Goal: Task Accomplishment & Management: Use online tool/utility

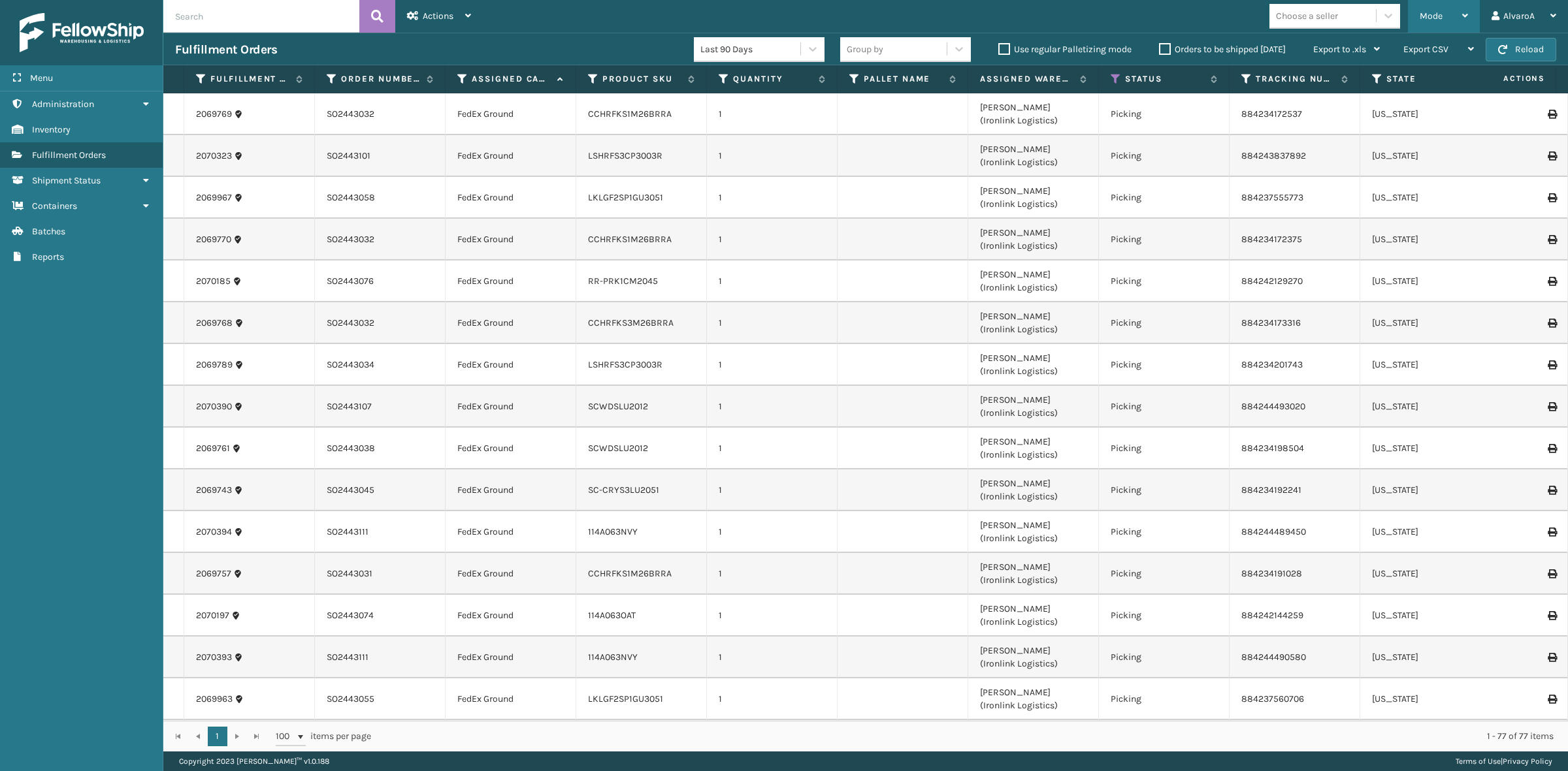
click at [1424, 15] on span "Mode" at bounding box center [1431, 16] width 23 height 11
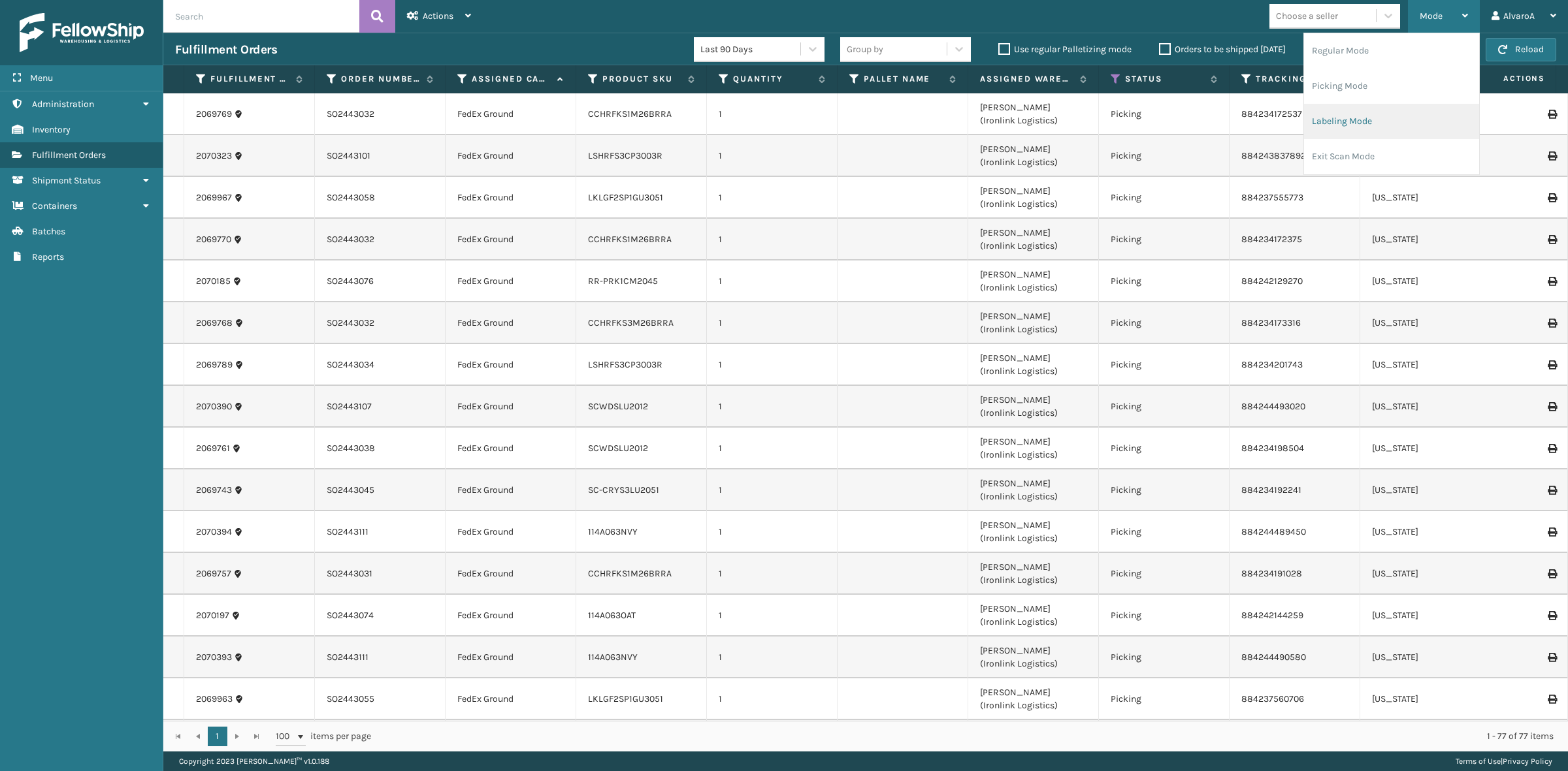
click at [1353, 112] on li "Labeling Mode" at bounding box center [1391, 121] width 175 height 36
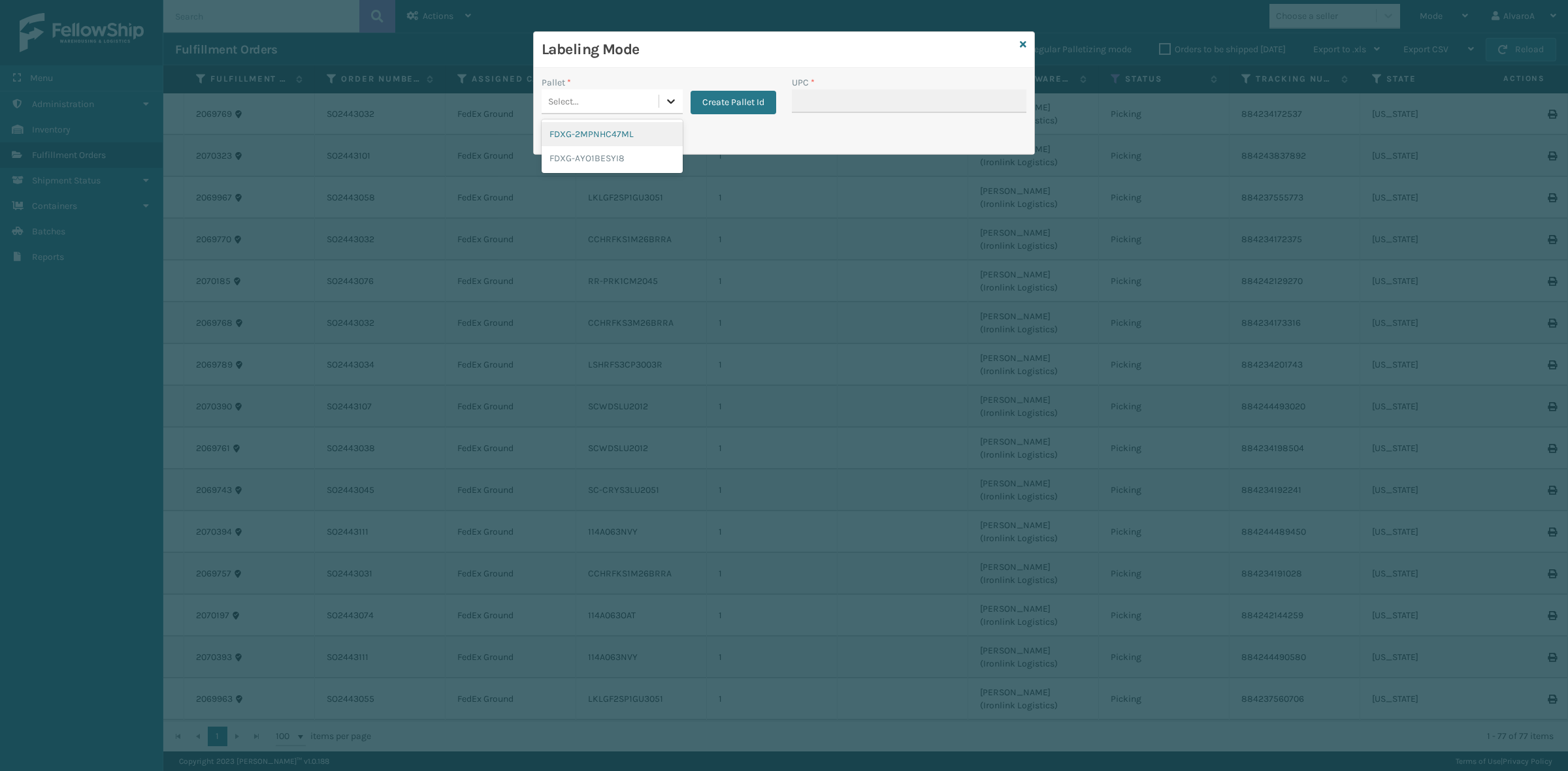
click at [662, 102] on div at bounding box center [671, 101] width 24 height 24
click at [714, 104] on button "Create Pallet Id" at bounding box center [733, 102] width 86 height 24
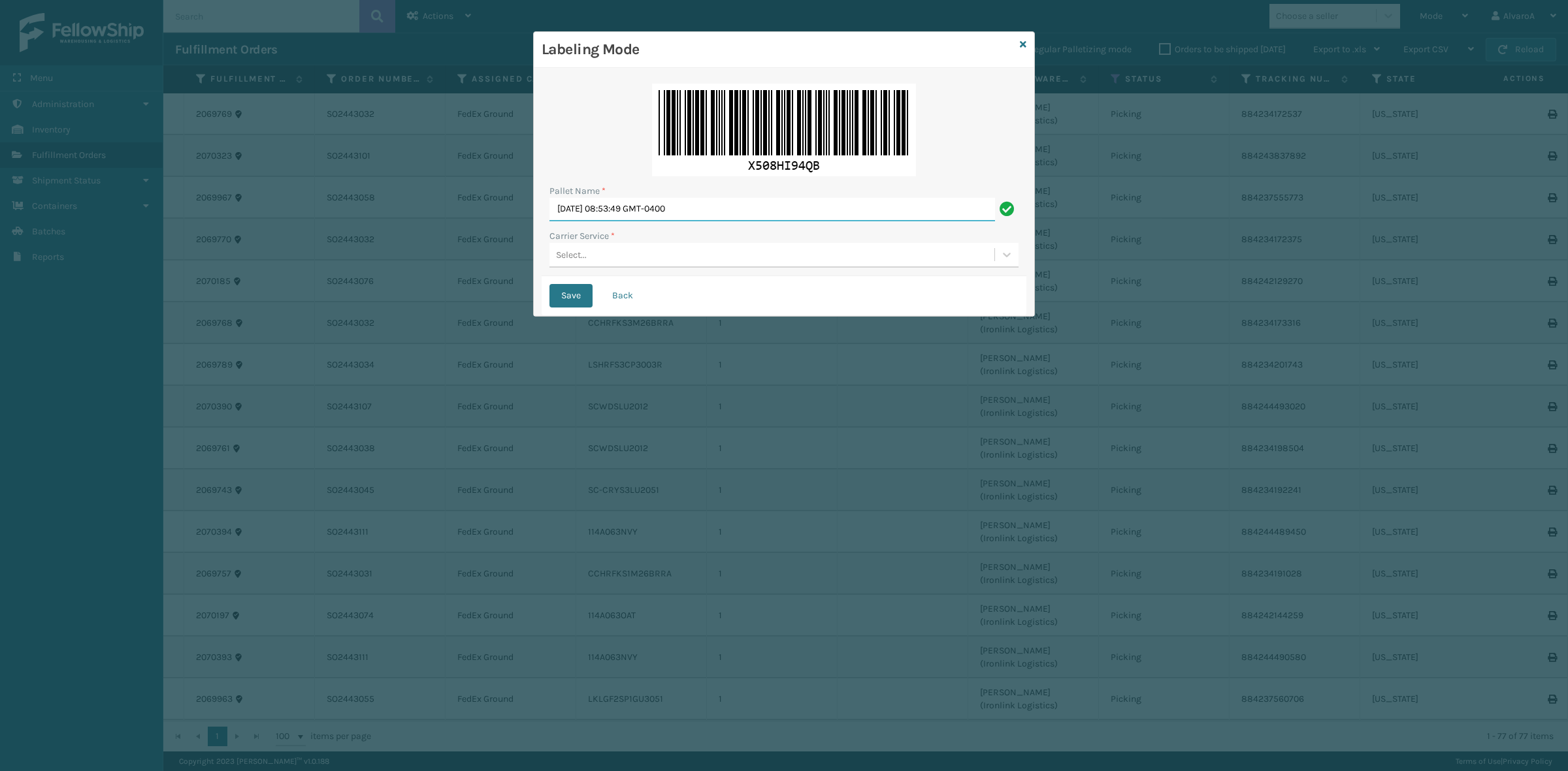
drag, startPoint x: 723, startPoint y: 208, endPoint x: 404, endPoint y: 250, distance: 321.8
click at [404, 250] on div "Labeling Mode Pallet Name * [DATE] 08:53:49 GMT-0400 Carrier Service * Select..…" at bounding box center [784, 386] width 1568 height 771
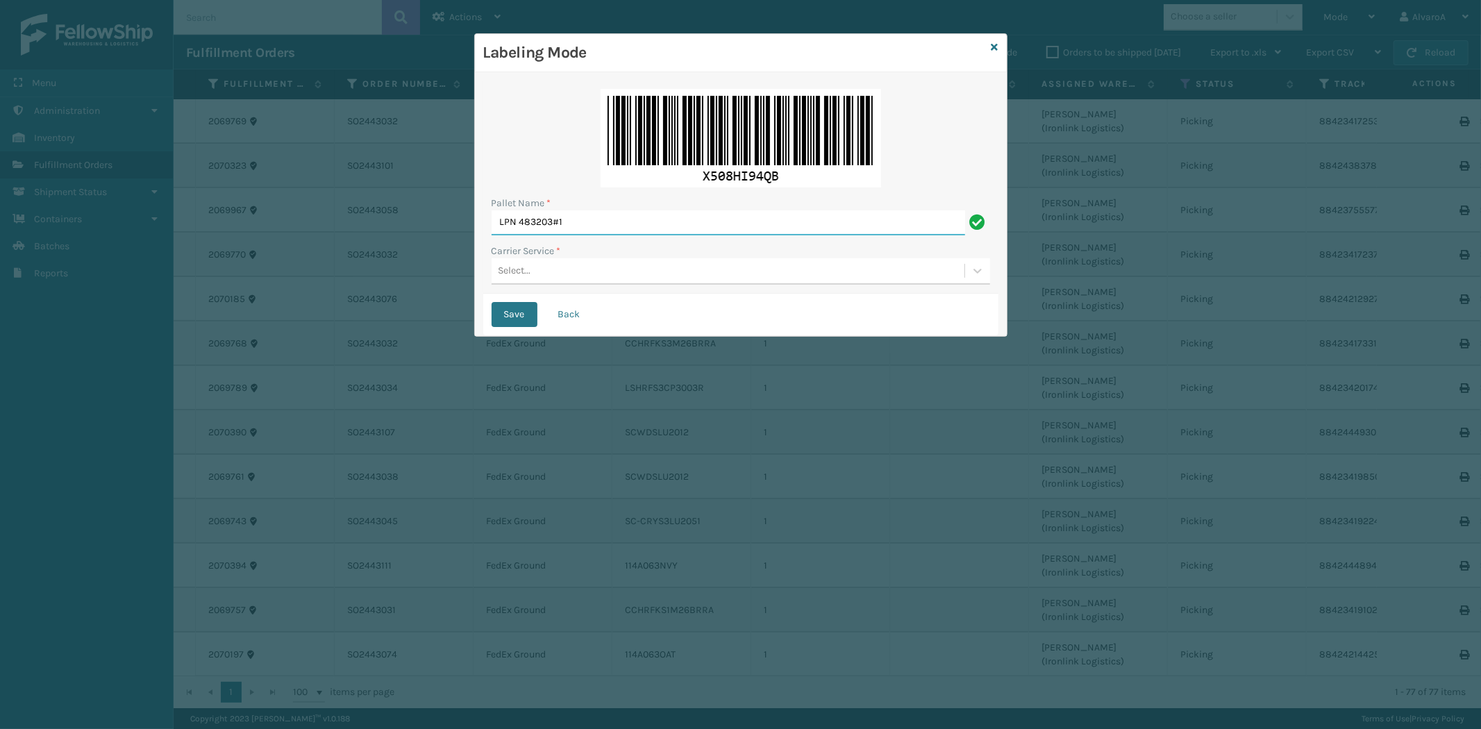
type input "LPN 483203#1"
click at [524, 287] on div "Pallet Name * LPN 483203#1 Carrier Service * Select..." at bounding box center [740, 187] width 515 height 213
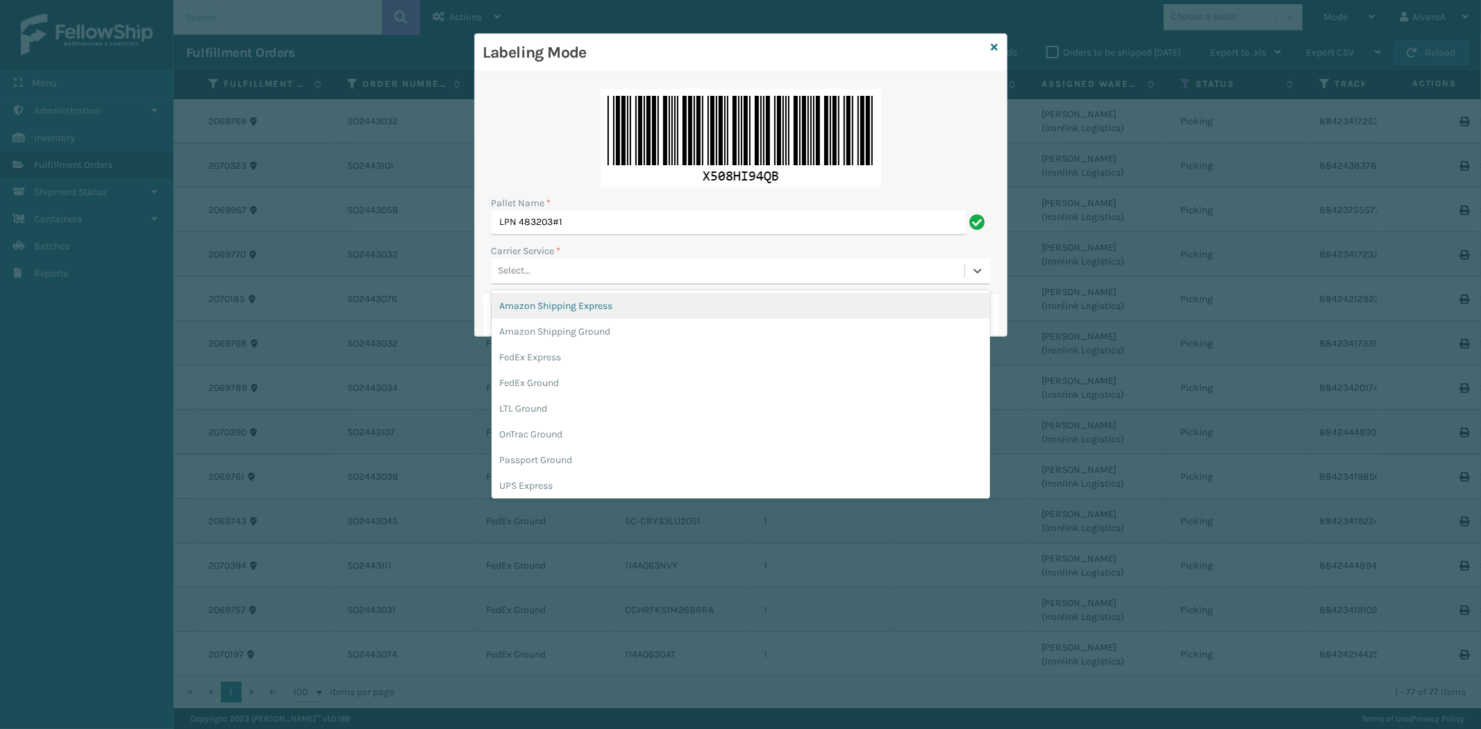
click at [540, 276] on div "Select..." at bounding box center [728, 271] width 473 height 23
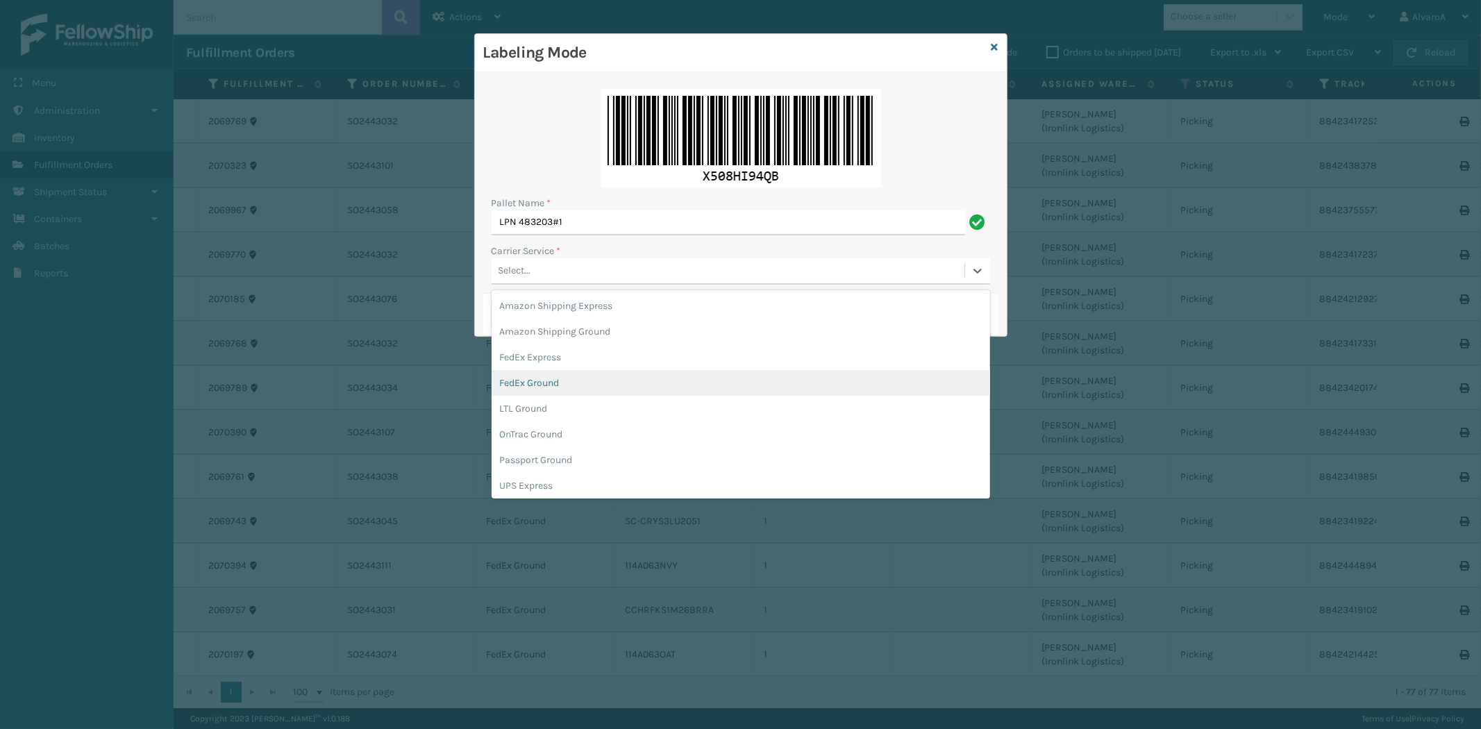
click at [531, 376] on div "FedEx Ground" at bounding box center [741, 383] width 499 height 26
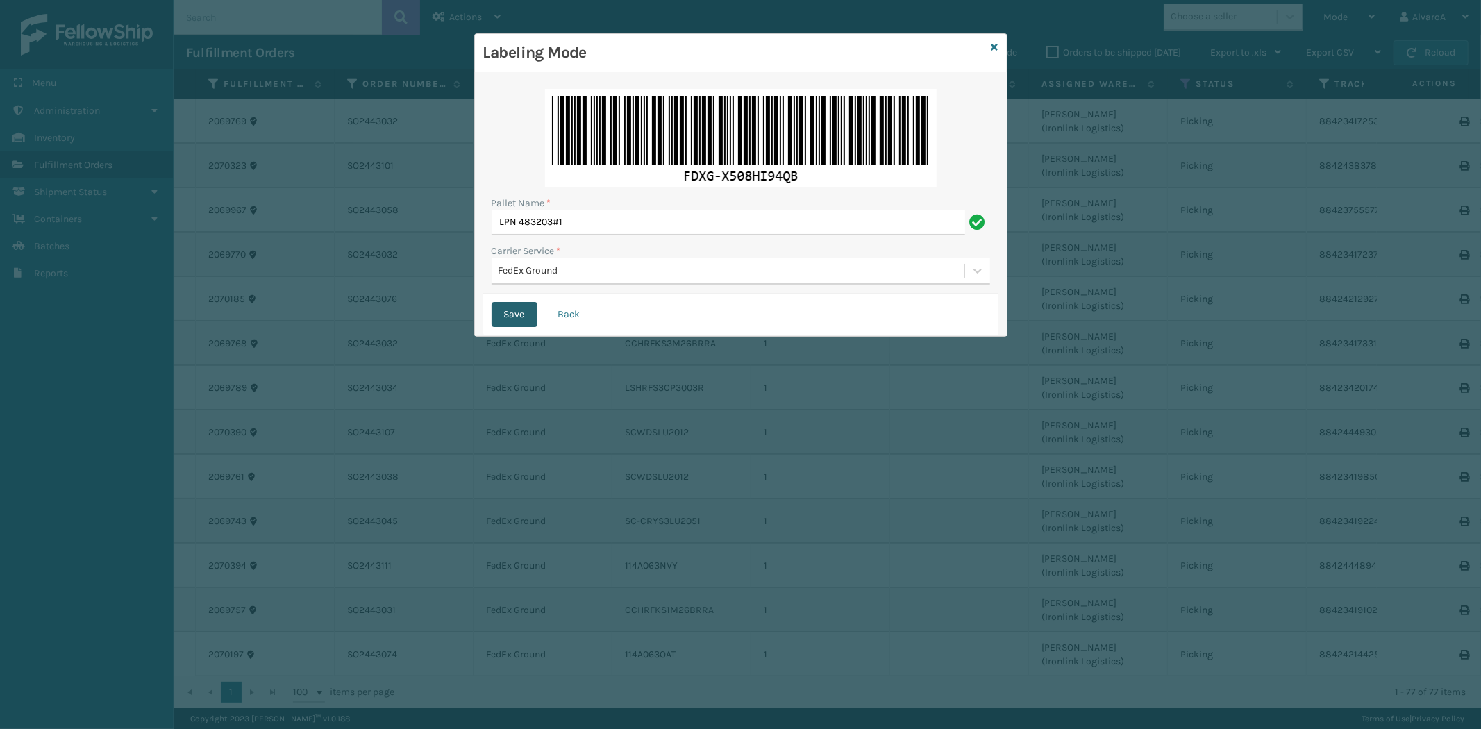
drag, startPoint x: 500, startPoint y: 321, endPoint x: 499, endPoint y: 308, distance: 13.3
click at [500, 319] on button "Save" at bounding box center [515, 314] width 46 height 25
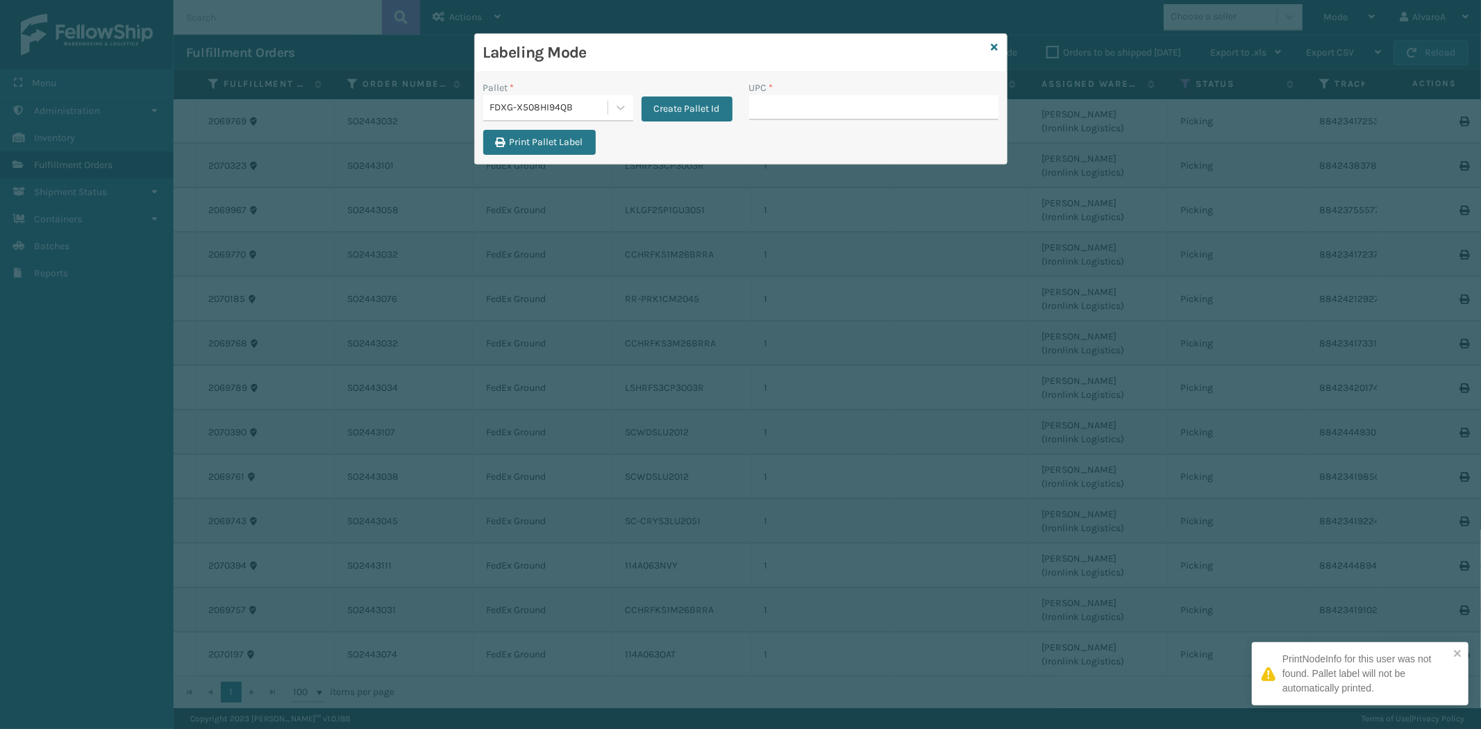
click at [780, 117] on input "UPC *" at bounding box center [873, 107] width 249 height 25
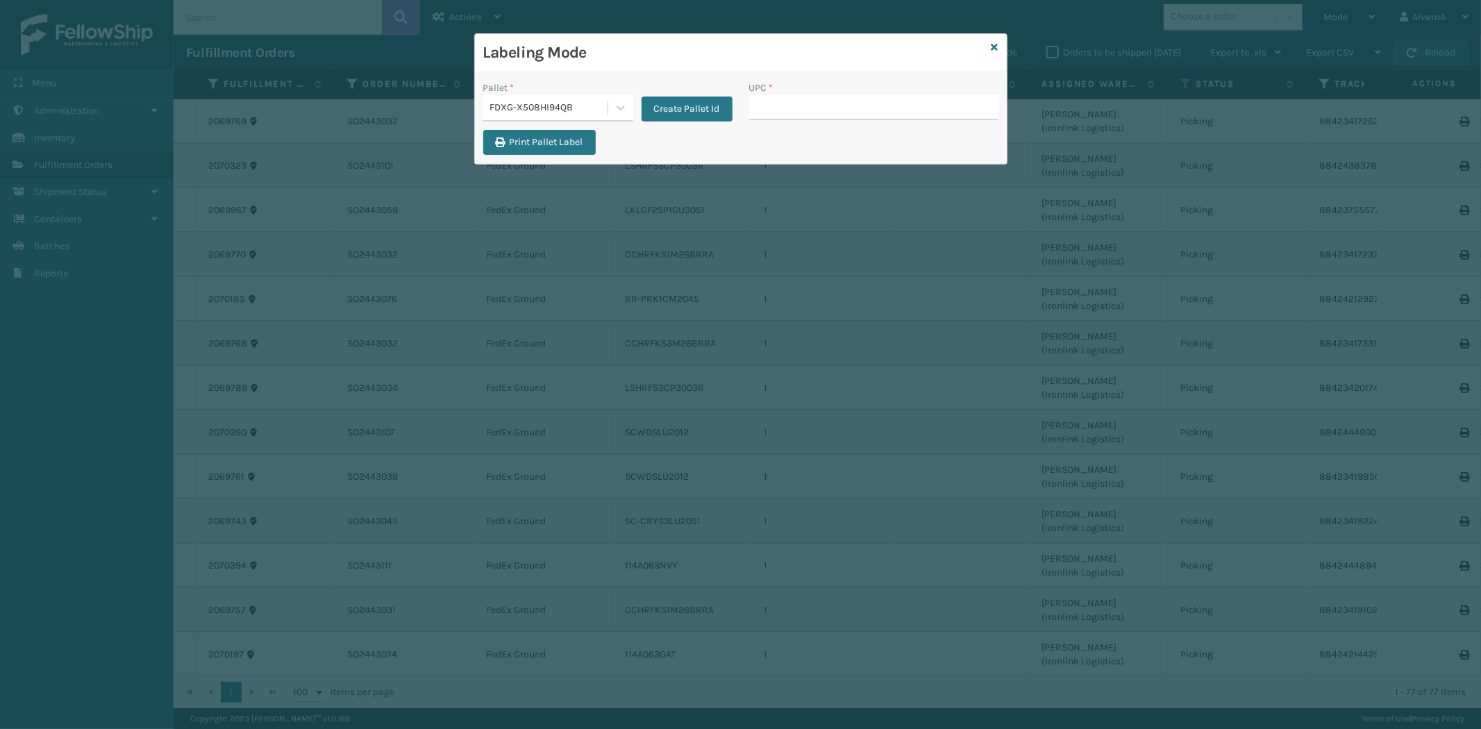
click at [808, 111] on input "UPC *" at bounding box center [873, 107] width 249 height 25
type input "SC-CRYS3LU2012"
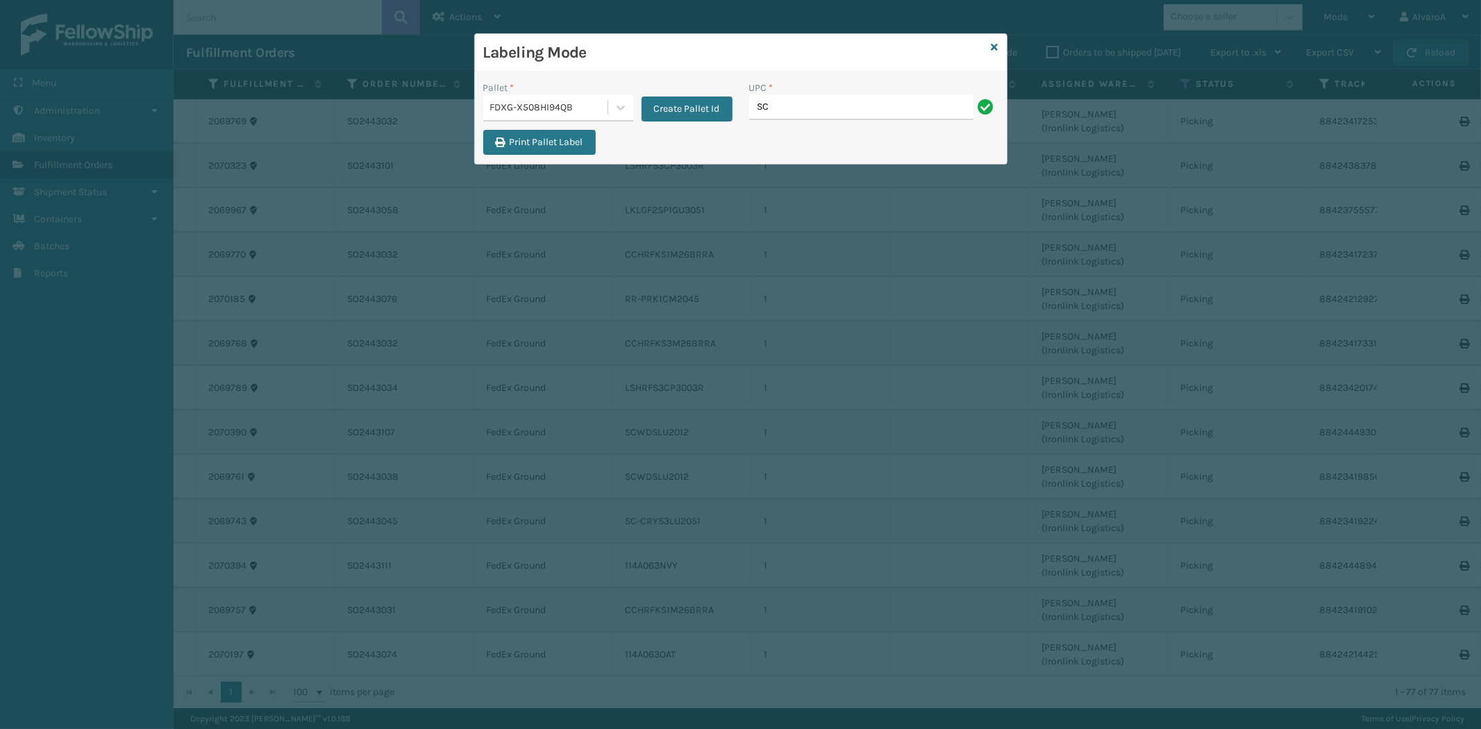
type input "SC-CRYS3LU2012"
type input "SC-CRYS3LU2001"
type input "171A009IVO"
type input "CCHRFKS2M26DGRA"
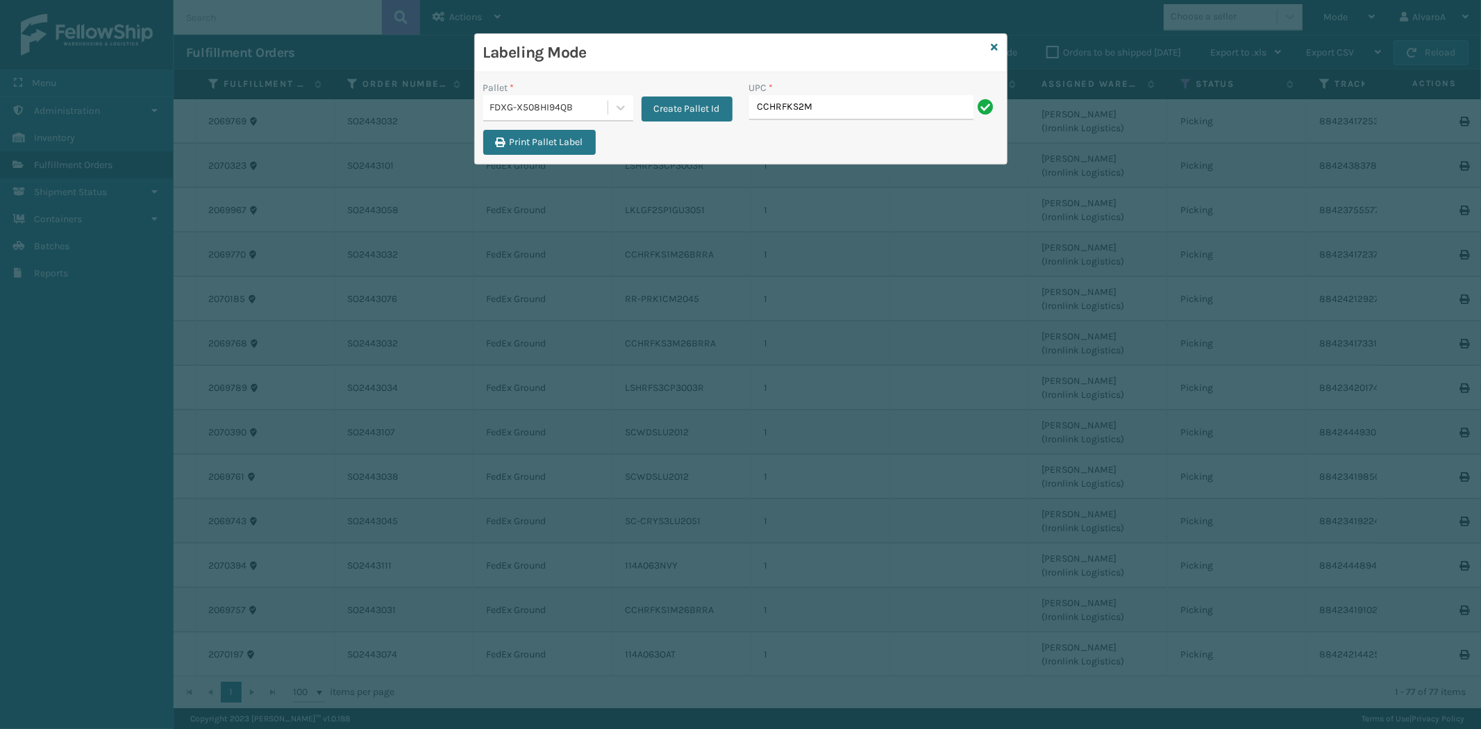
type input "CCHRFKS2M26DGRA"
click at [797, 106] on input "UPC *" at bounding box center [873, 107] width 249 height 25
click at [792, 113] on input "UPC *" at bounding box center [873, 107] width 249 height 25
type input "231A009BRN"
type input "CCWENKS1LBRRA"
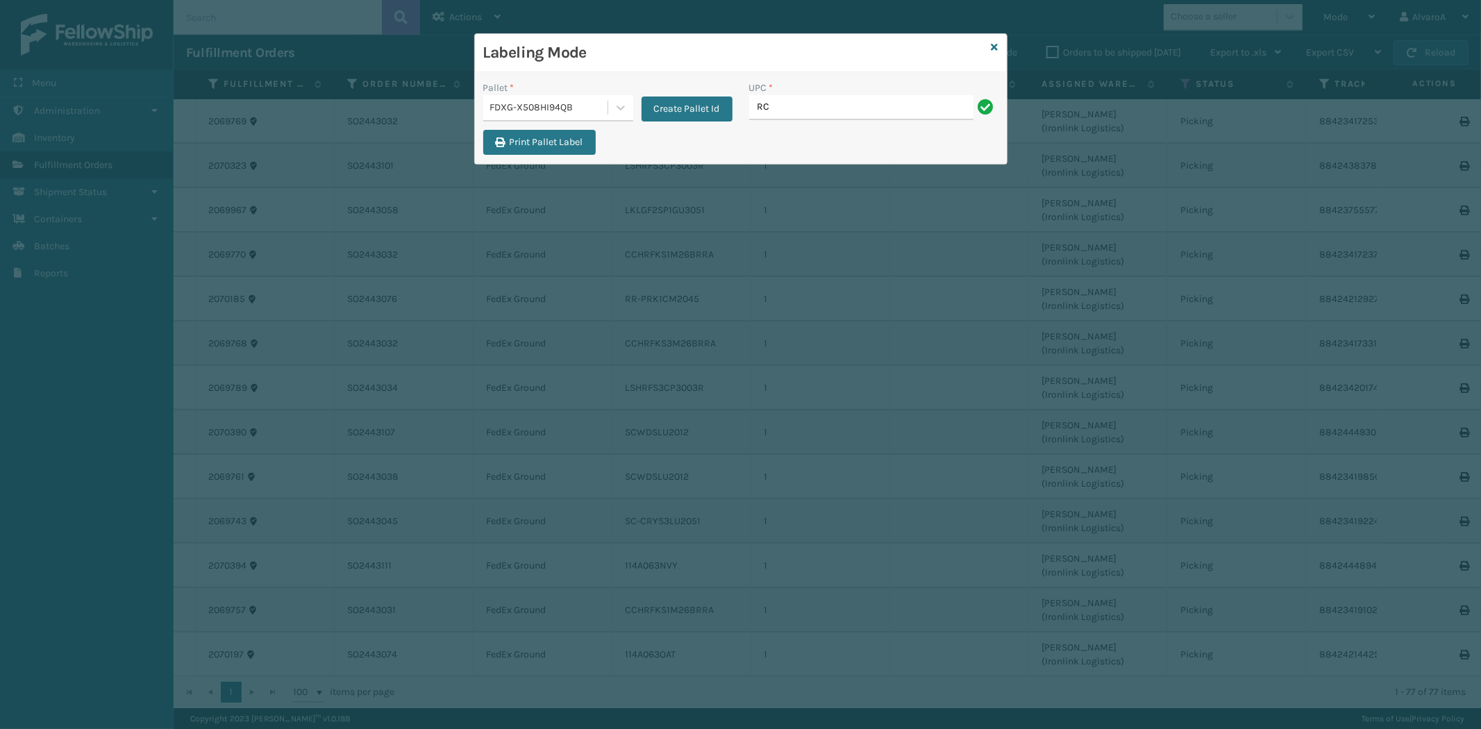
type input "RC-DBYM2616"
type input "RR-PRK1CM2045"
click at [992, 49] on icon at bounding box center [995, 47] width 7 height 10
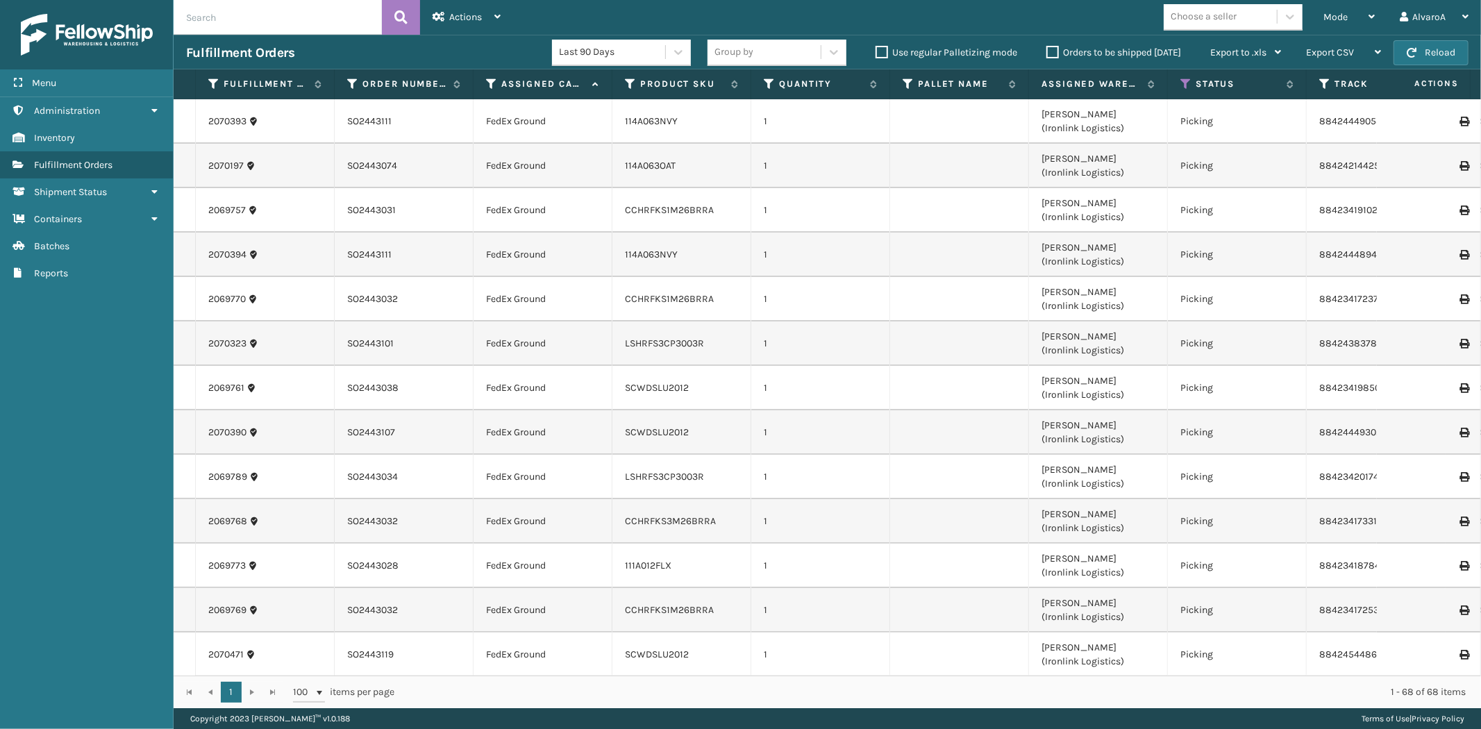
click at [1339, 19] on span "Mode" at bounding box center [1336, 17] width 24 height 12
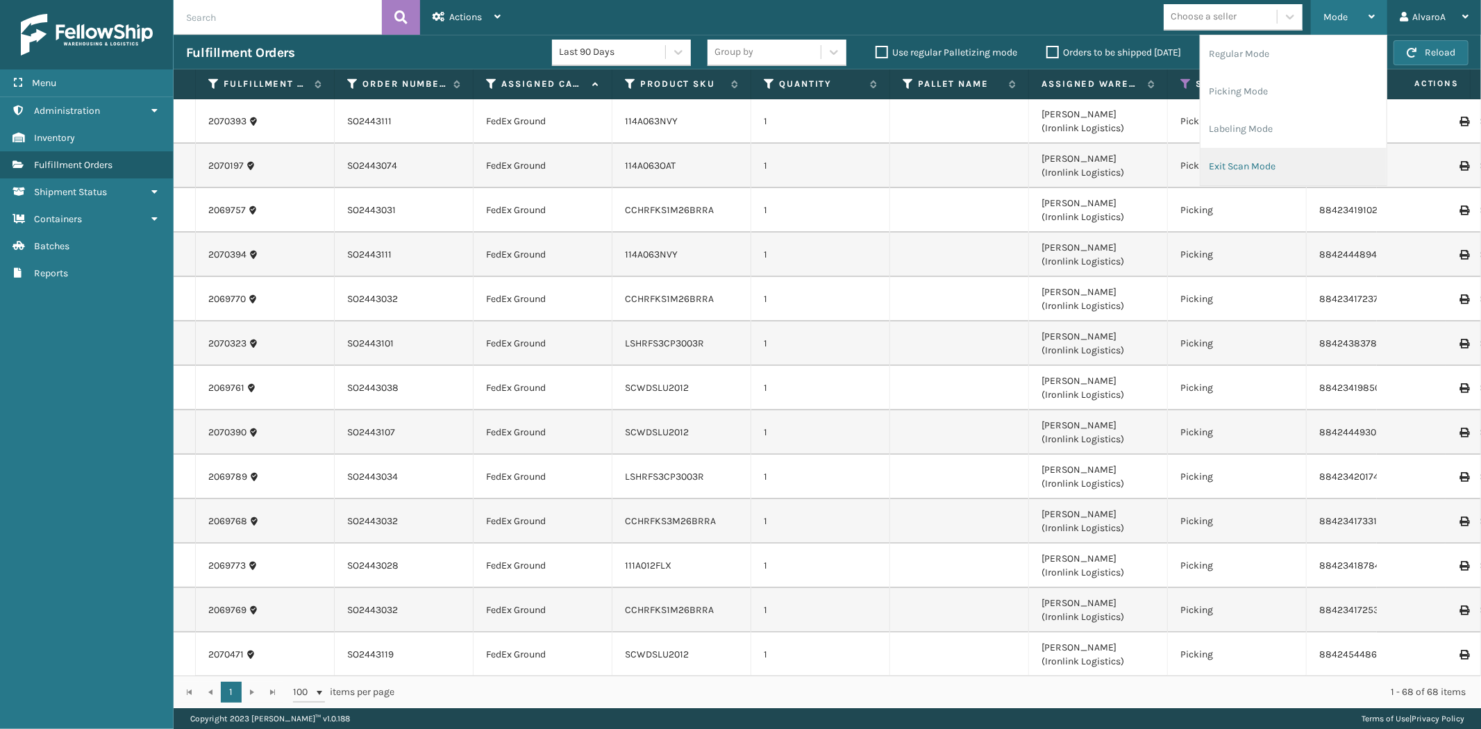
click at [1251, 169] on li "Exit Scan Mode" at bounding box center [1294, 167] width 186 height 38
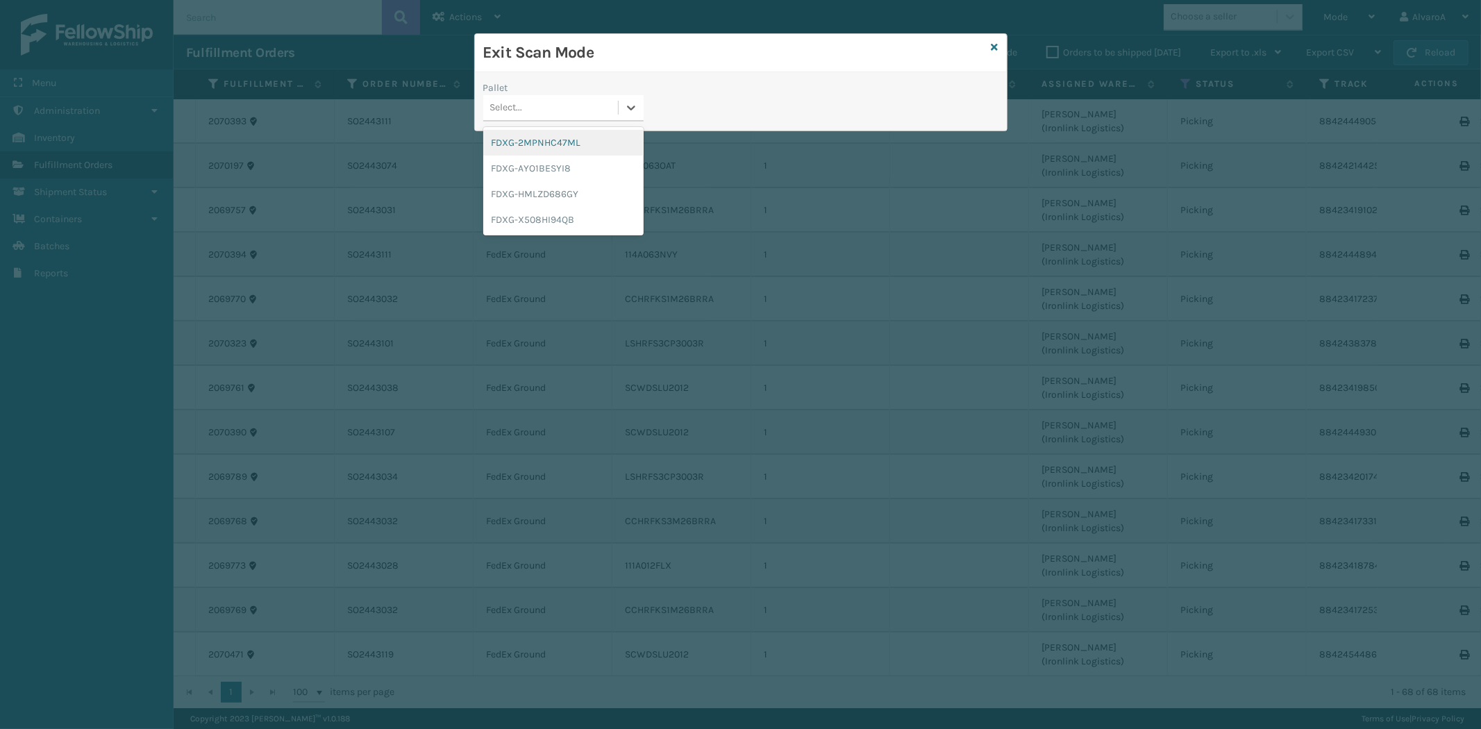
click at [619, 119] on div at bounding box center [631, 107] width 25 height 25
click at [524, 222] on div "FDXG-X508HI94QB" at bounding box center [563, 220] width 160 height 26
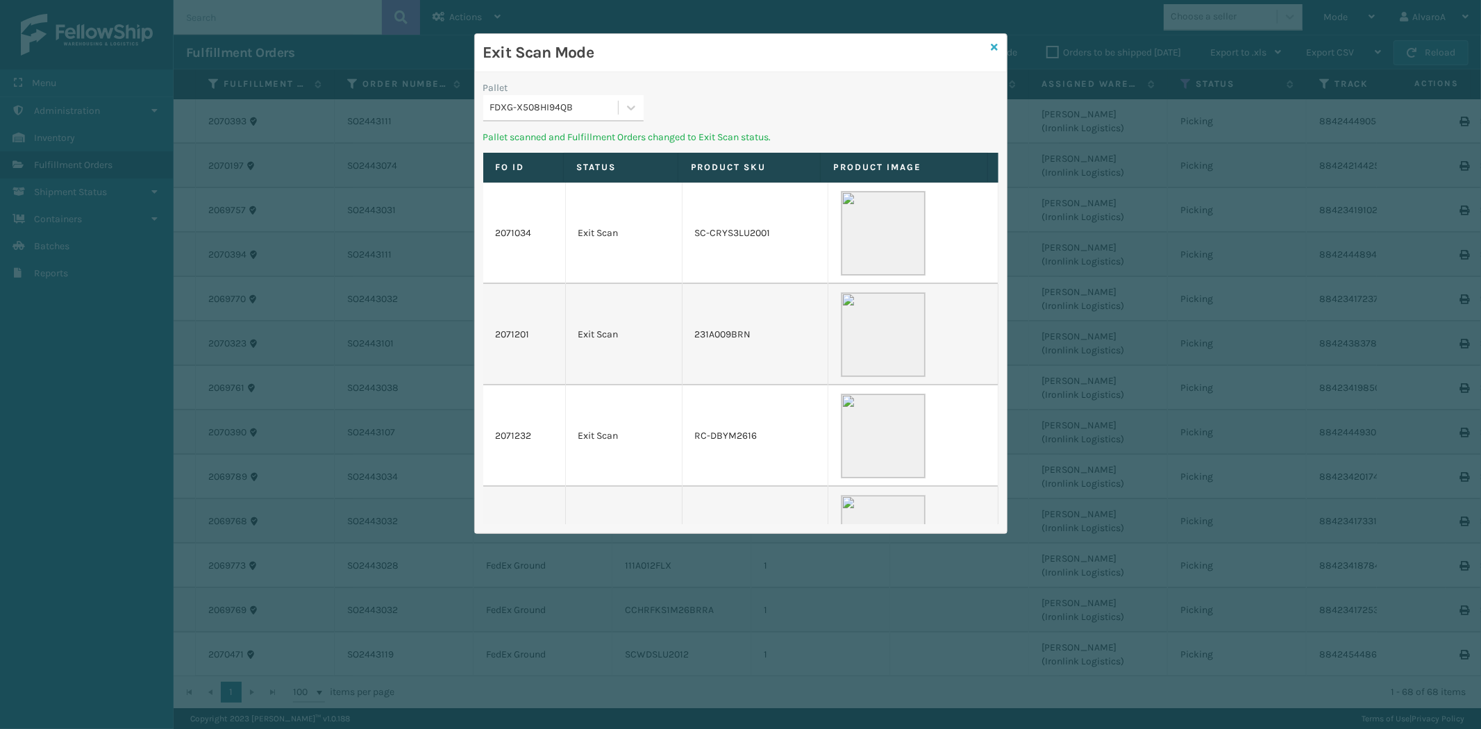
click at [997, 46] on icon at bounding box center [995, 47] width 7 height 10
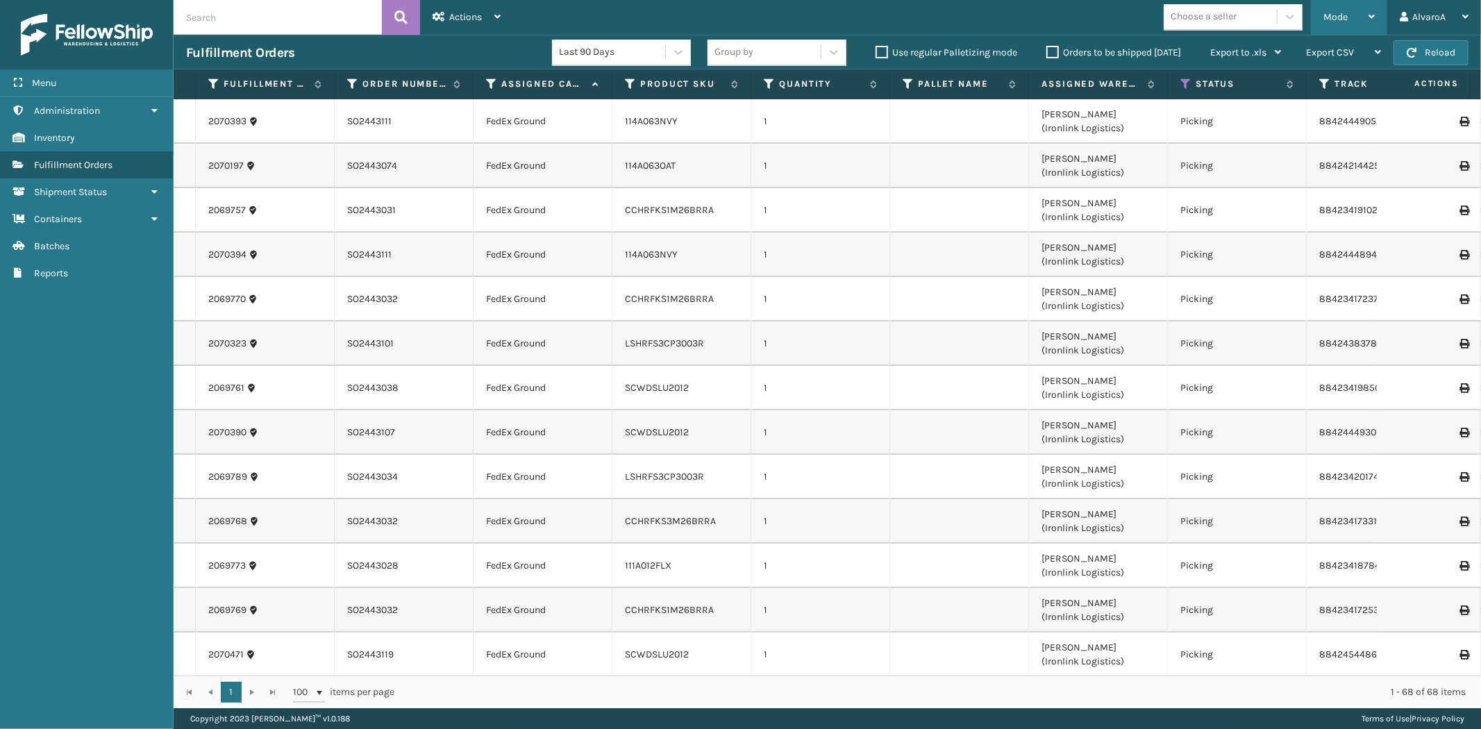
click at [1344, 22] on span "Mode" at bounding box center [1336, 17] width 24 height 12
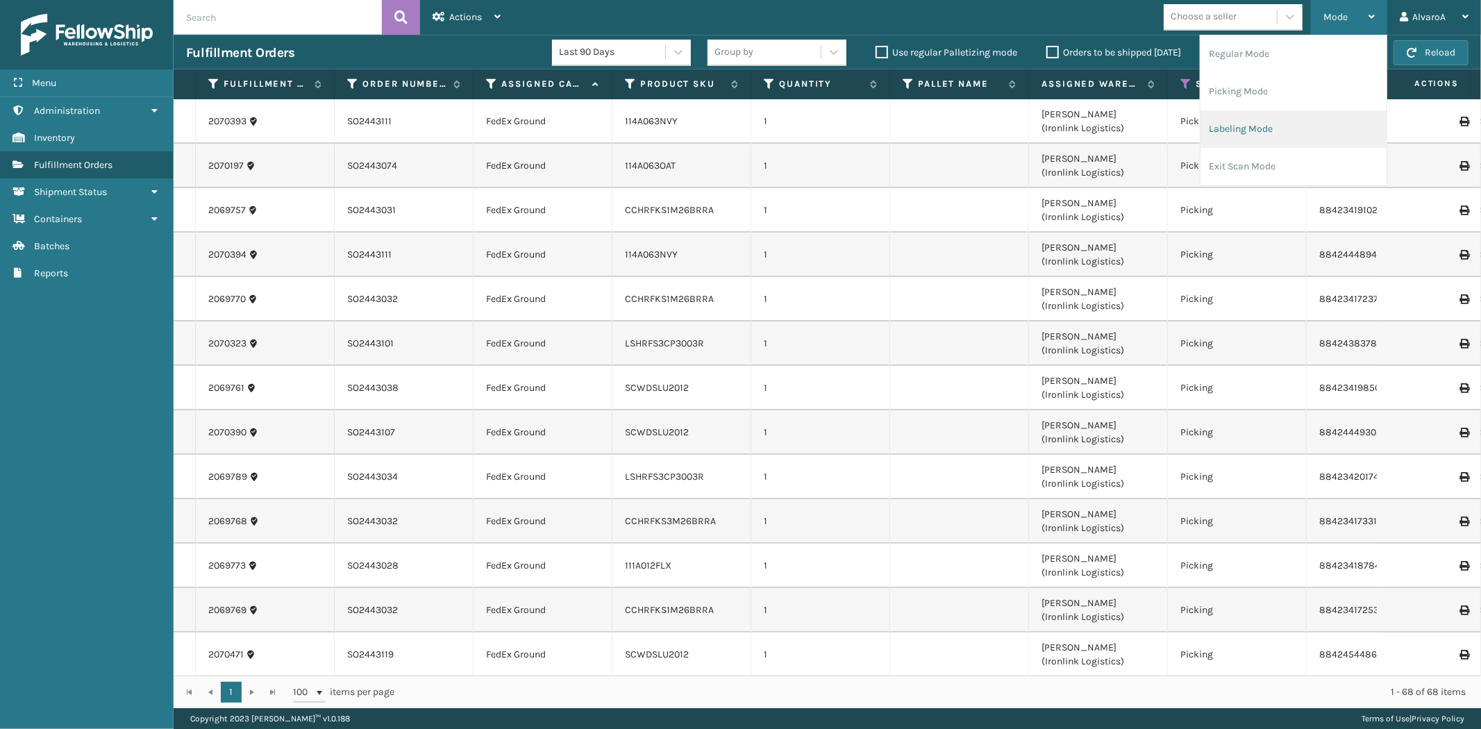
click at [1273, 128] on li "Labeling Mode" at bounding box center [1294, 129] width 186 height 38
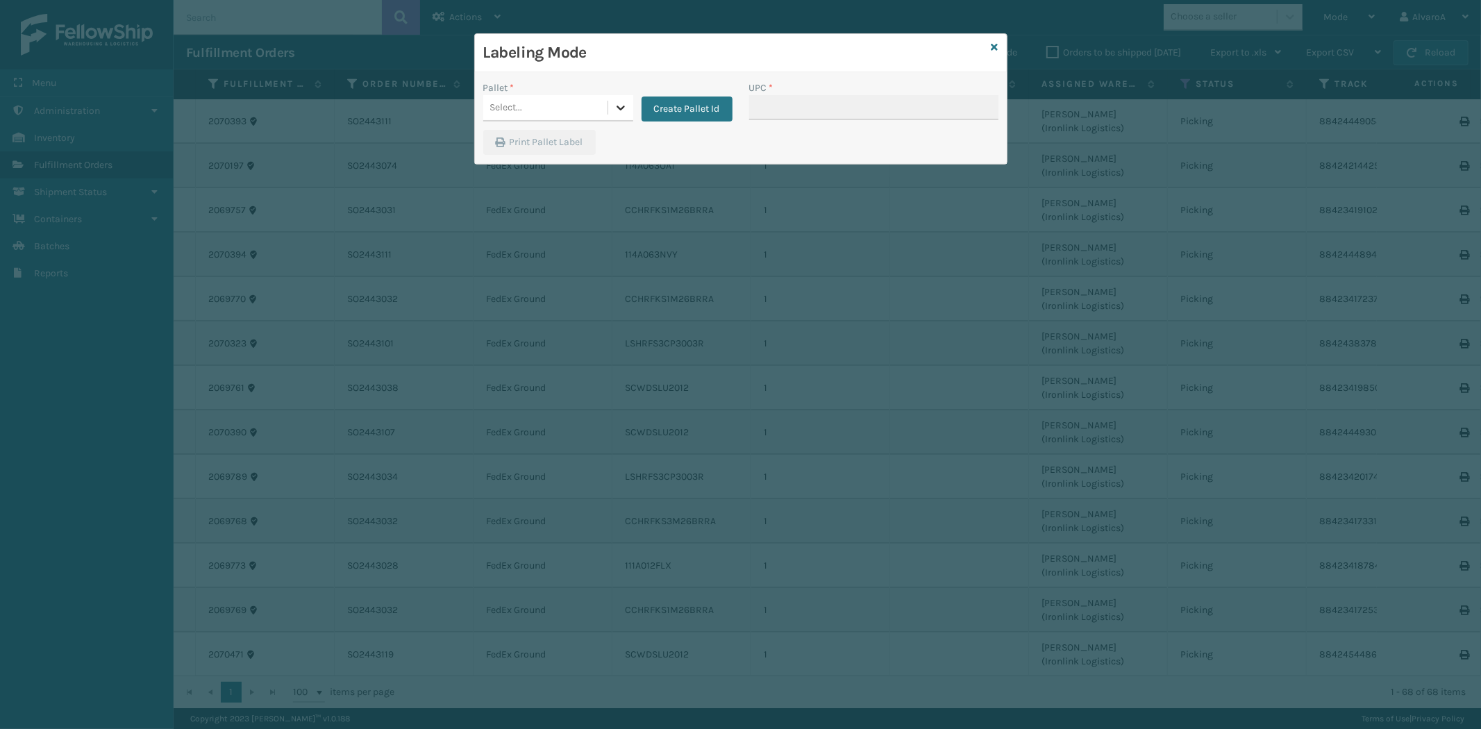
click at [622, 113] on icon at bounding box center [621, 108] width 14 height 14
click at [684, 103] on button "Create Pallet Id" at bounding box center [687, 109] width 91 height 25
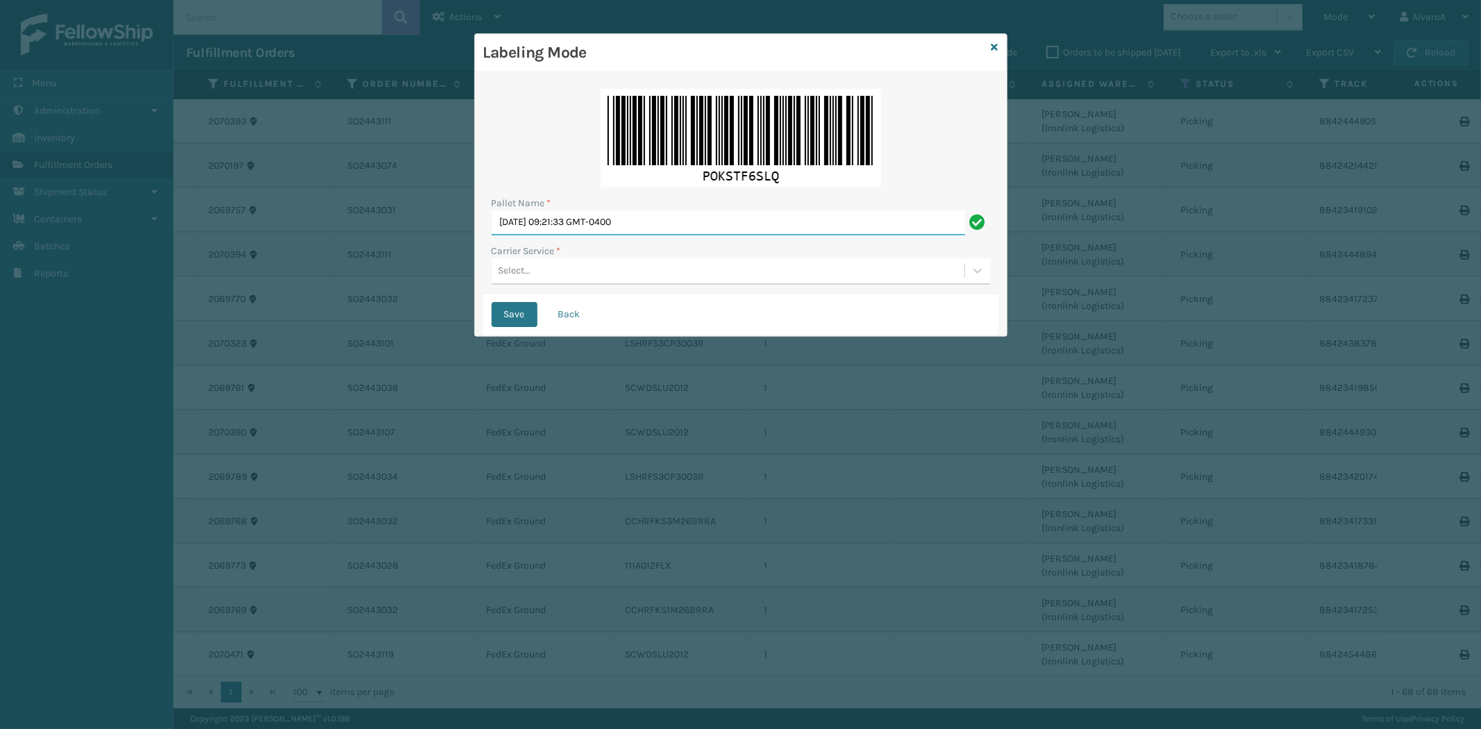
drag, startPoint x: 698, startPoint y: 219, endPoint x: 274, endPoint y: 233, distance: 423.8
click at [303, 246] on div "Labeling Mode Pallet Name * [DATE] 09:21:33 GMT-0400 Carrier Service * Select..…" at bounding box center [740, 364] width 1481 height 729
type input "LPN 483204#1"
click at [556, 273] on div "Select..." at bounding box center [728, 271] width 473 height 23
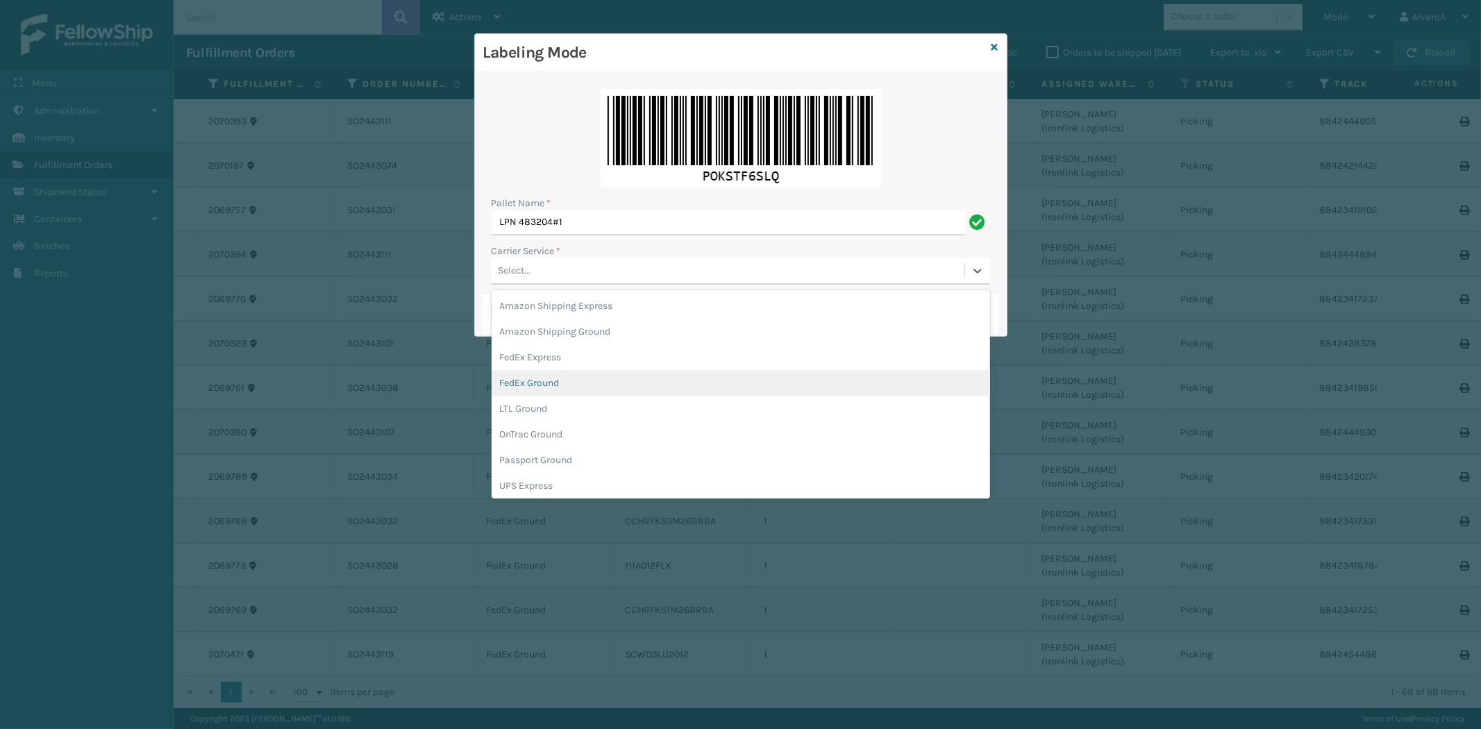
click at [542, 376] on div "FedEx Ground" at bounding box center [741, 383] width 499 height 26
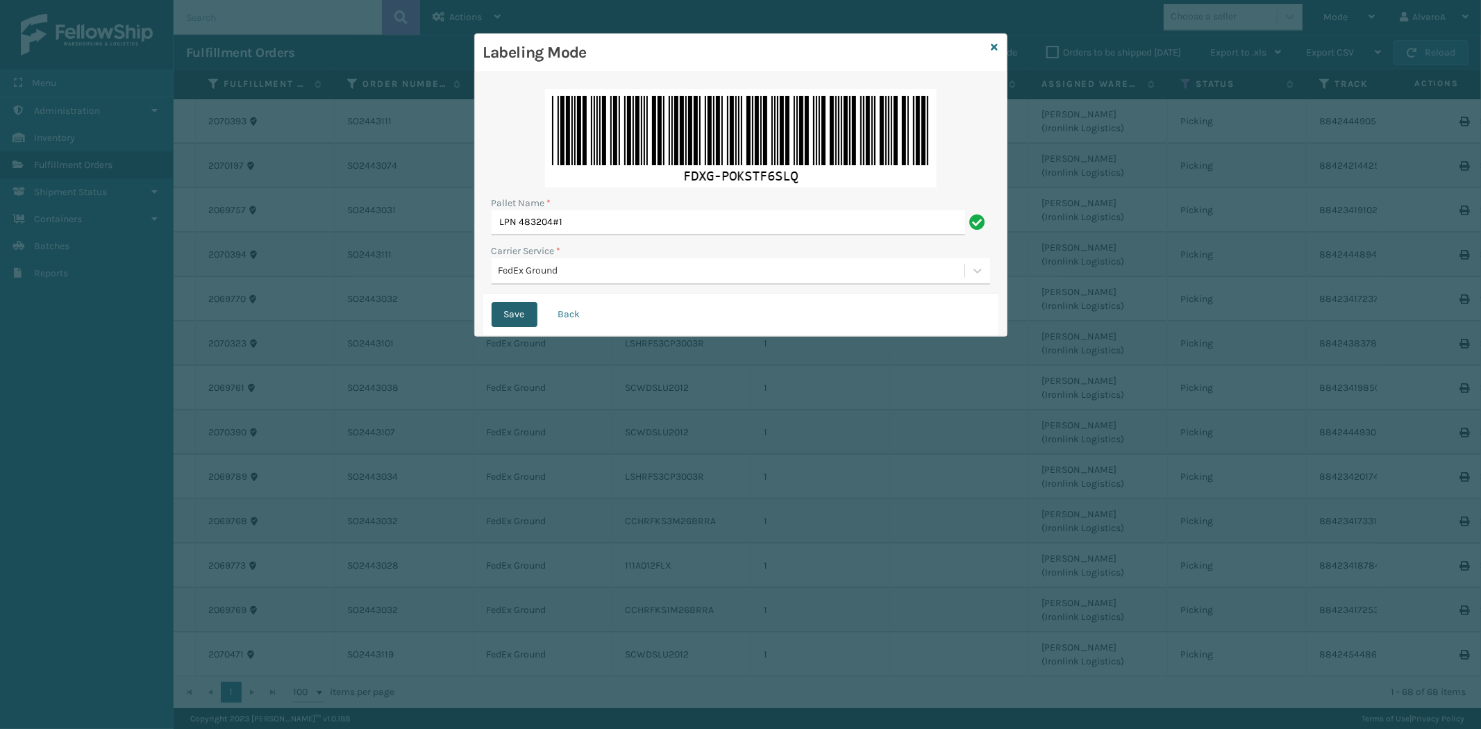
click at [522, 313] on button "Save" at bounding box center [515, 314] width 46 height 25
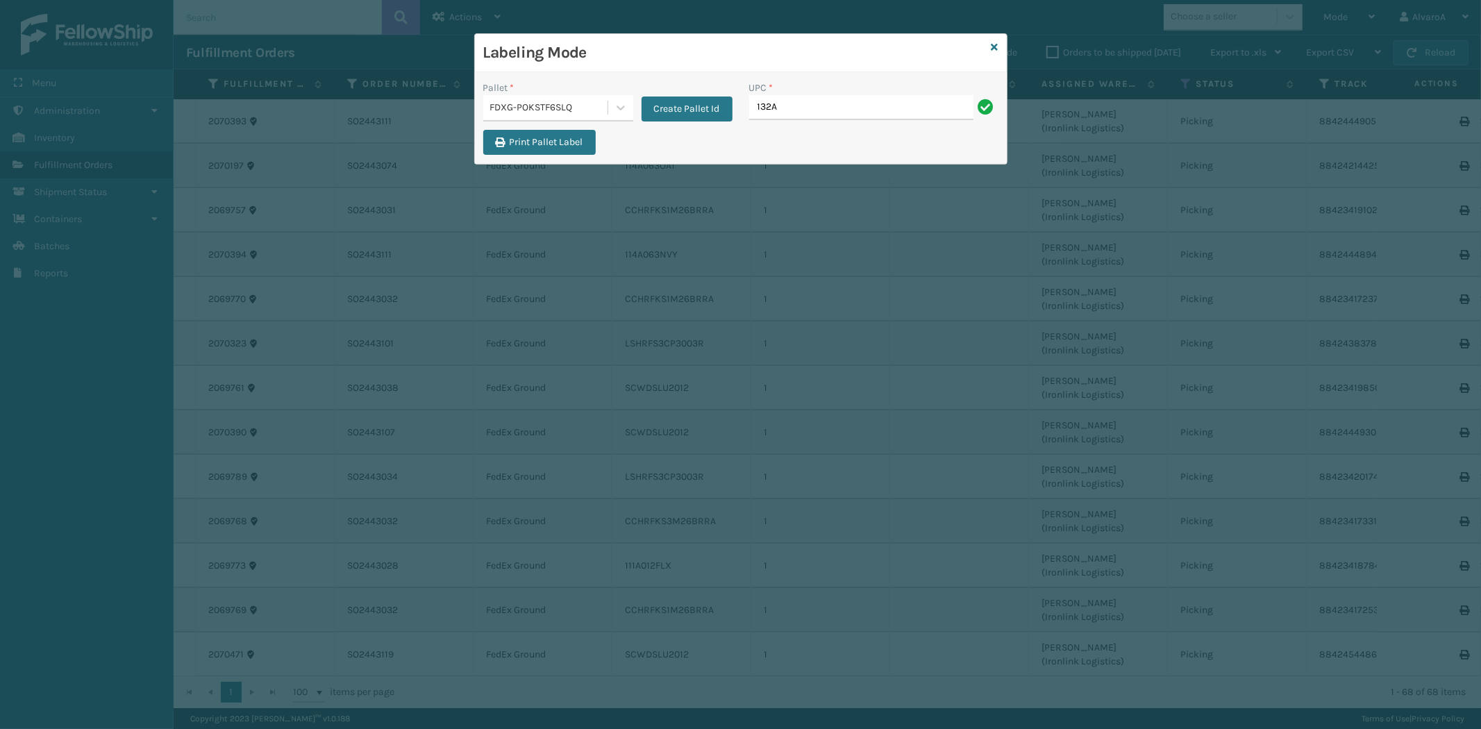
type input "132A023GRY"
click at [836, 101] on input "132A023GRY" at bounding box center [861, 107] width 224 height 25
type input "LSHRFS3CP3003R"
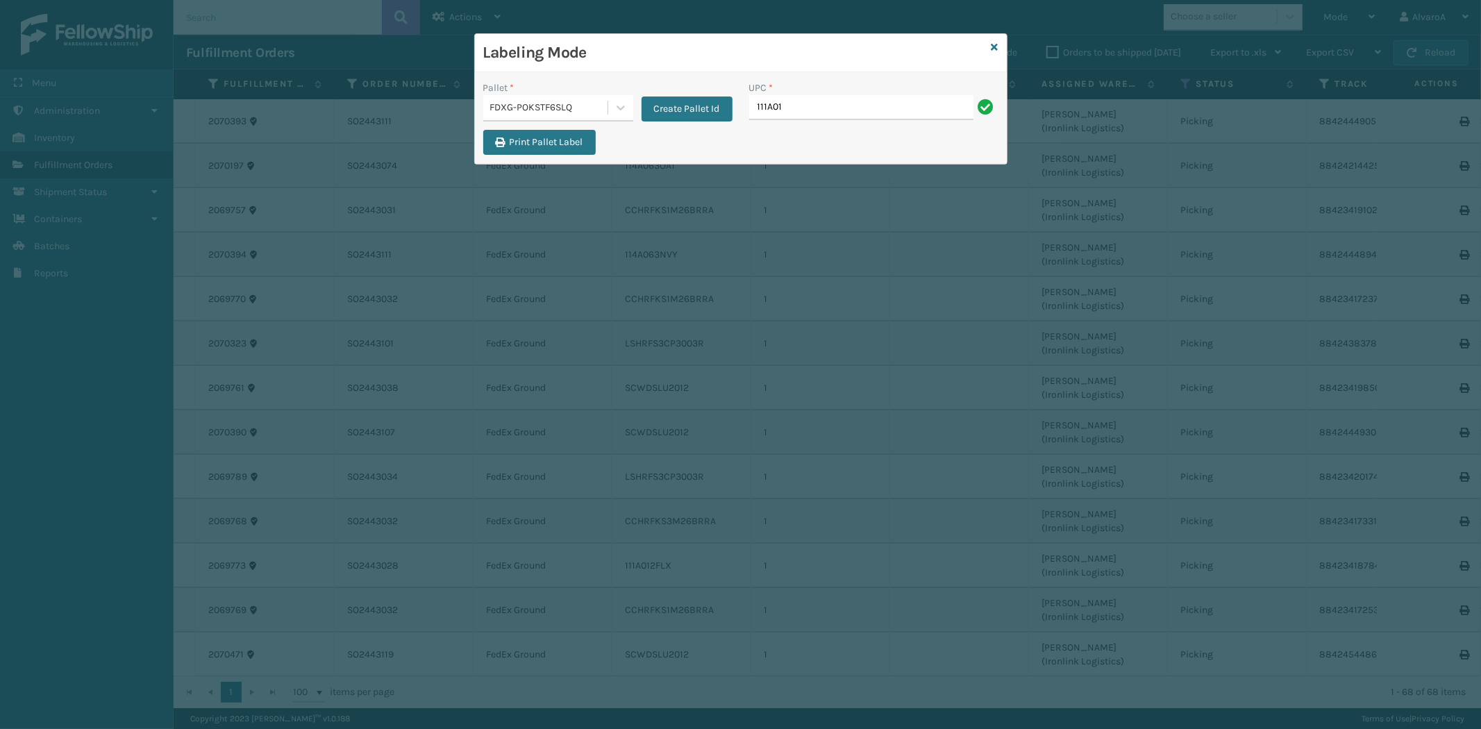
type input "111A012FLX"
drag, startPoint x: 626, startPoint y: 102, endPoint x: 614, endPoint y: 116, distance: 18.7
click at [626, 105] on icon at bounding box center [621, 108] width 14 height 14
click at [543, 191] on div "FDXG-POKSTF6SLQ" at bounding box center [558, 194] width 150 height 26
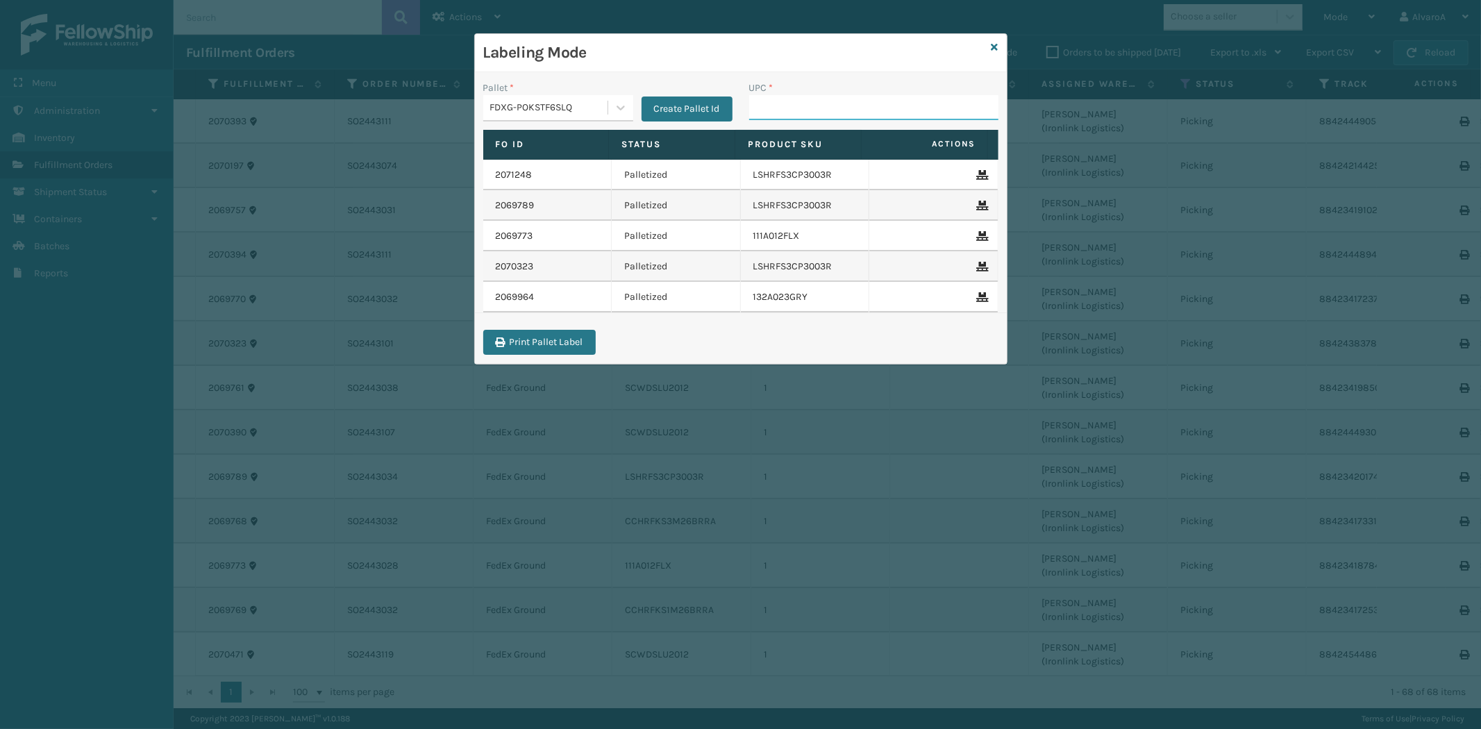
click at [754, 114] on input "UPC *" at bounding box center [873, 107] width 249 height 25
paste input "111A007GRY"
type input "111A007GRY"
paste input "CCHRFKS3M26BRRA"
type input "CCHRFKS3M26BRRA"
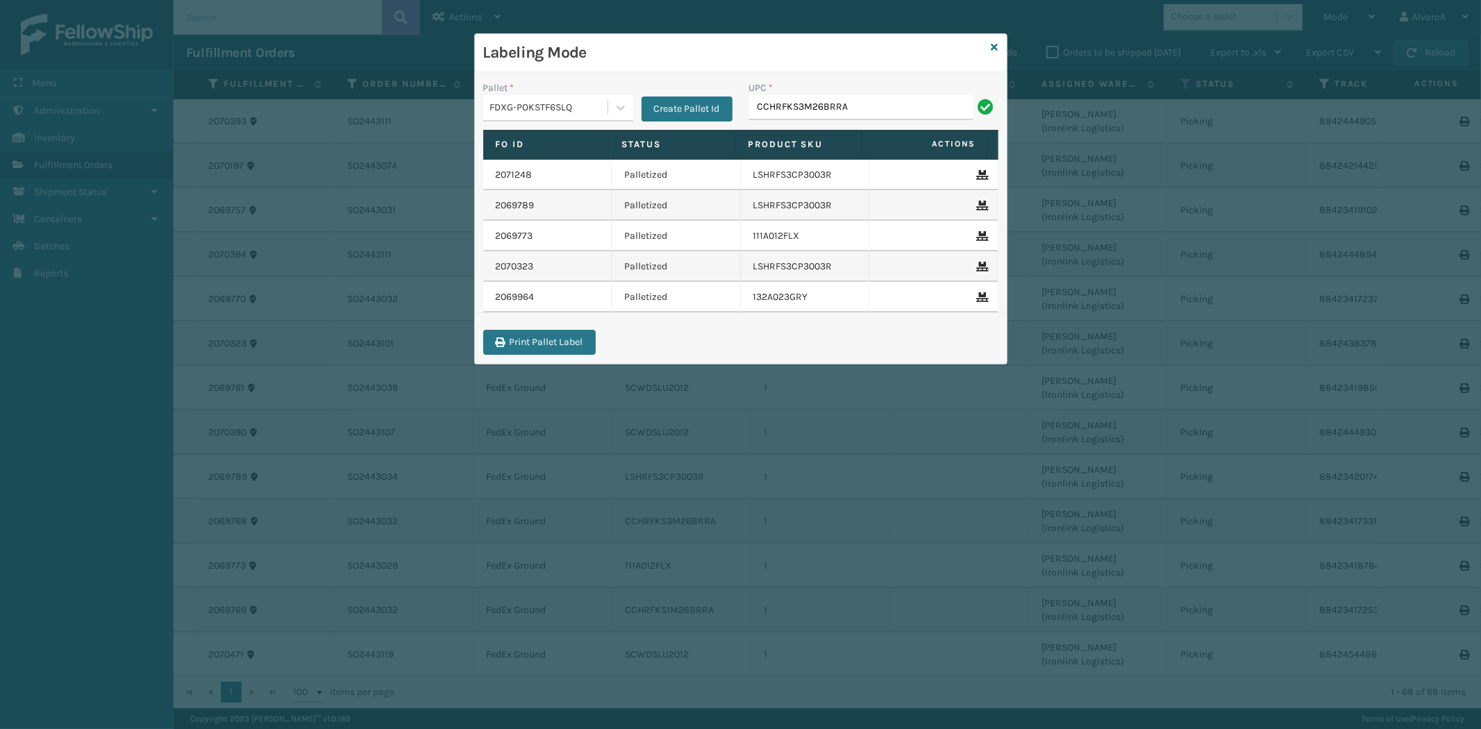
type input "CCHRFKS3M26BRRA"
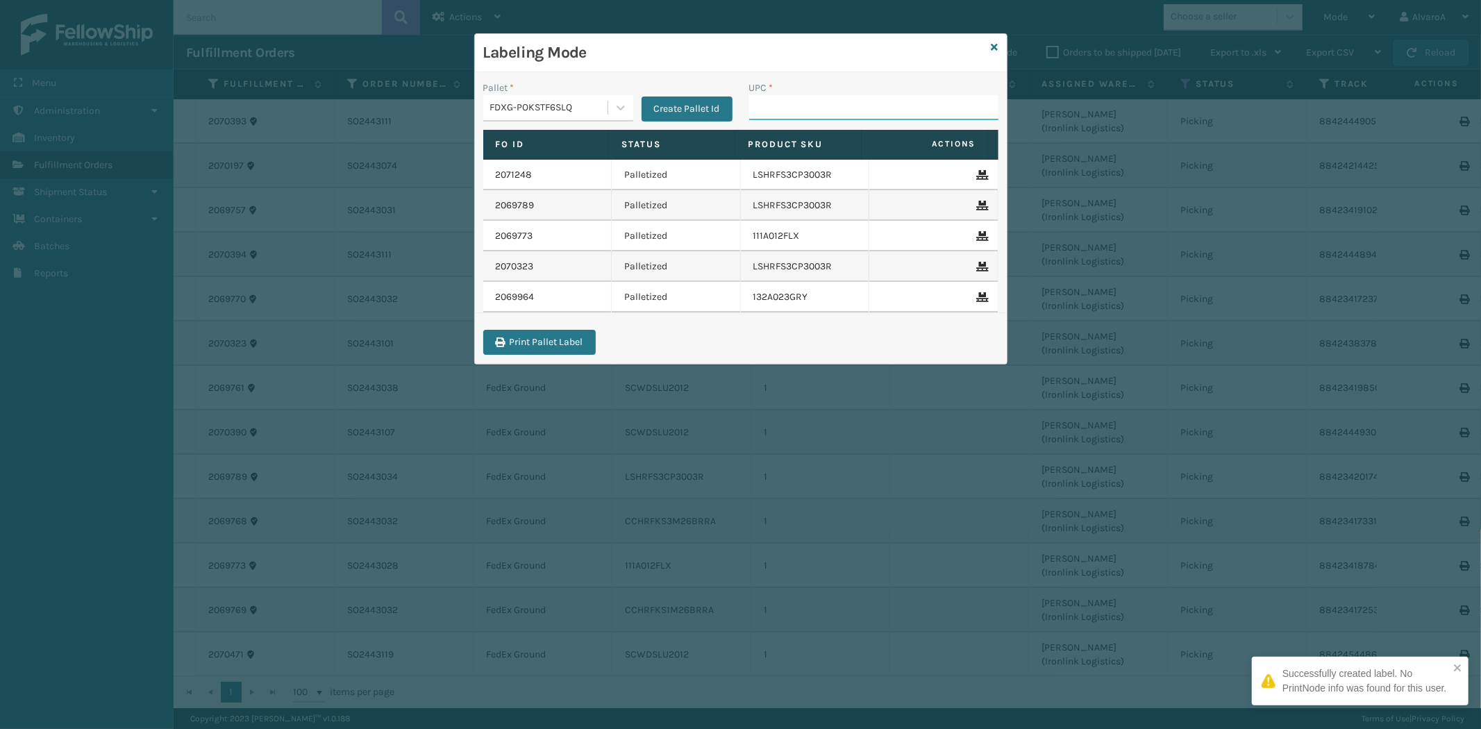
paste input "133A013NVY"
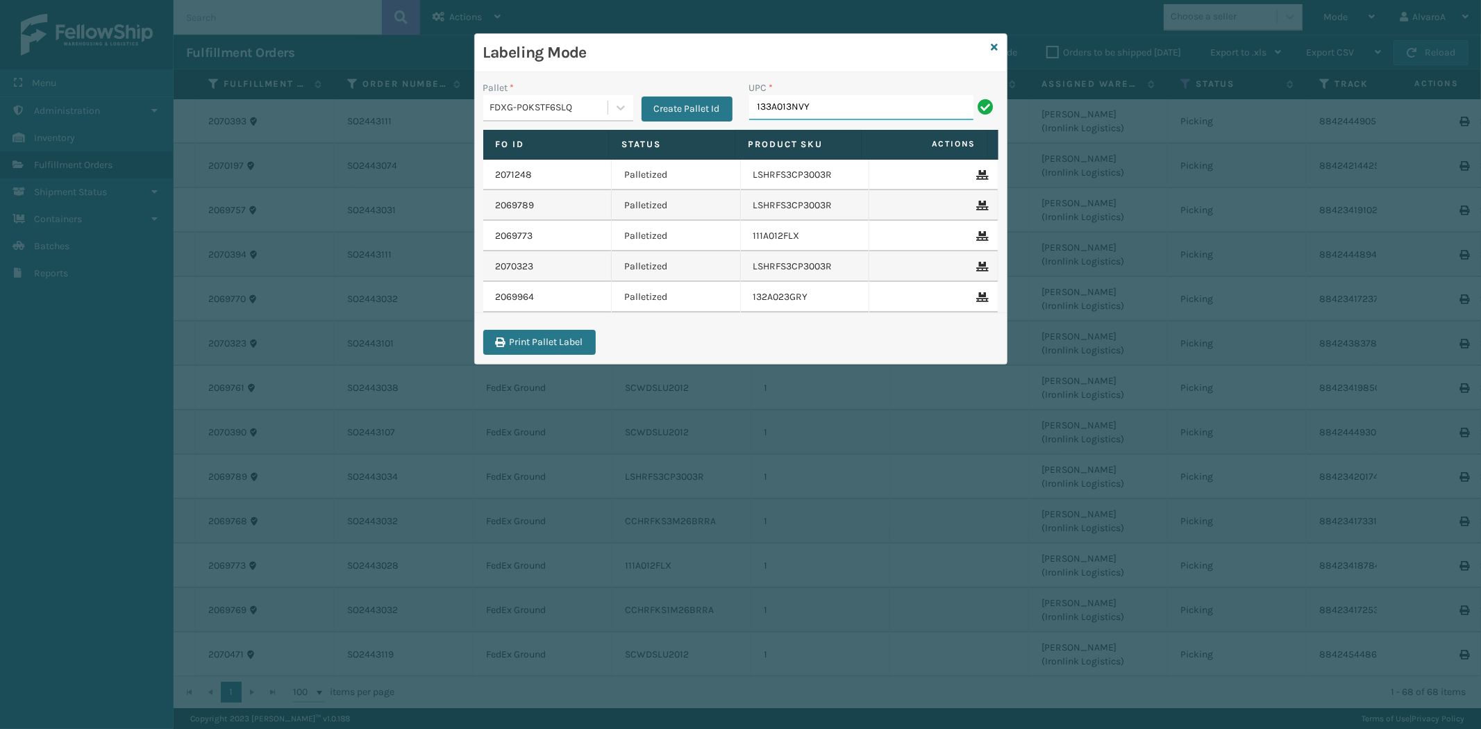
type input "133A013NVY"
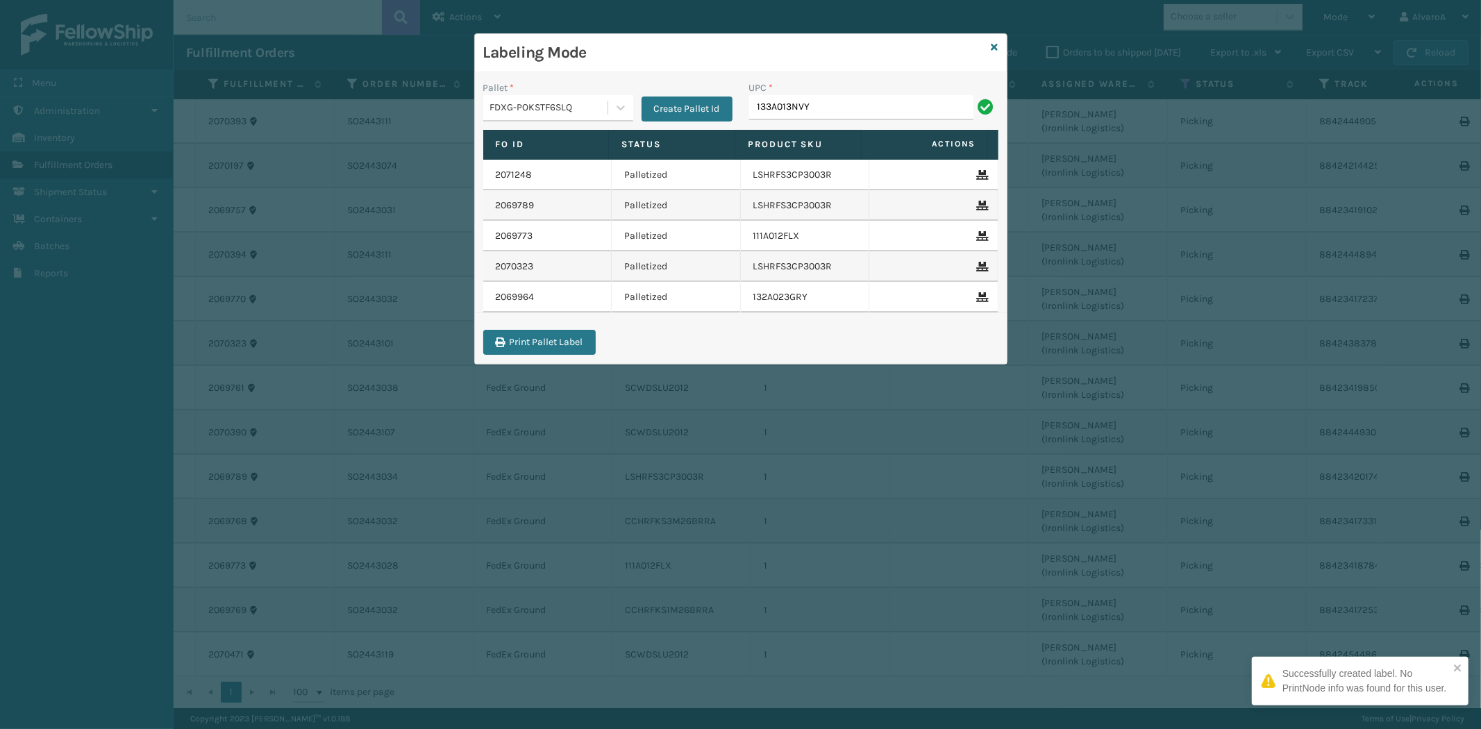
type input "133A013NVY"
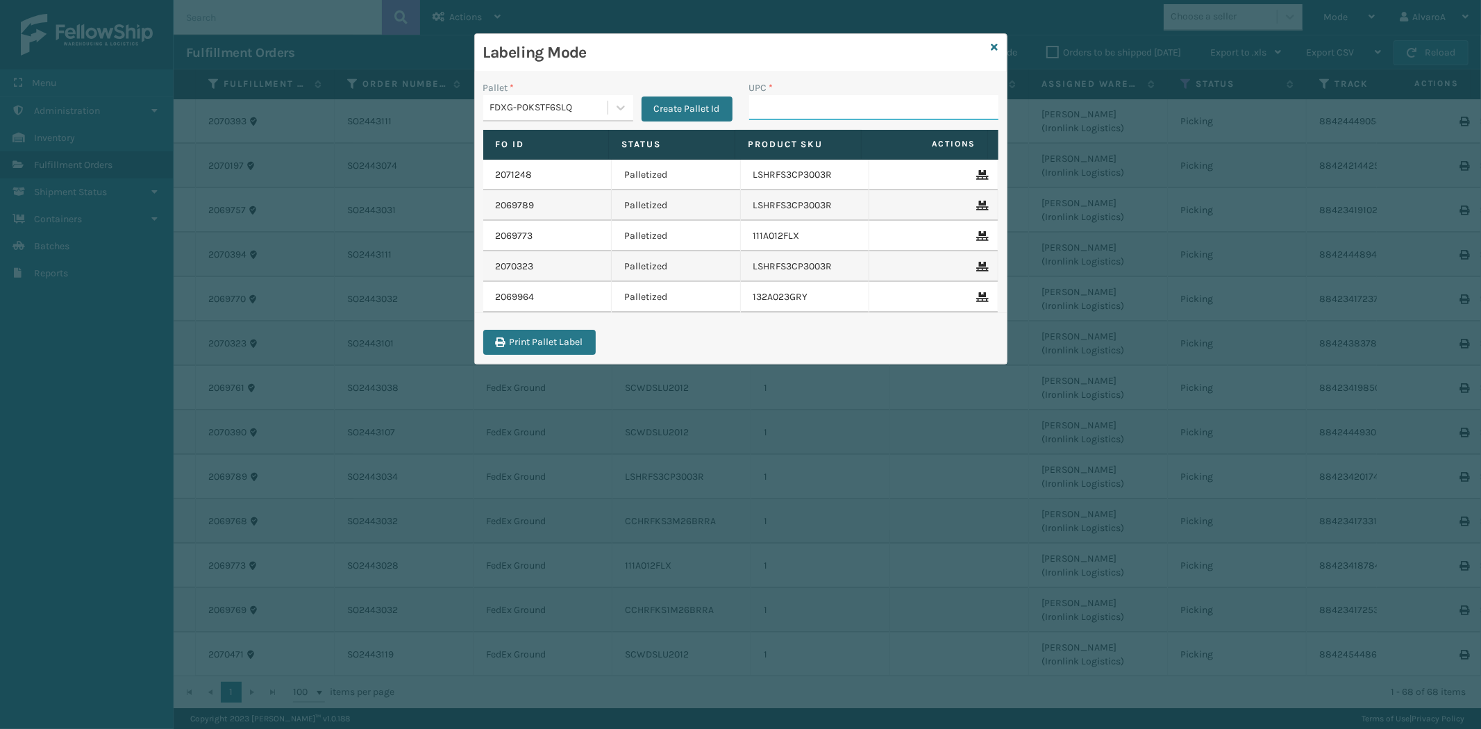
paste input "133A013NVY"
type input "133A013NVY"
paste input "LKLGF2SP3GU3051"
type input "LKLGF2SP3GU3051"
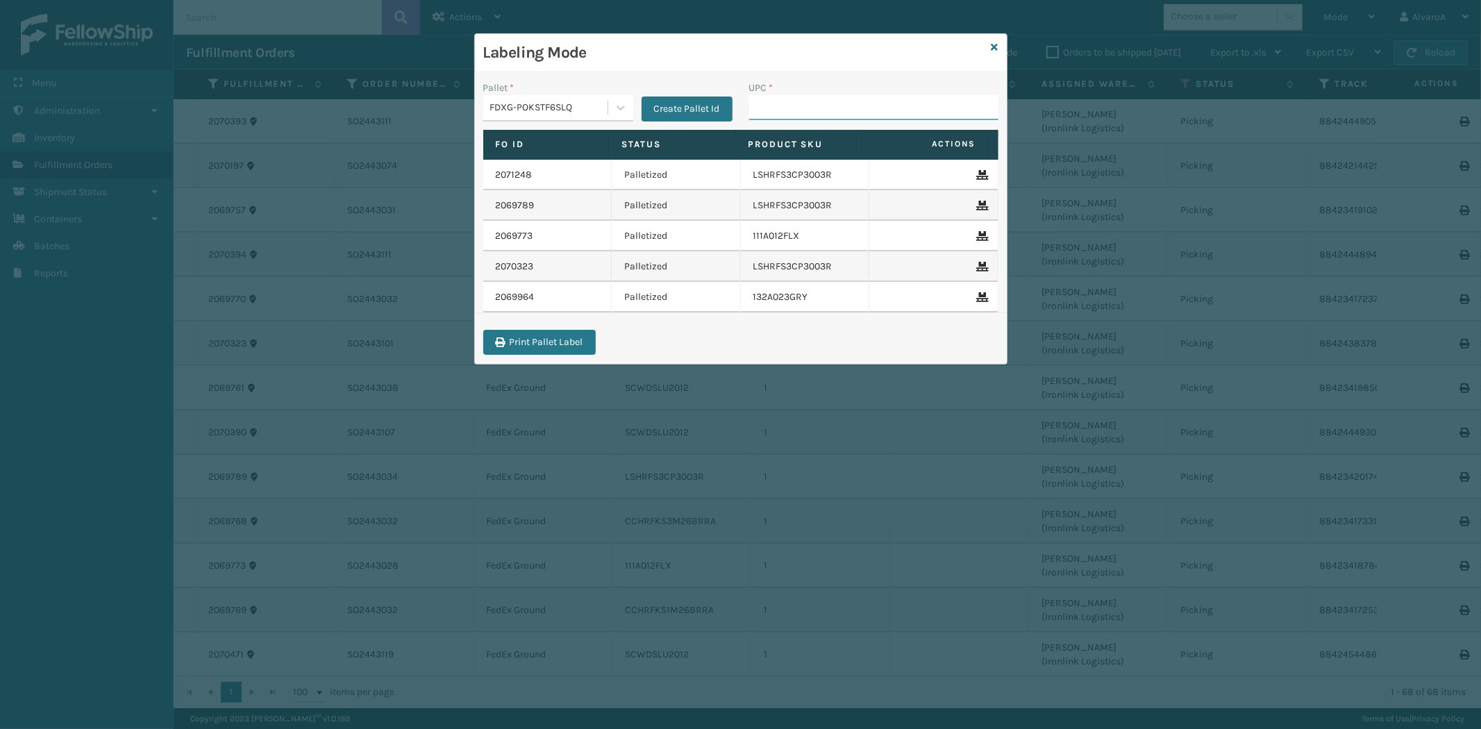
paste input "133A013BRN"
type input "133A013BRN"
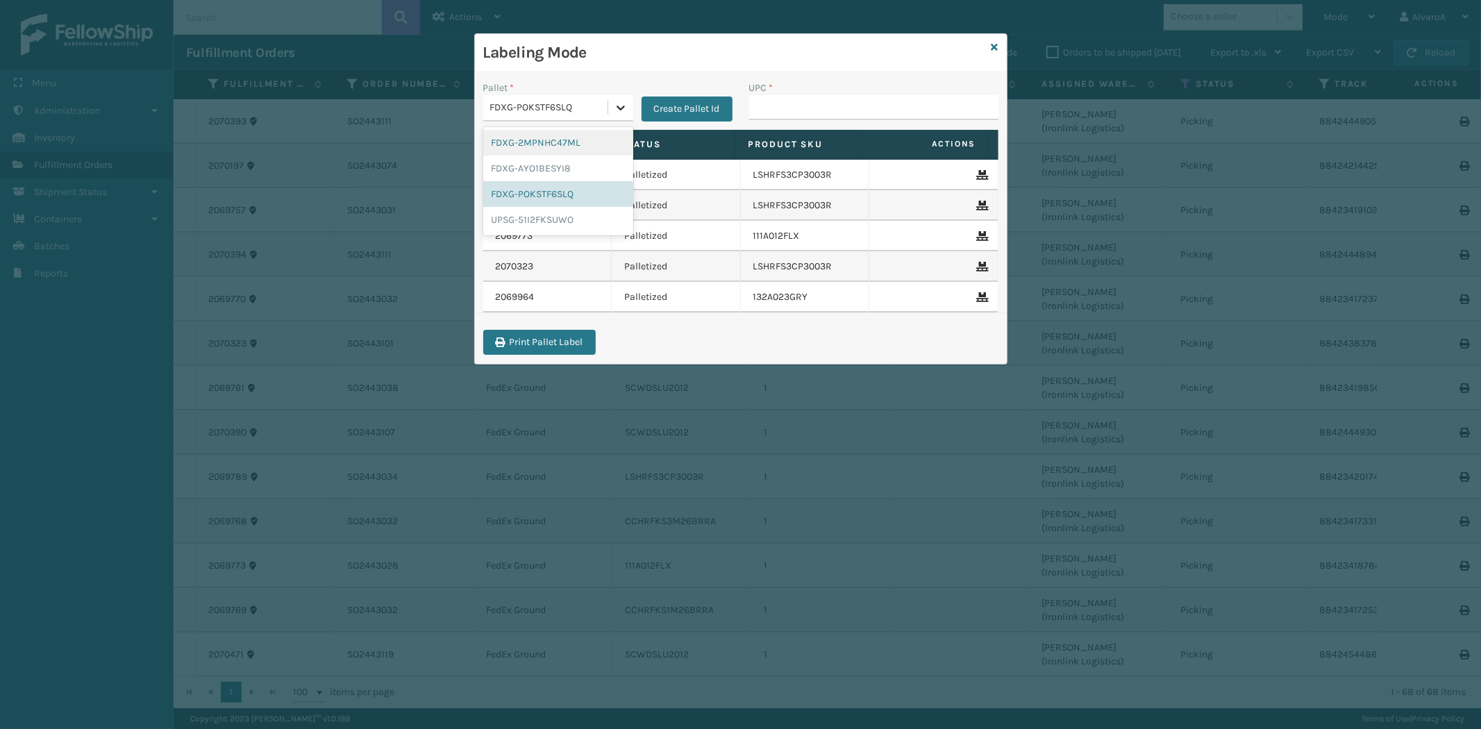
click at [613, 102] on div at bounding box center [620, 107] width 25 height 25
click at [522, 192] on div "FDXG-POKSTF6SLQ" at bounding box center [558, 194] width 150 height 26
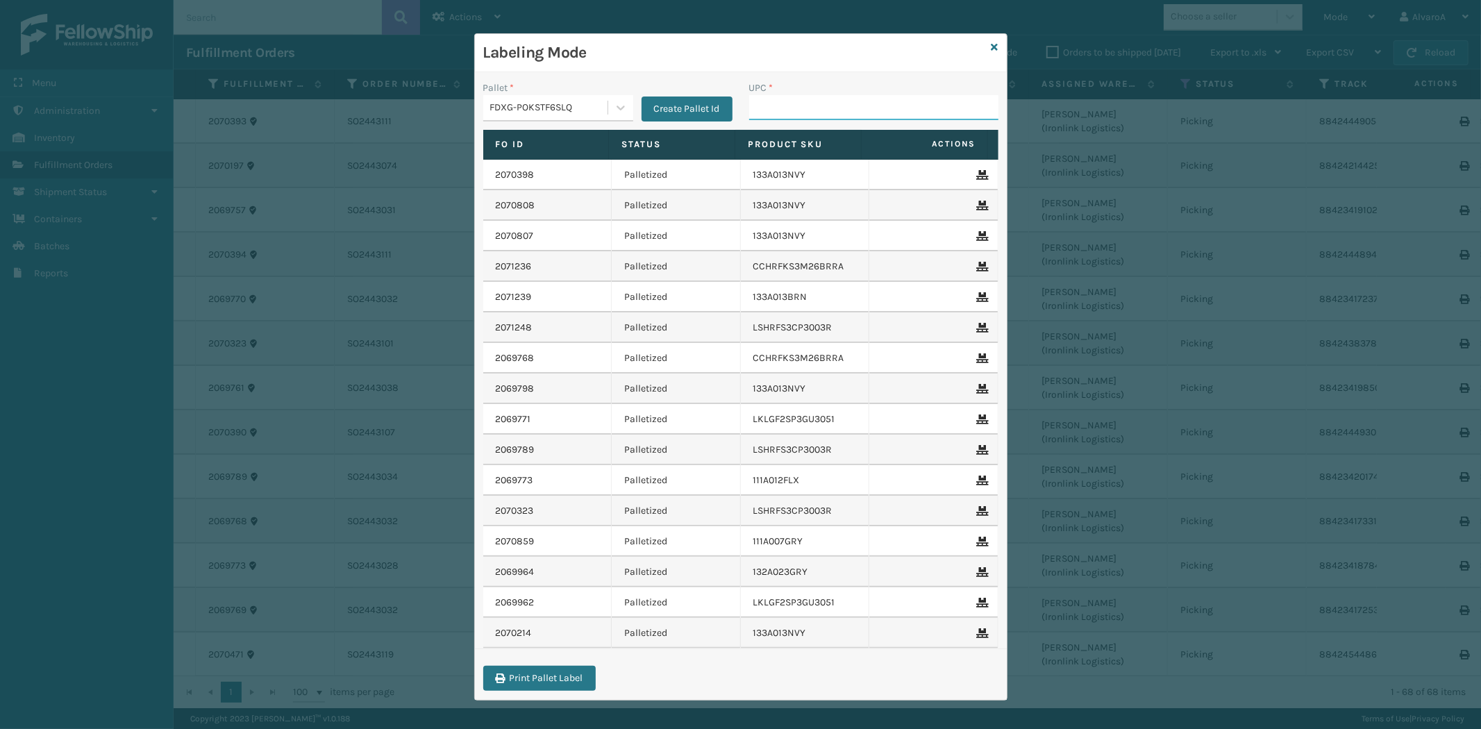
drag, startPoint x: 785, startPoint y: 112, endPoint x: 474, endPoint y: 37, distance: 320.7
click at [782, 111] on input "UPC *" at bounding box center [873, 107] width 249 height 25
paste input "114A063OAT"
type input "114A063OAT"
paste input "CCHRFKS3BGEVA"
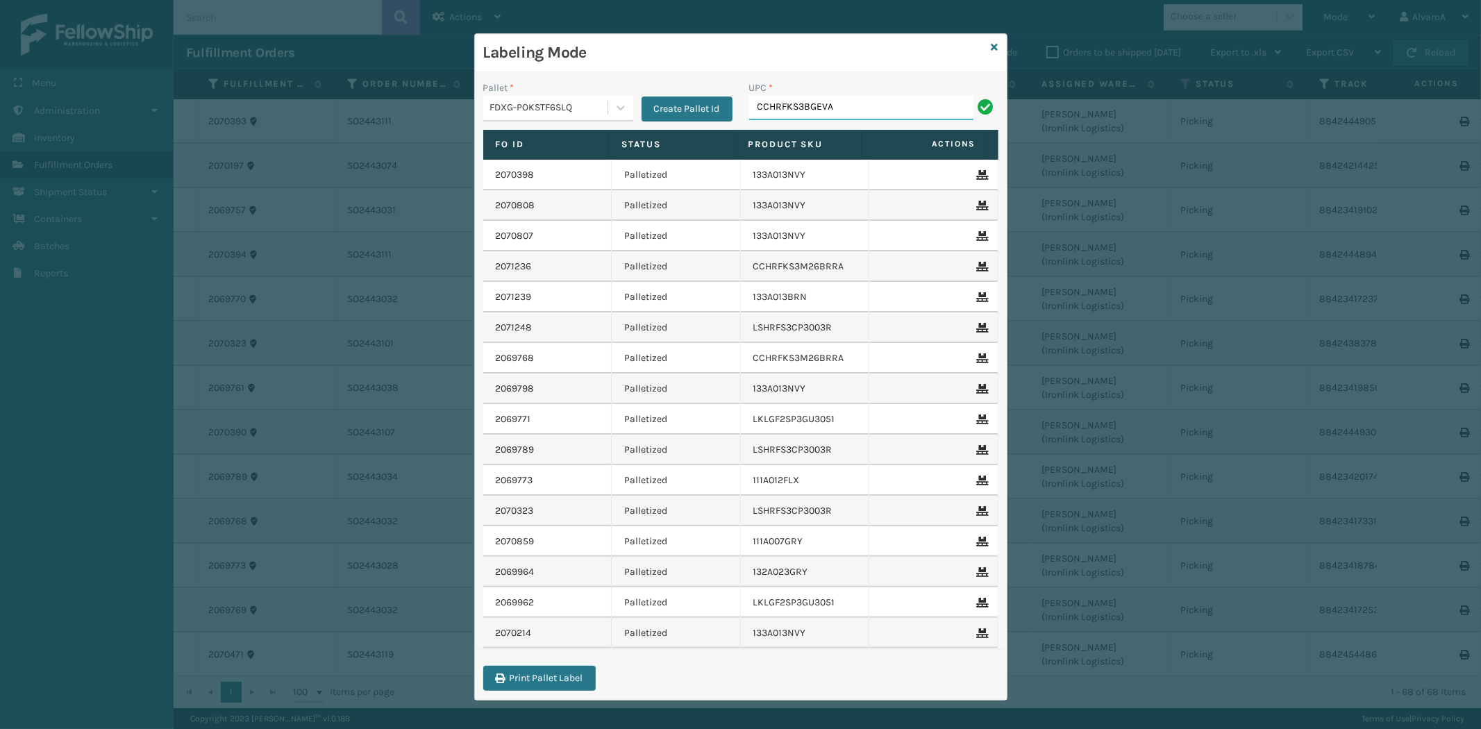
type input "CCHRFKS3BGEVA"
paste input "114A063NVY"
type input "114A063NVY"
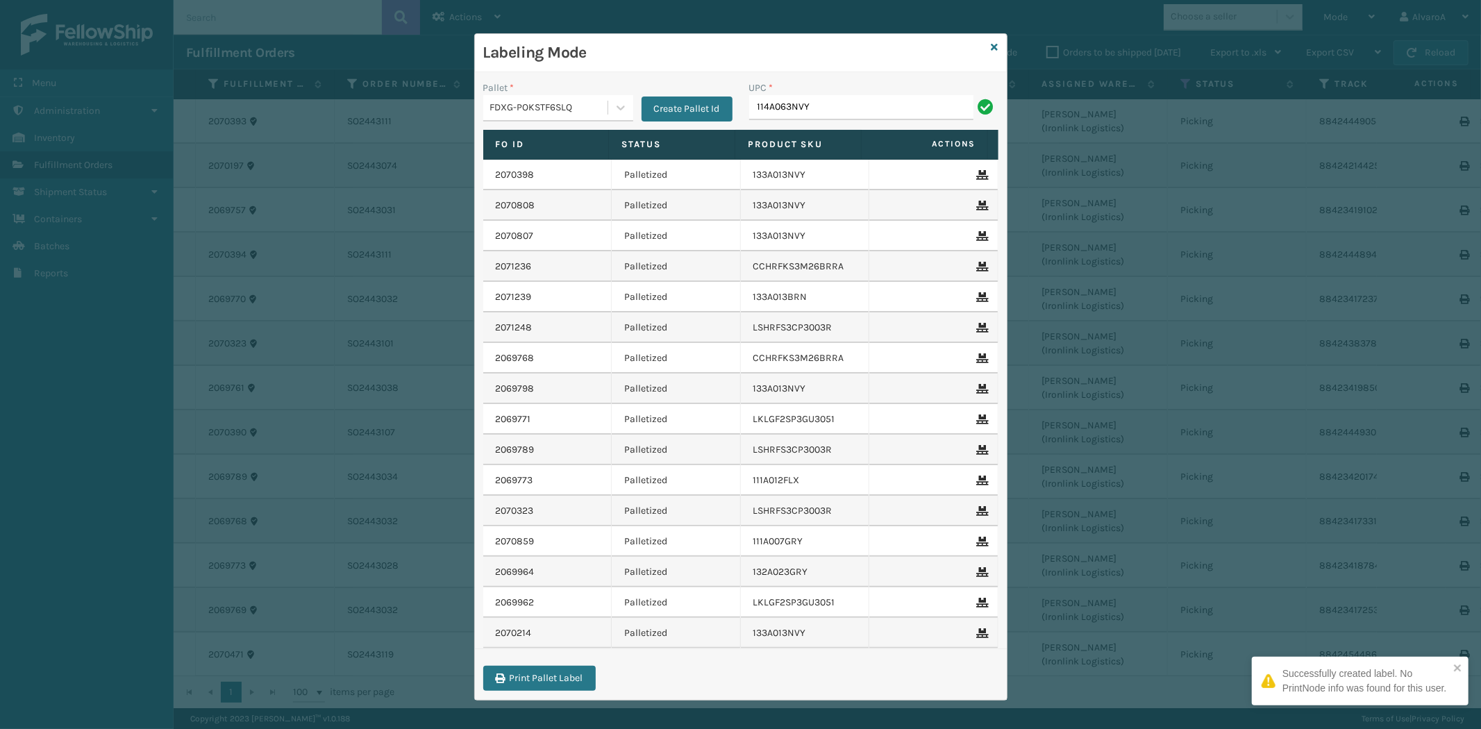
type input "114A063NVY"
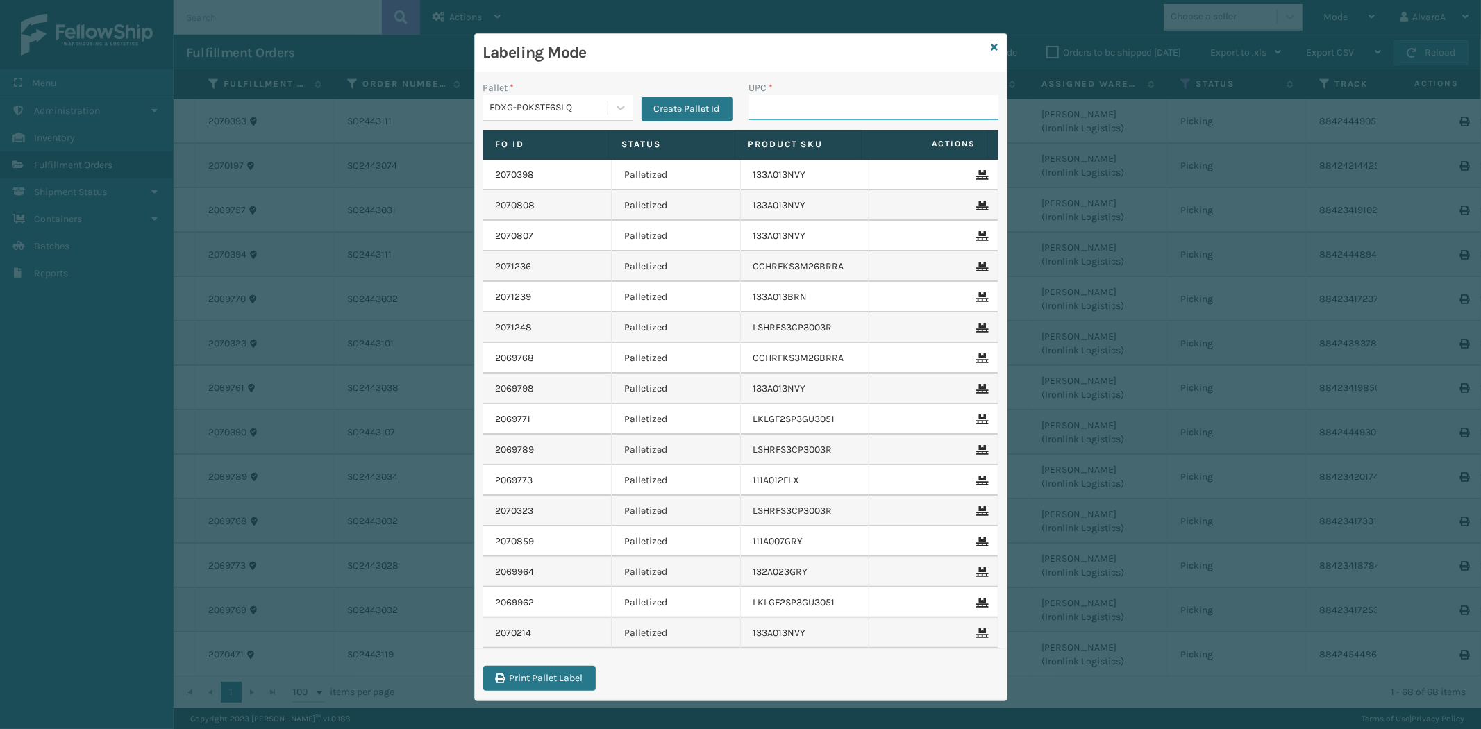
paste input "111A007IVO"
type input "111A007IVO"
paste input "CCHRFKS3M26DGRA"
type input "CCHRFKS3M26DGRA"
type input "133A016BLK"
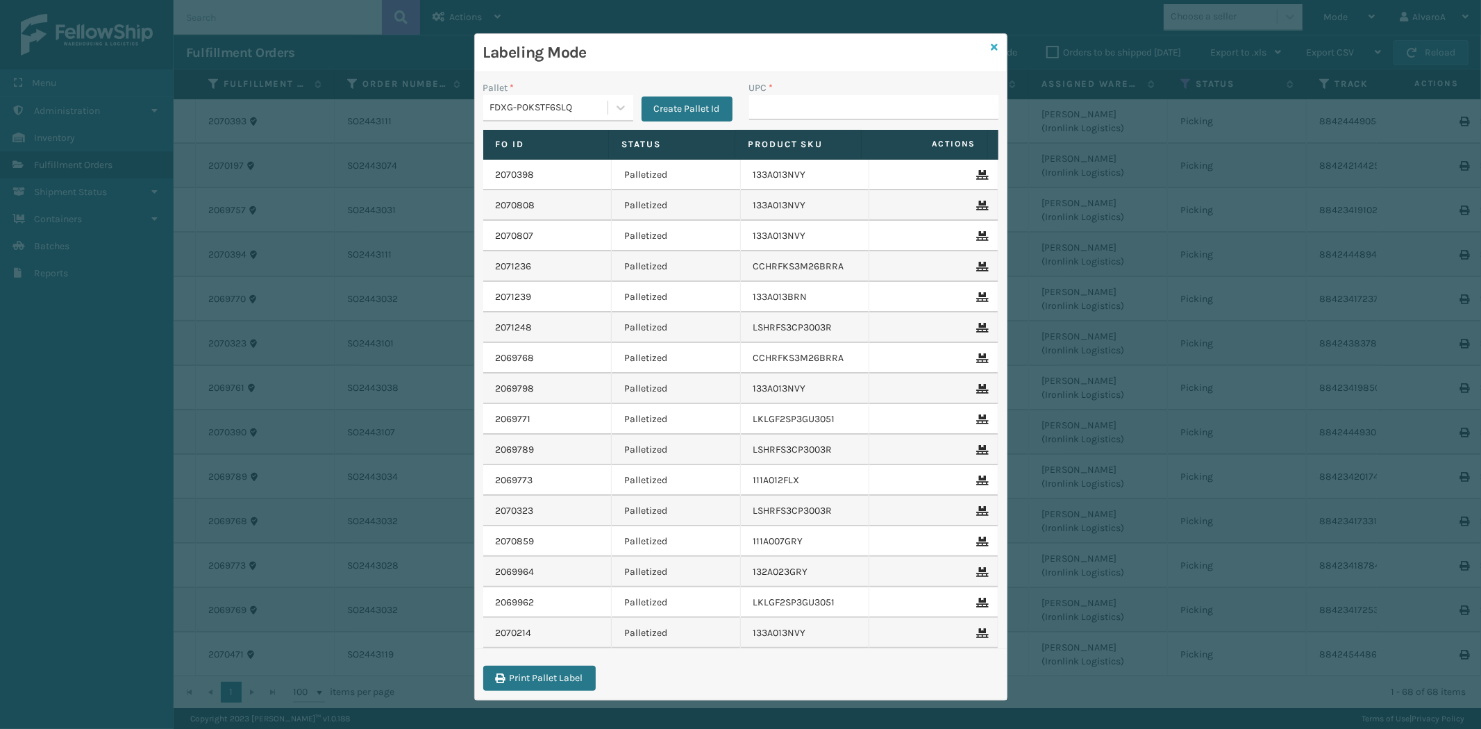
click at [992, 49] on icon at bounding box center [995, 47] width 7 height 10
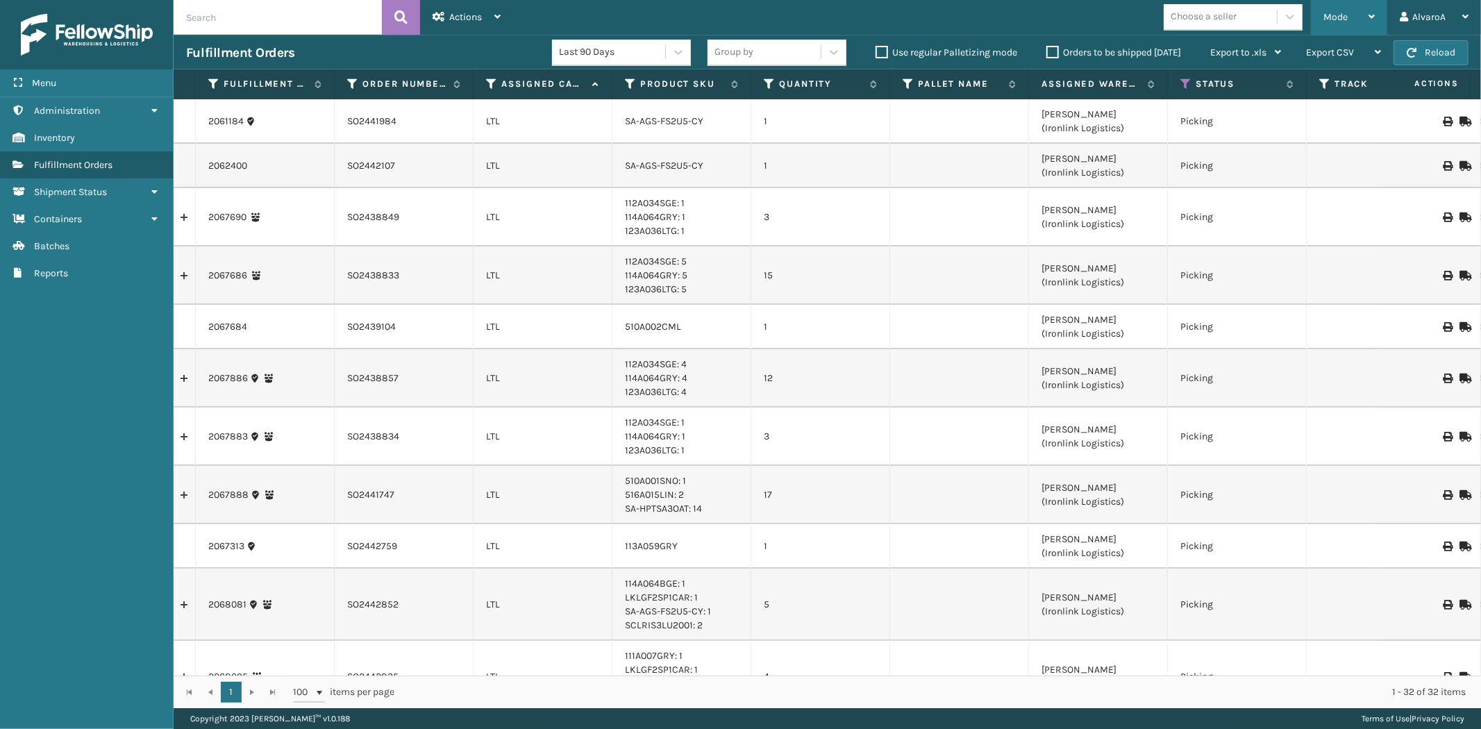
click at [1372, 22] on icon at bounding box center [1372, 17] width 6 height 10
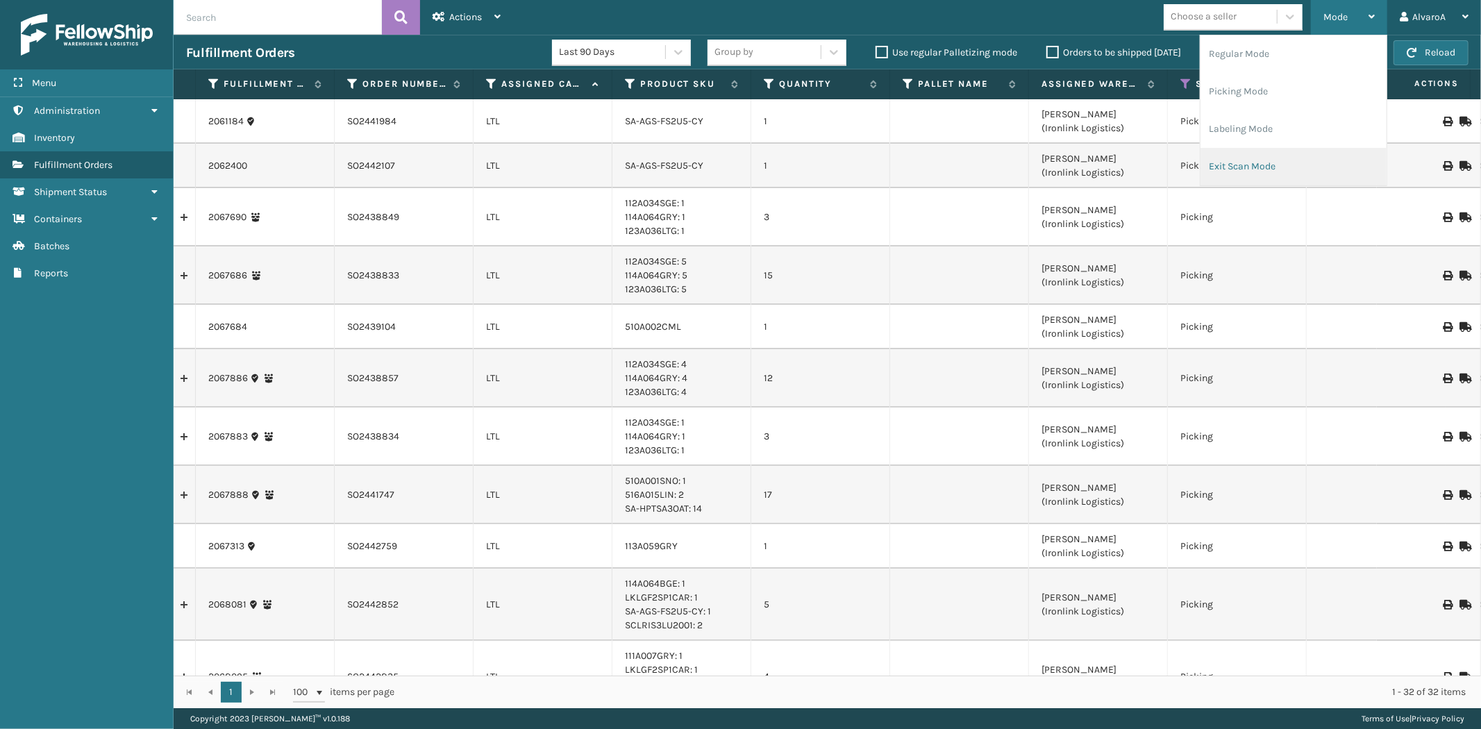
click at [1221, 165] on li "Exit Scan Mode" at bounding box center [1294, 167] width 186 height 38
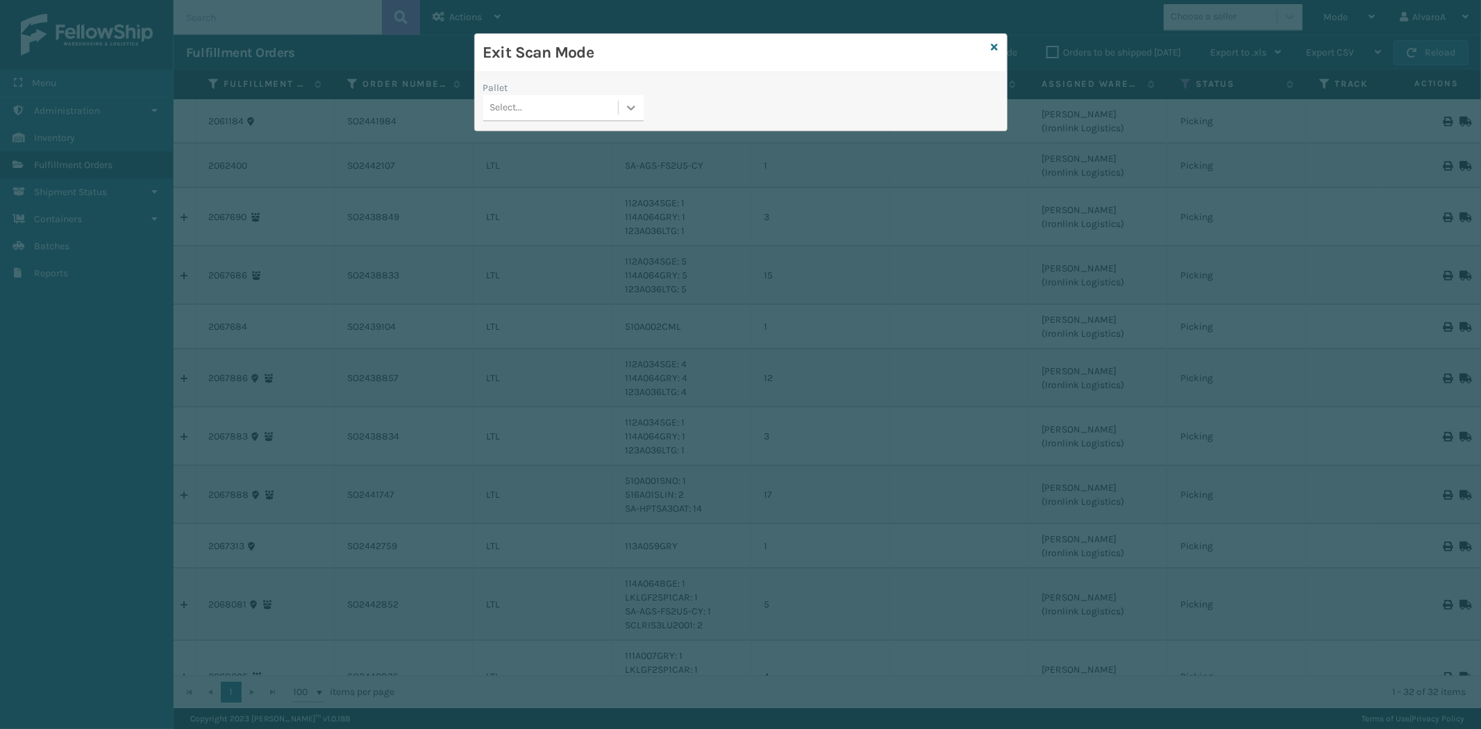
click at [634, 108] on icon at bounding box center [631, 108] width 14 height 14
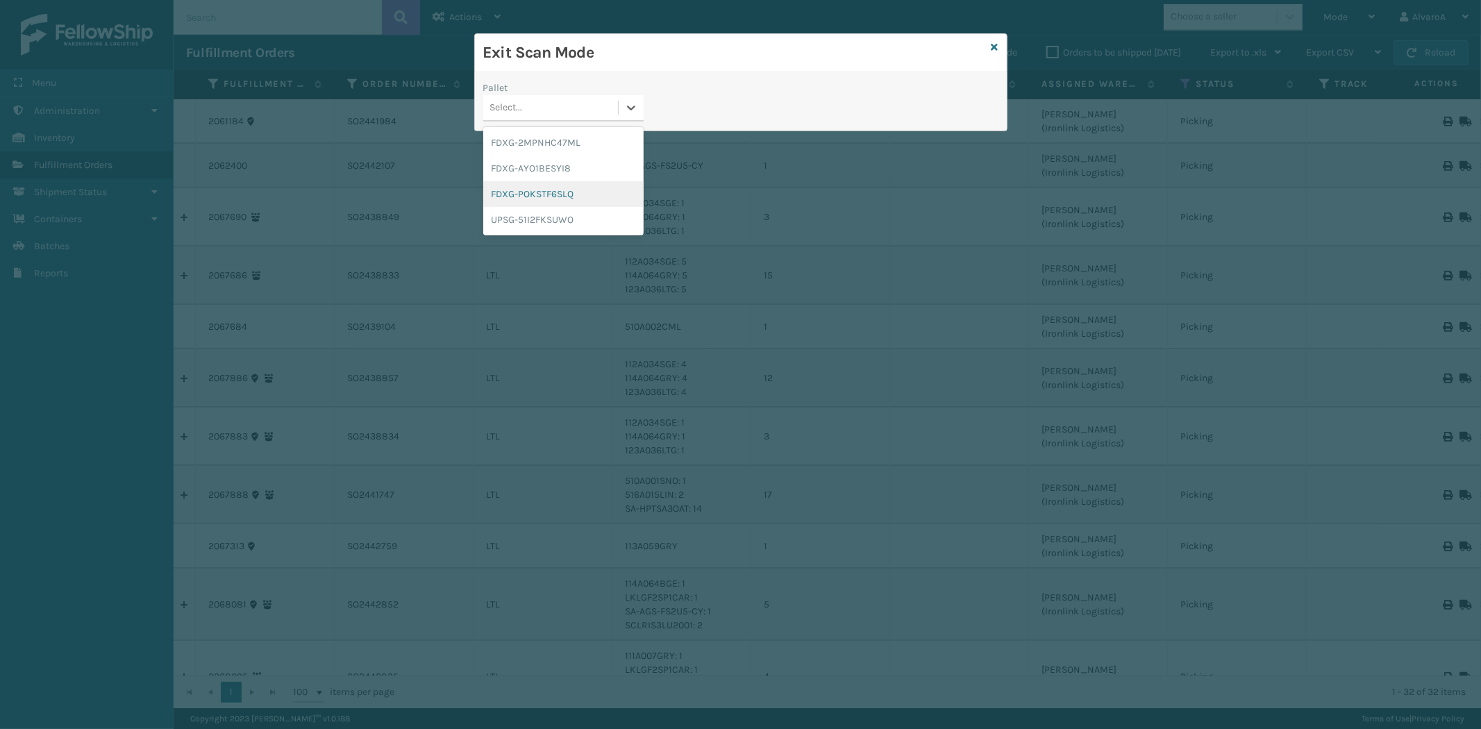
click at [546, 192] on div "FDXG-POKSTF6SLQ" at bounding box center [563, 194] width 160 height 26
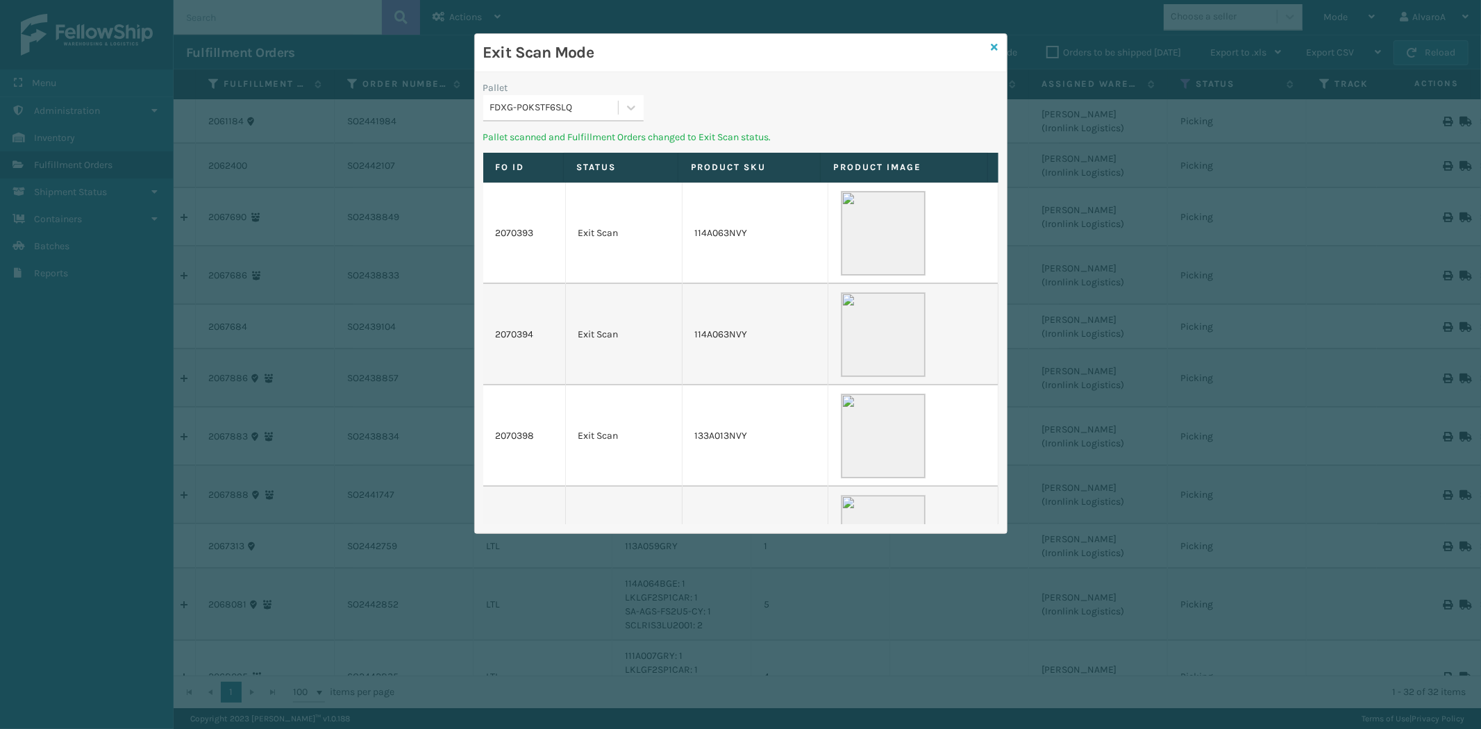
click at [997, 47] on icon at bounding box center [995, 47] width 7 height 10
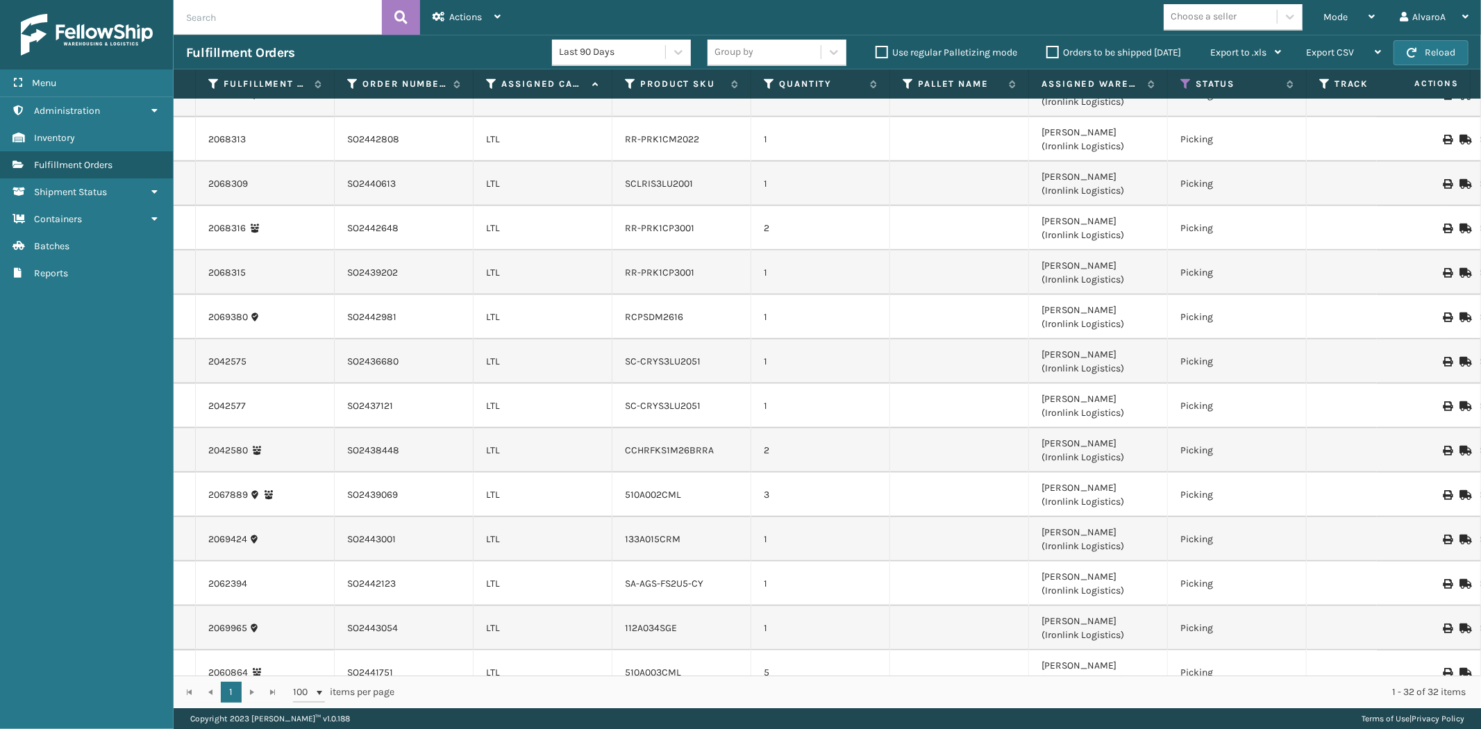
scroll to position [1079, 0]
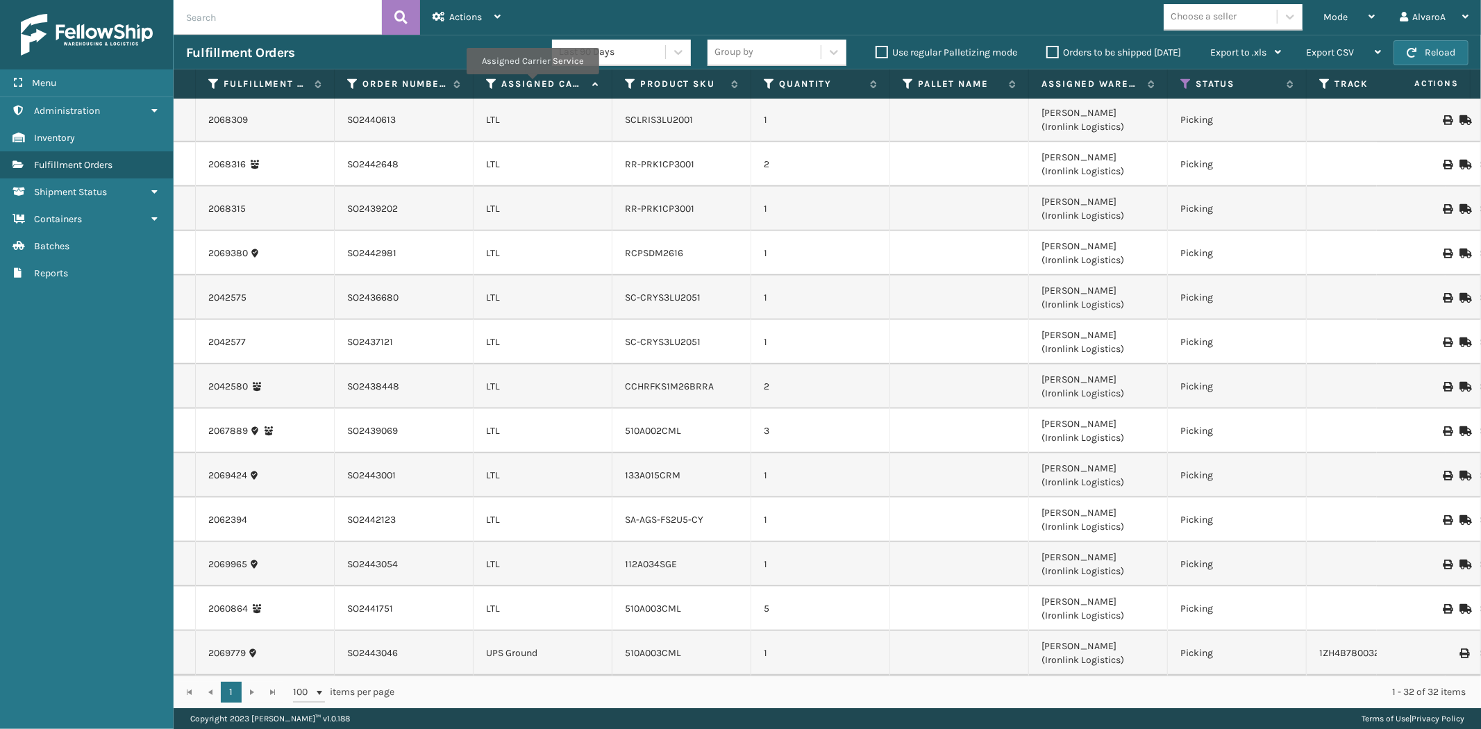
click at [532, 84] on label "Assigned Carrier Service" at bounding box center [543, 84] width 84 height 13
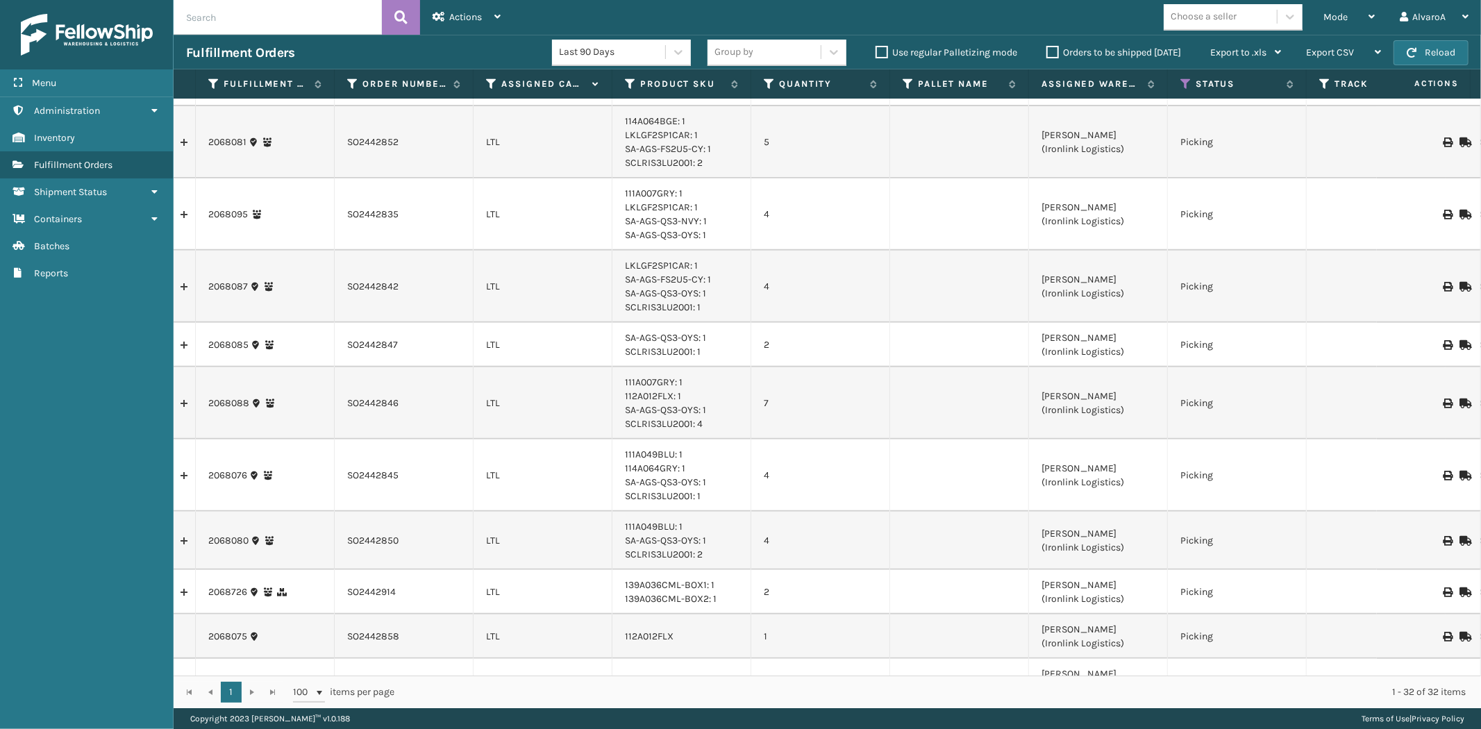
scroll to position [926, 0]
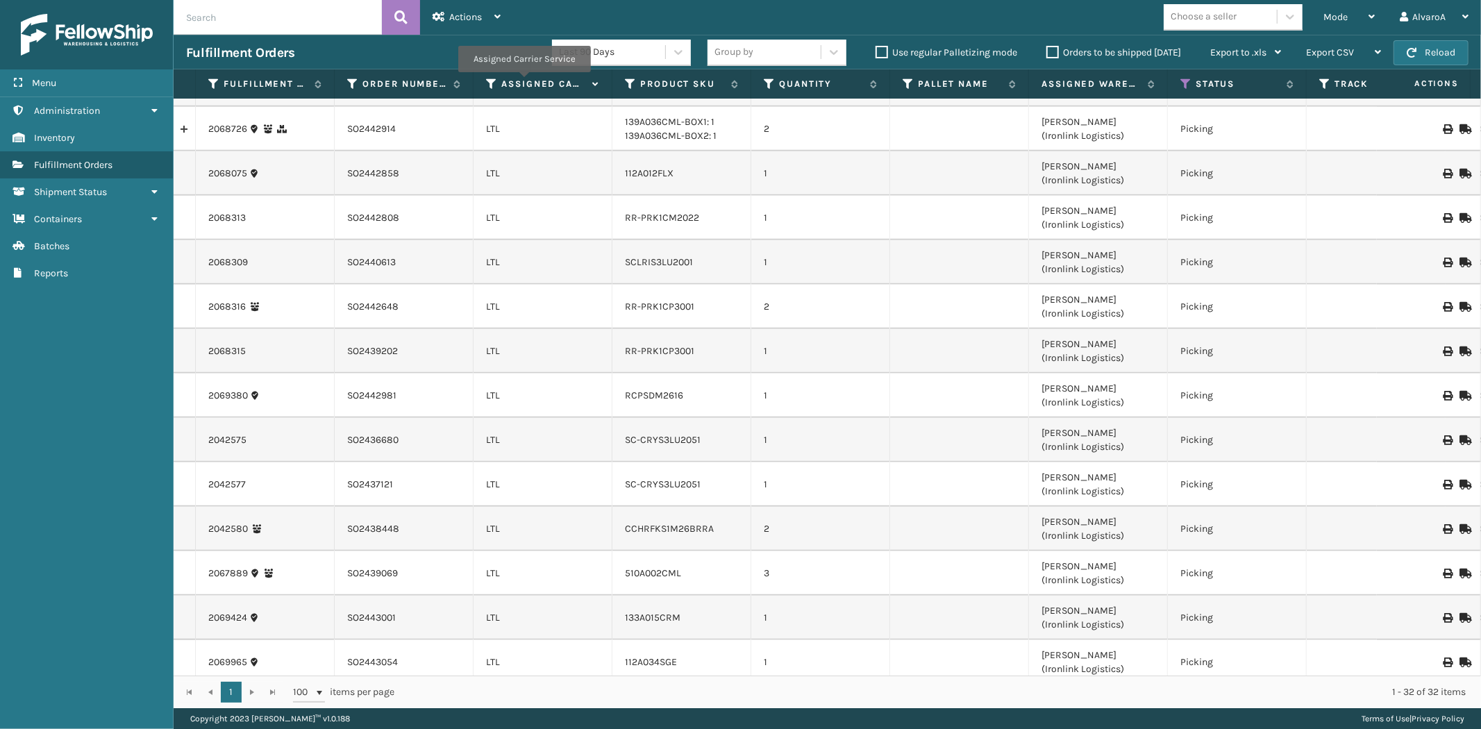
click at [524, 82] on label "Assigned Carrier Service" at bounding box center [543, 84] width 84 height 13
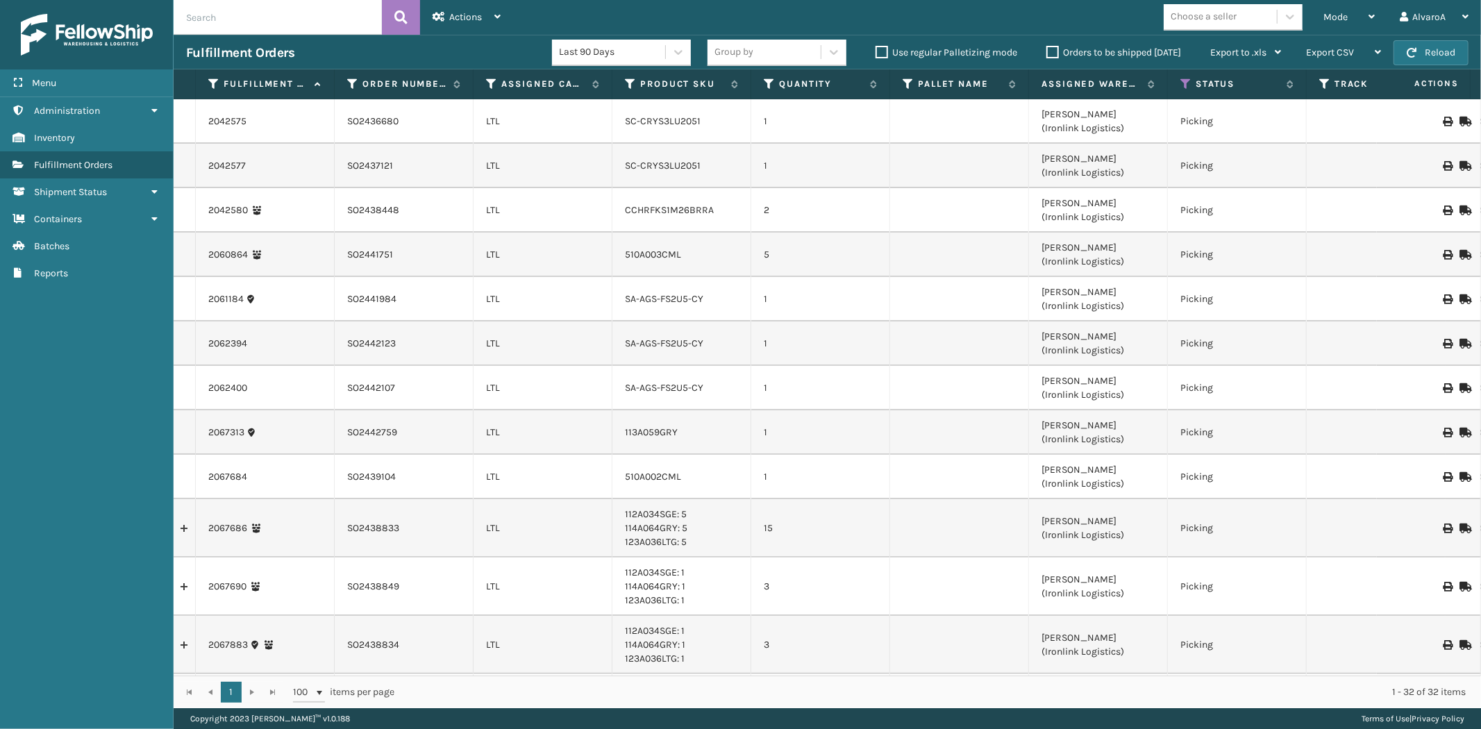
click at [1049, 51] on label "Orders to be shipped [DATE]" at bounding box center [1114, 53] width 135 height 12
click at [1047, 51] on input "Orders to be shipped [DATE]" at bounding box center [1047, 48] width 1 height 9
click at [1049, 57] on label "Orders to be shipped [DATE]" at bounding box center [1114, 53] width 135 height 12
click at [1047, 53] on input "Orders to be shipped [DATE]" at bounding box center [1047, 48] width 1 height 9
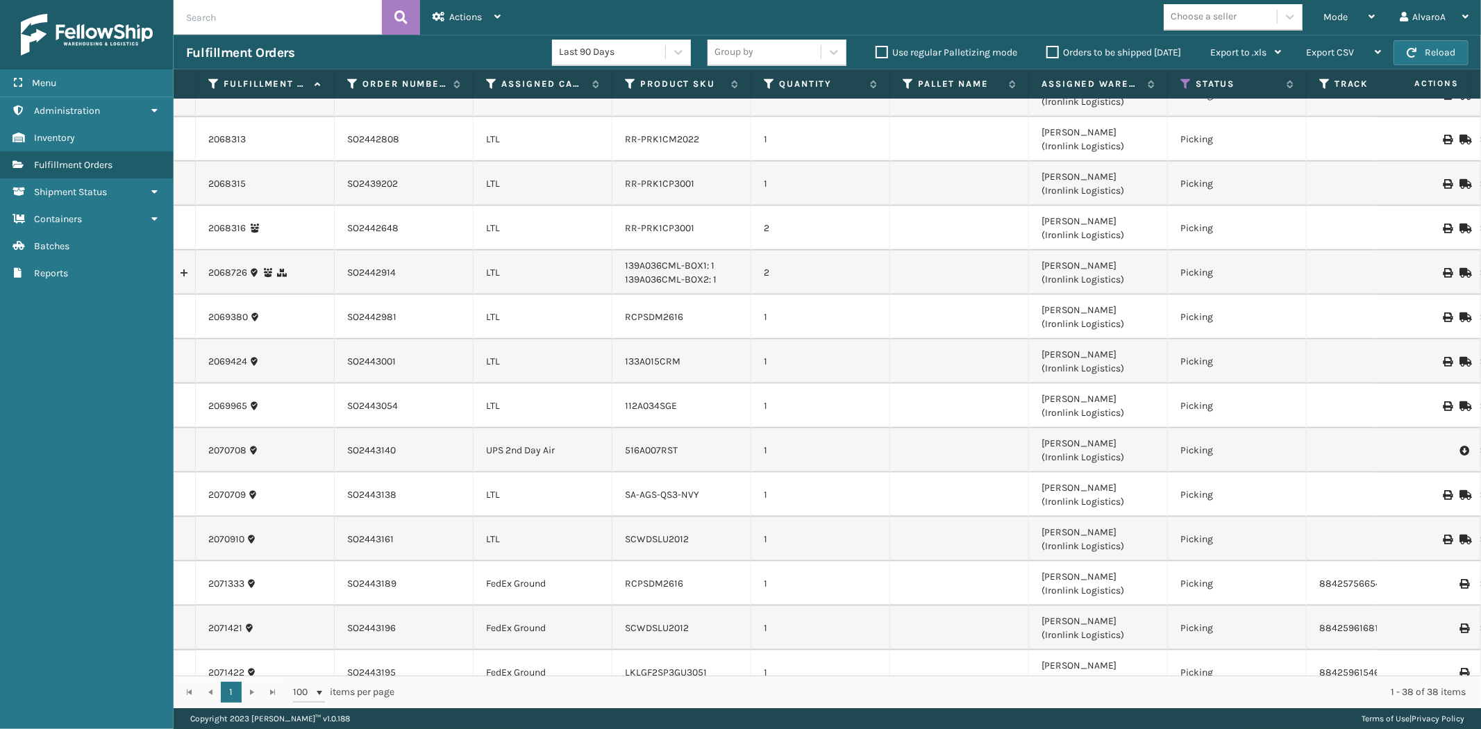
scroll to position [1345, 0]
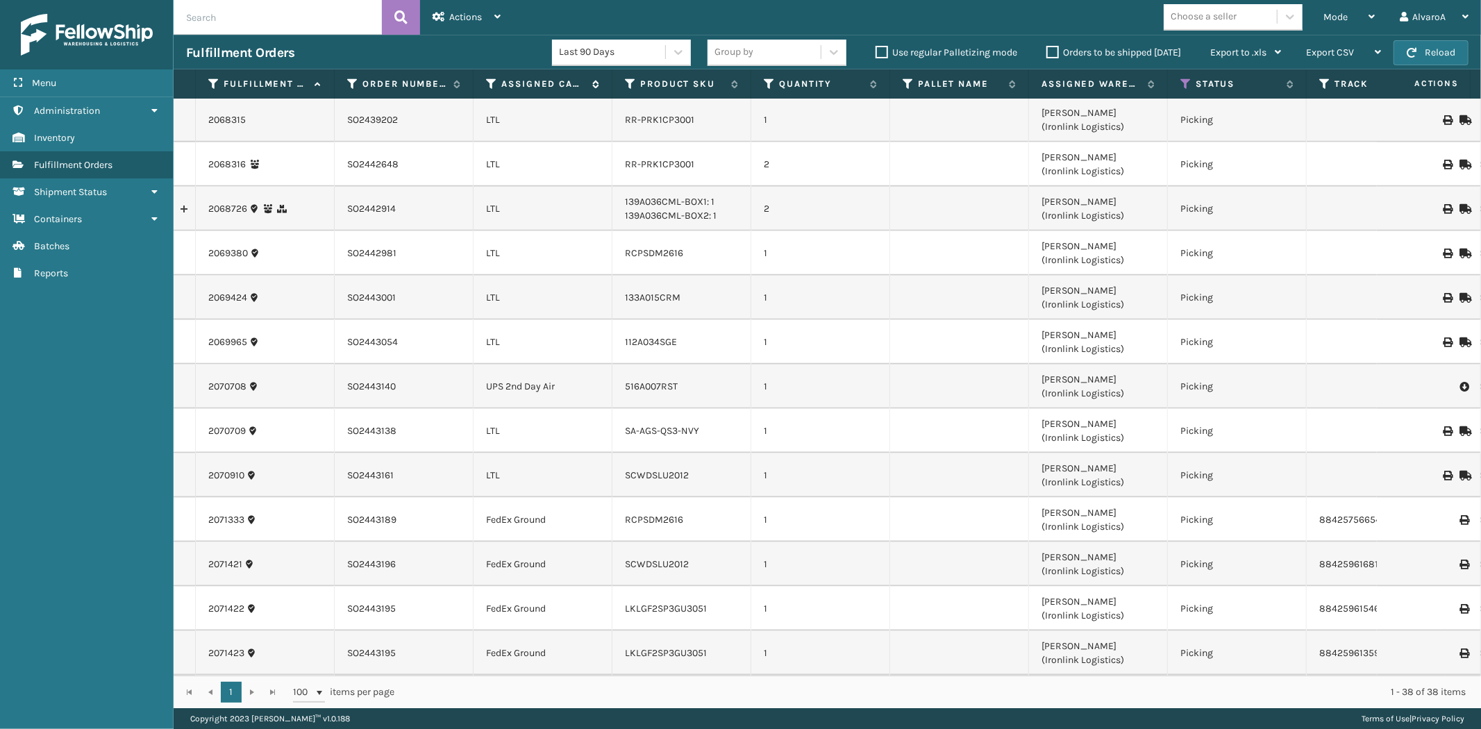
click at [568, 81] on label "Assigned Carrier Service" at bounding box center [543, 84] width 84 height 13
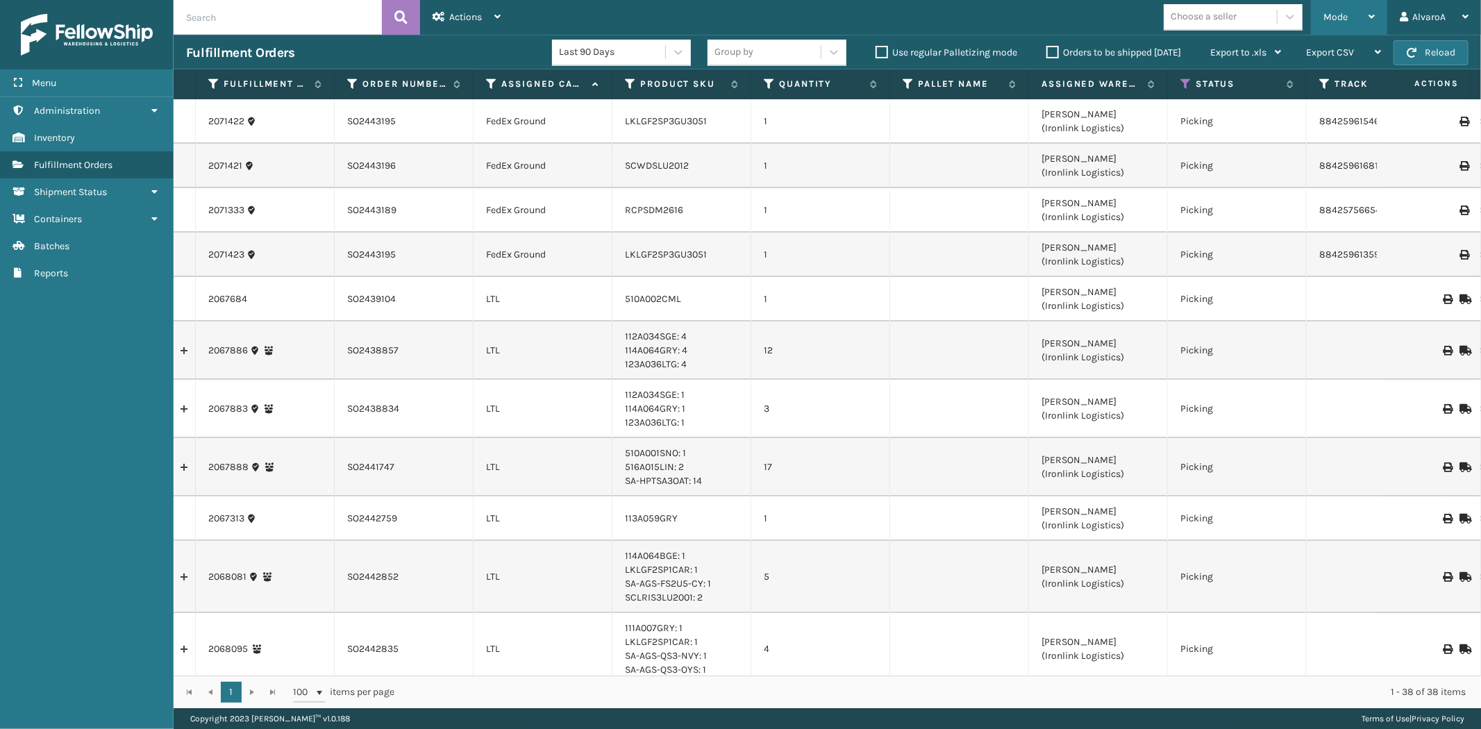
click at [1354, 17] on div "Mode" at bounding box center [1349, 17] width 51 height 35
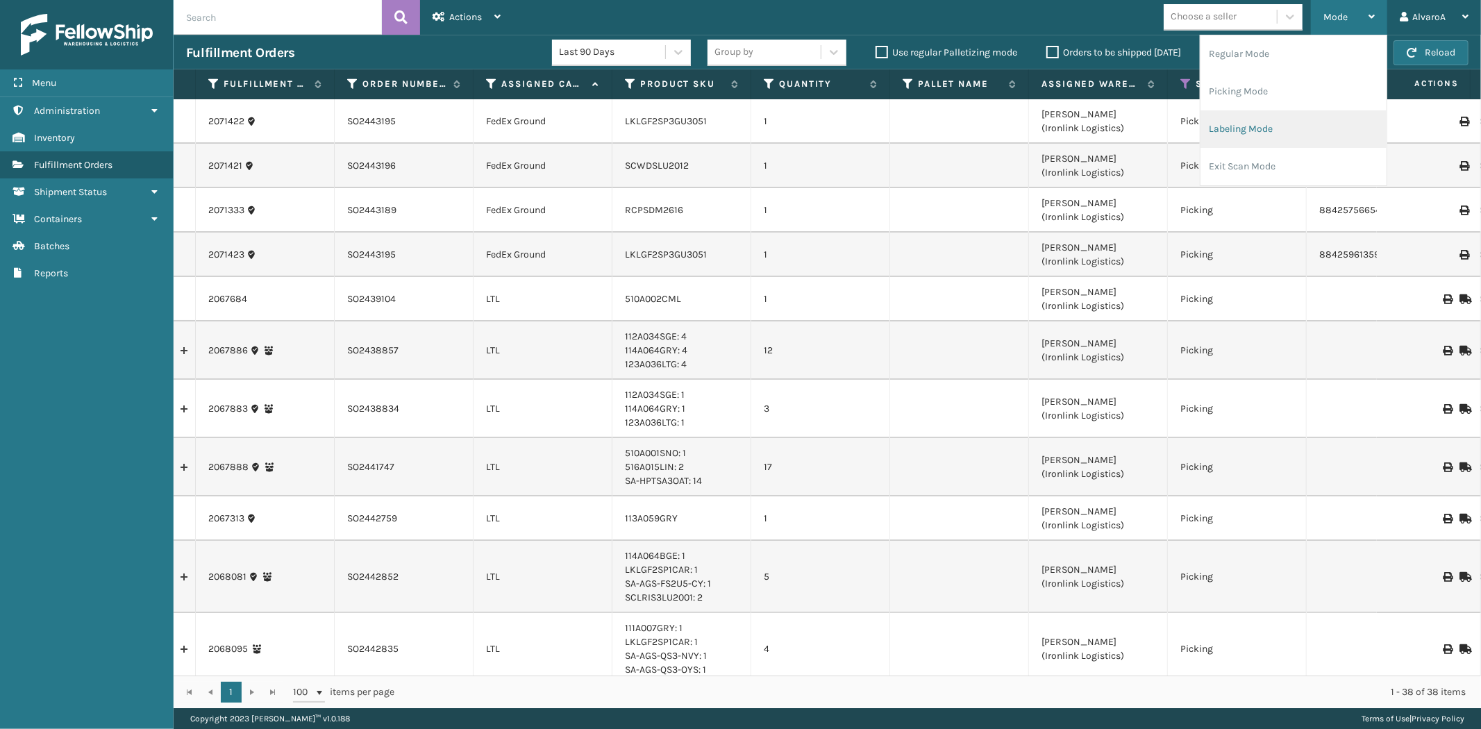
click at [1247, 130] on li "Labeling Mode" at bounding box center [1294, 129] width 186 height 38
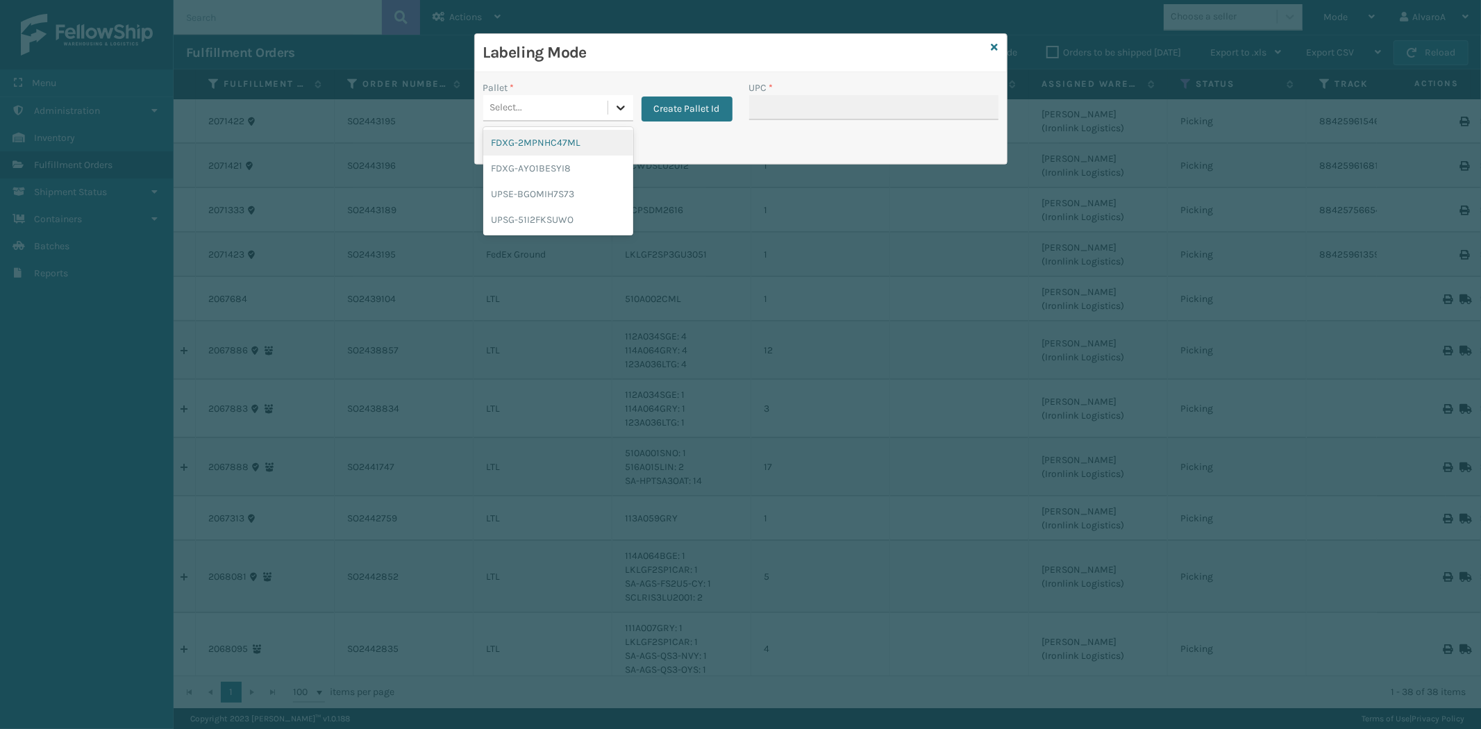
click at [624, 113] on icon at bounding box center [621, 108] width 14 height 14
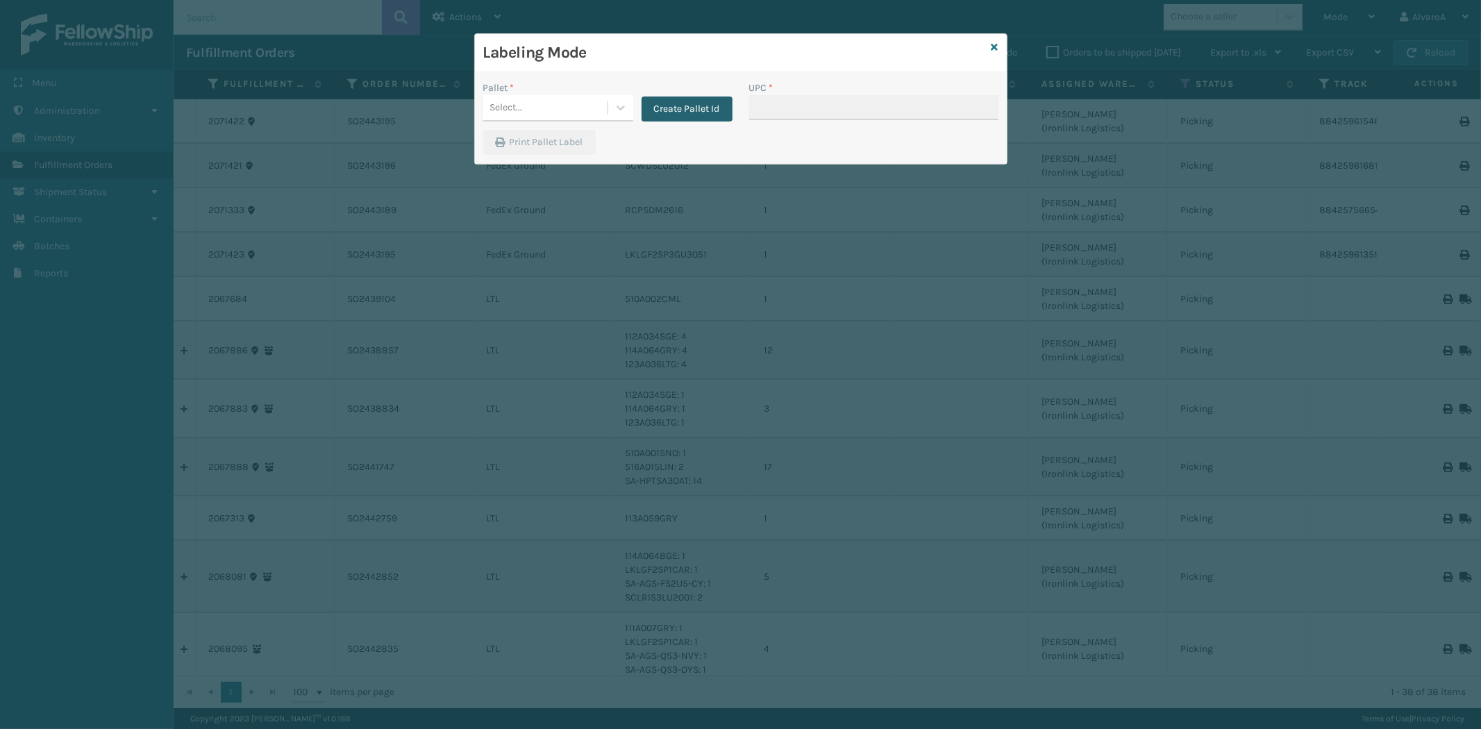
click at [690, 106] on button "Create Pallet Id" at bounding box center [687, 109] width 91 height 25
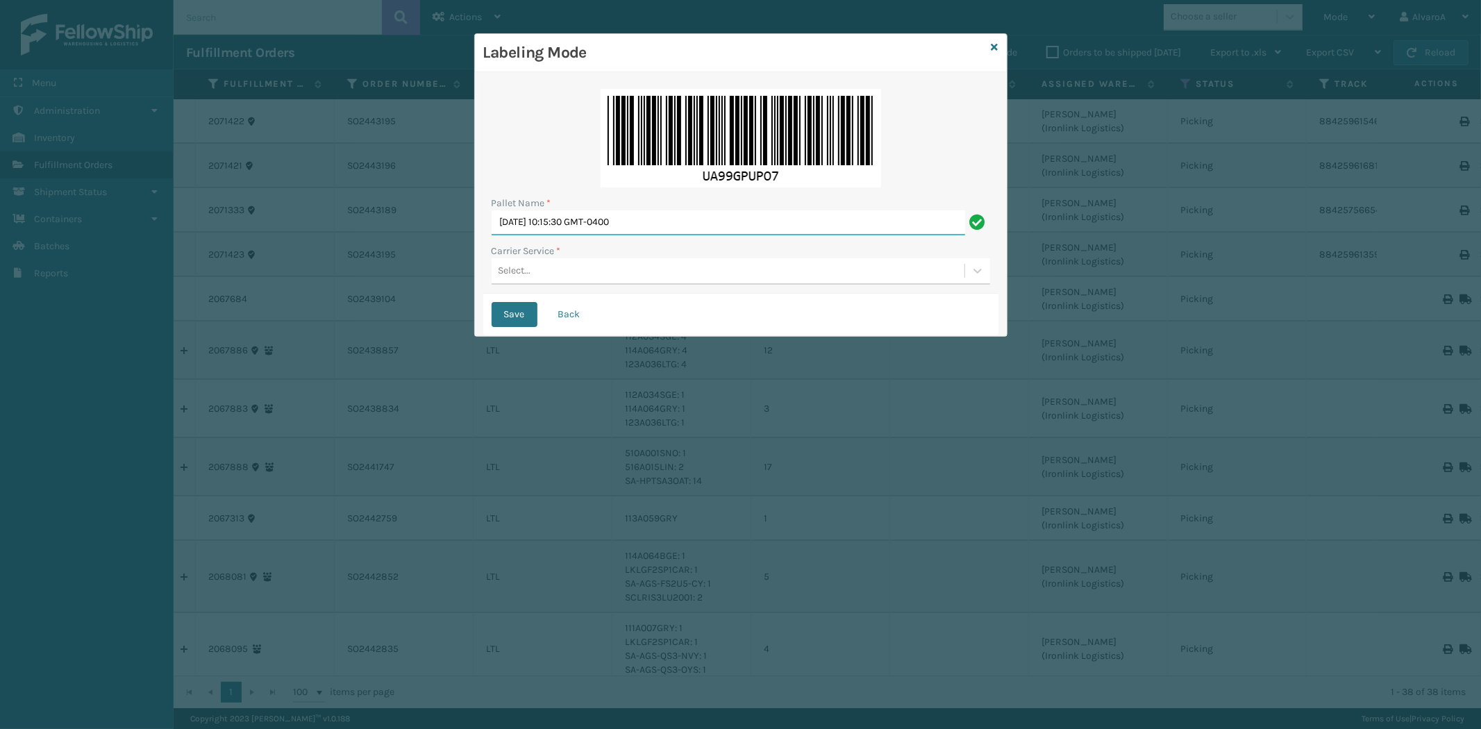
drag, startPoint x: 669, startPoint y: 215, endPoint x: 283, endPoint y: 217, distance: 386.8
click at [294, 266] on div "Labeling Mode Pallet Name * [DATE] 10:15:30 GMT-0400 Carrier Service * Select..…" at bounding box center [740, 364] width 1481 height 729
type input "LPN 508616 #1"
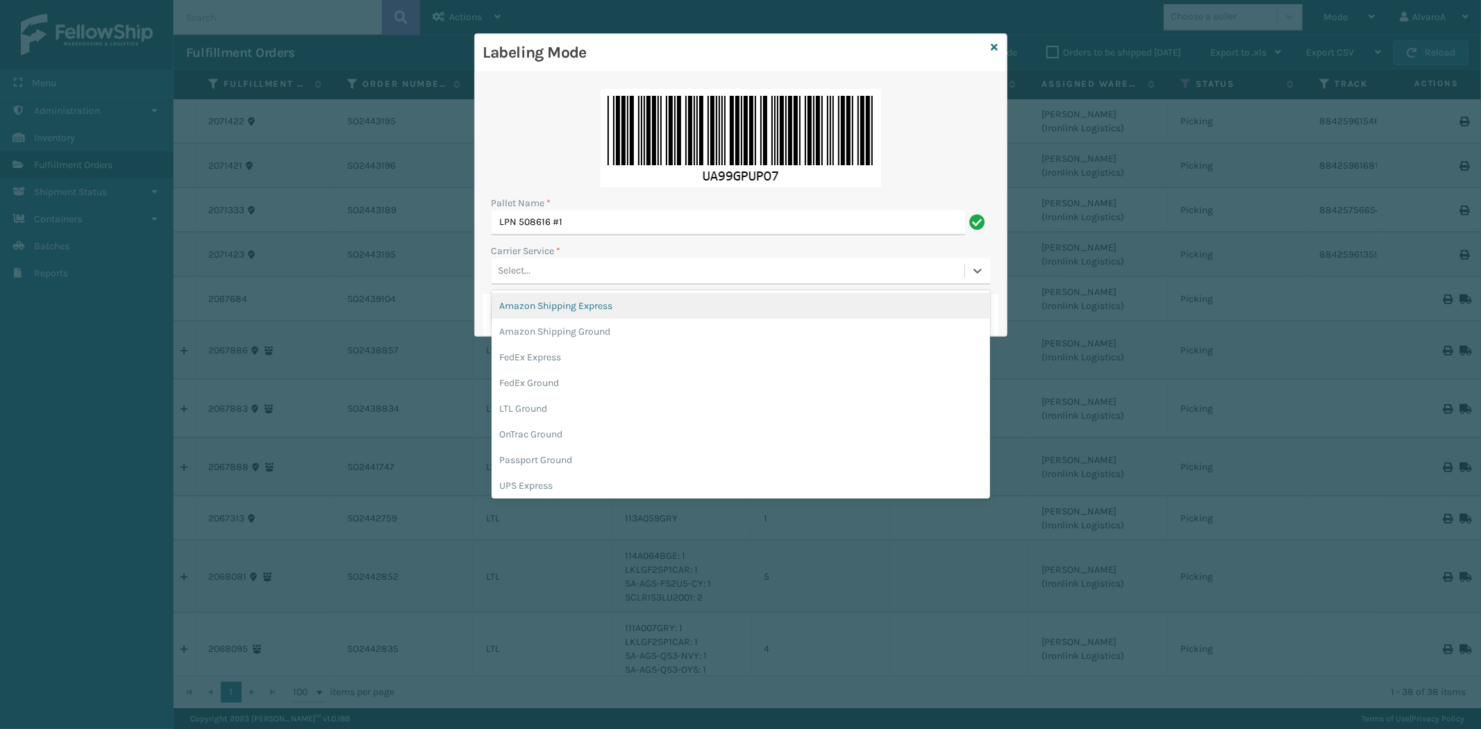
click at [567, 271] on div "Select..." at bounding box center [728, 271] width 473 height 23
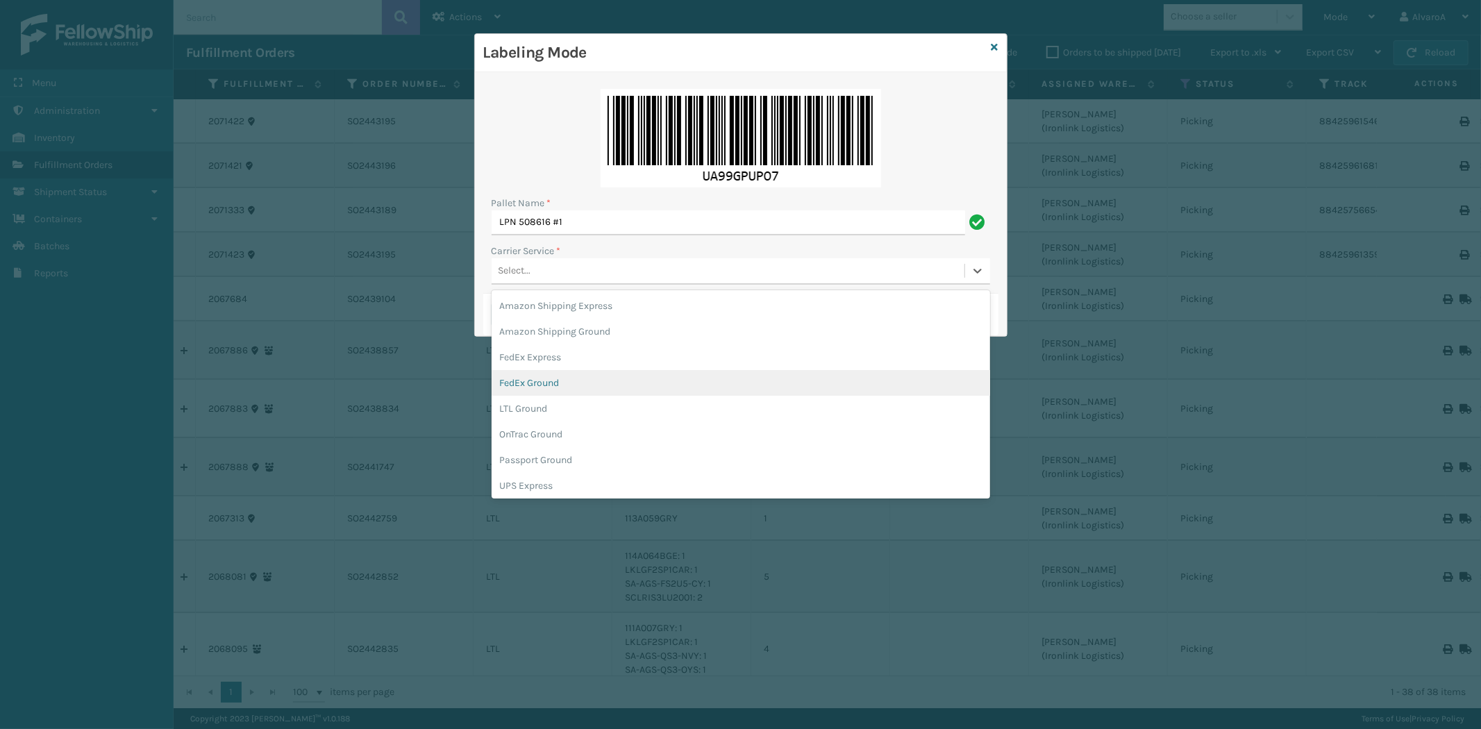
click at [547, 385] on div "FedEx Ground" at bounding box center [741, 383] width 499 height 26
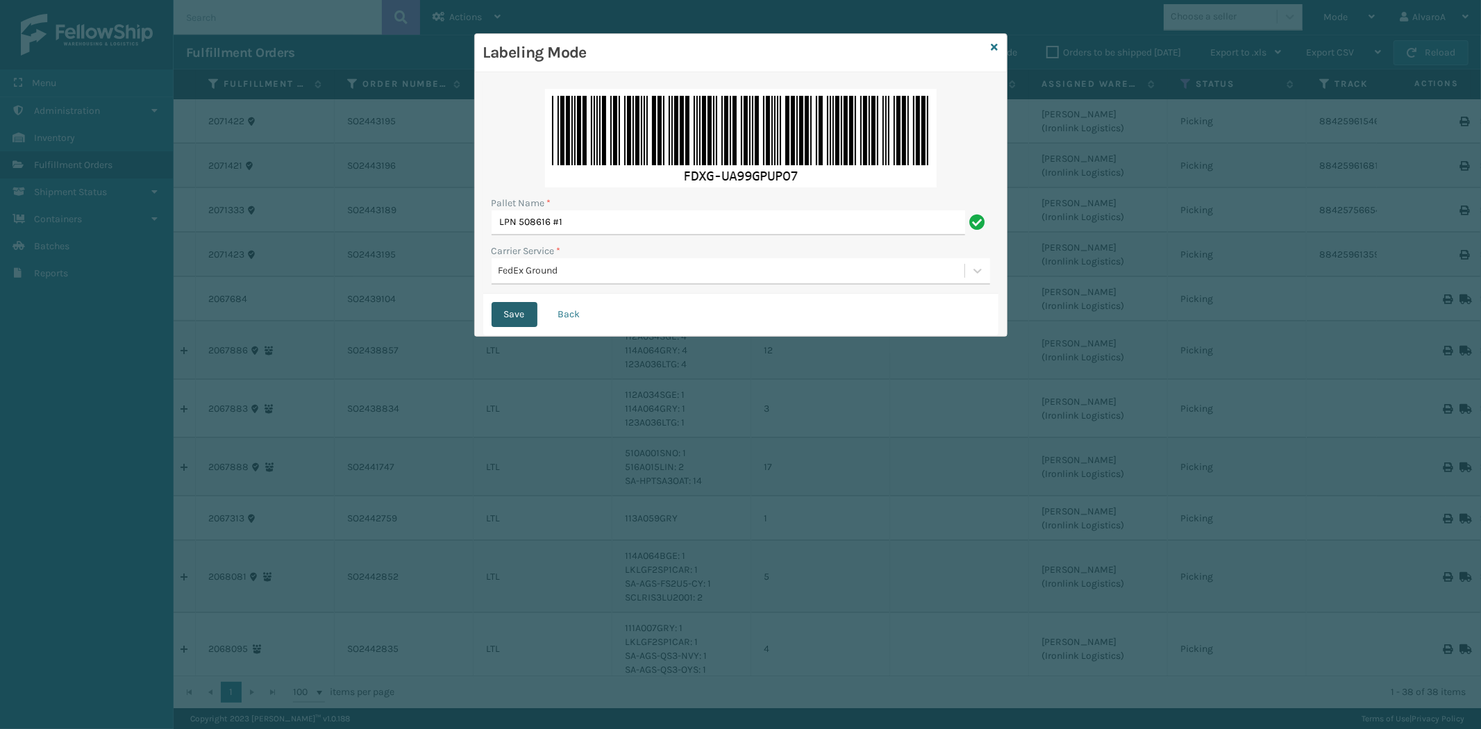
click at [522, 308] on button "Save" at bounding box center [515, 314] width 46 height 25
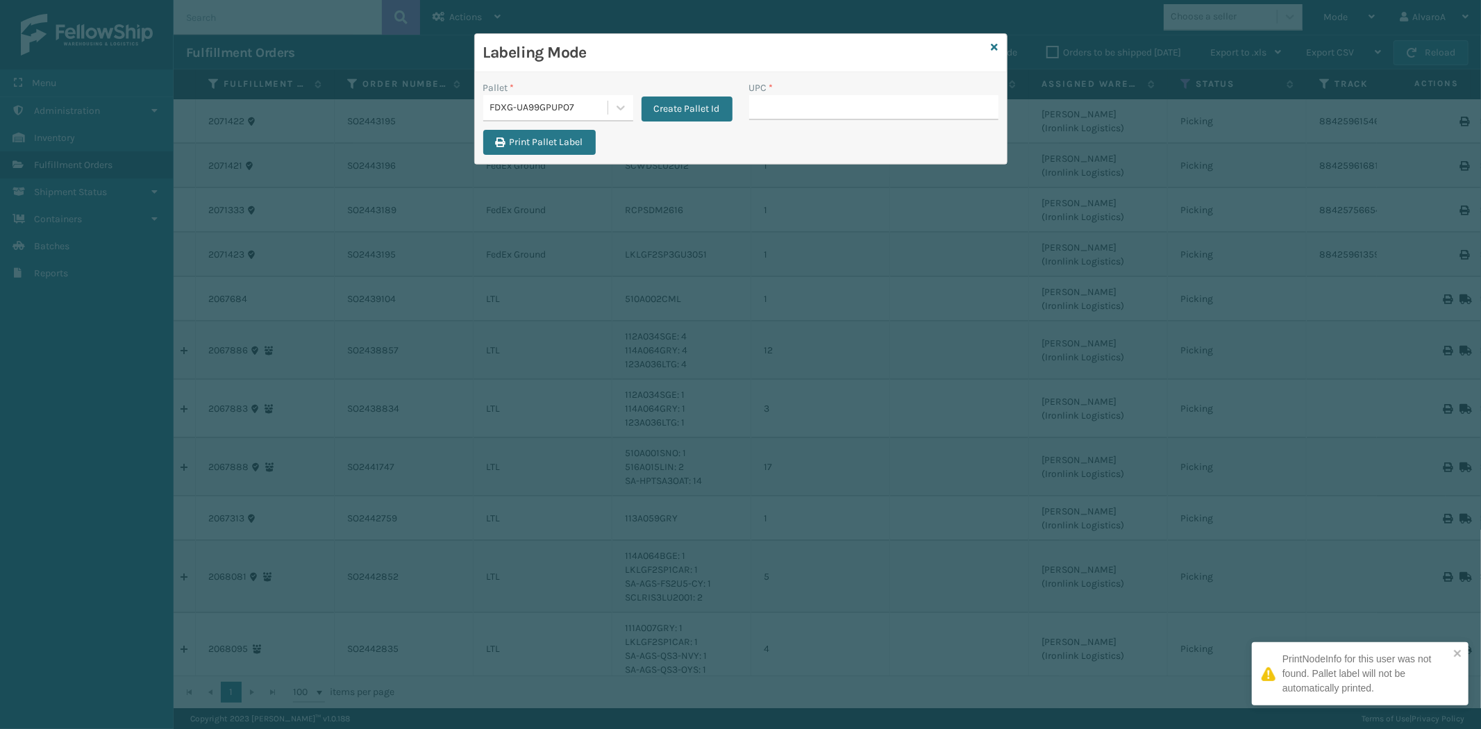
click at [795, 109] on input "UPC *" at bounding box center [873, 107] width 249 height 25
type input "RCPSDM2616"
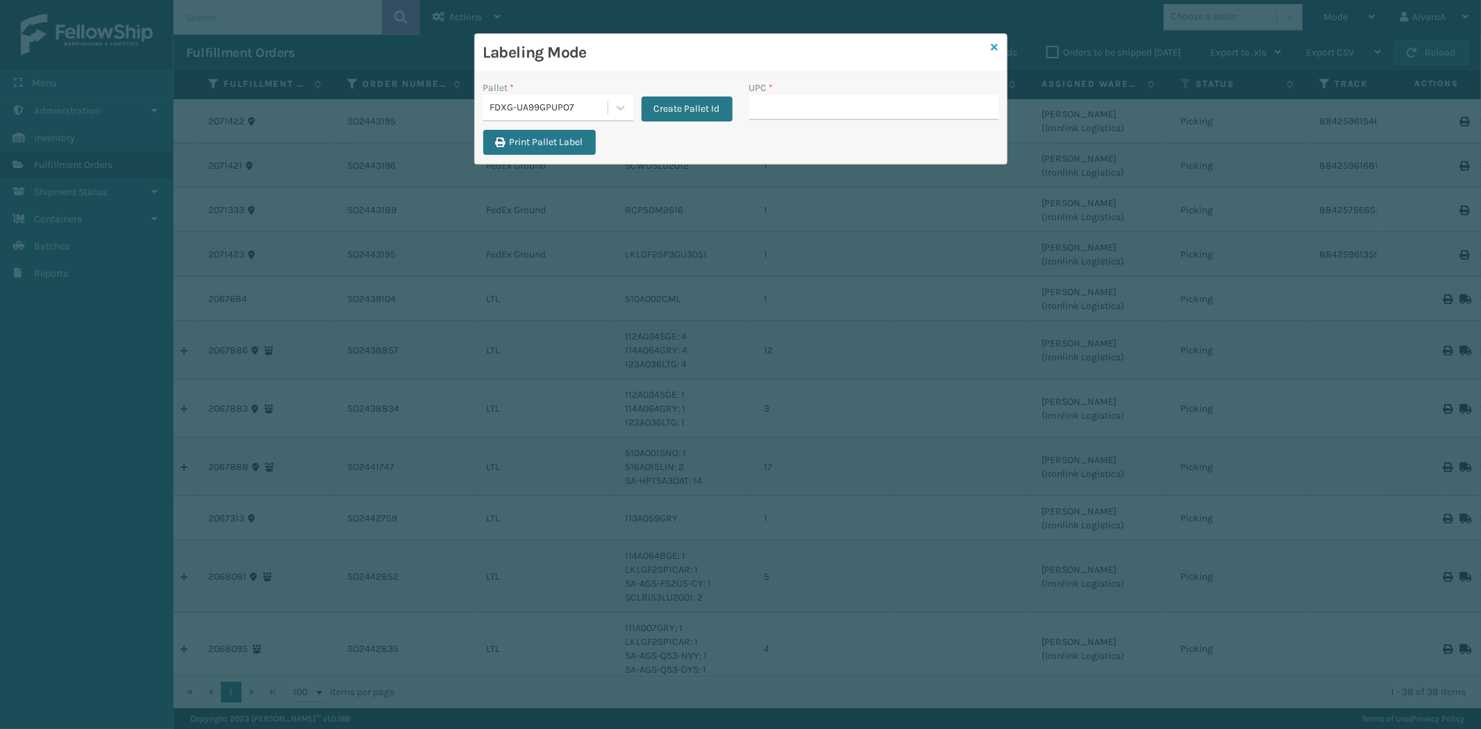
click at [993, 50] on icon at bounding box center [995, 47] width 7 height 10
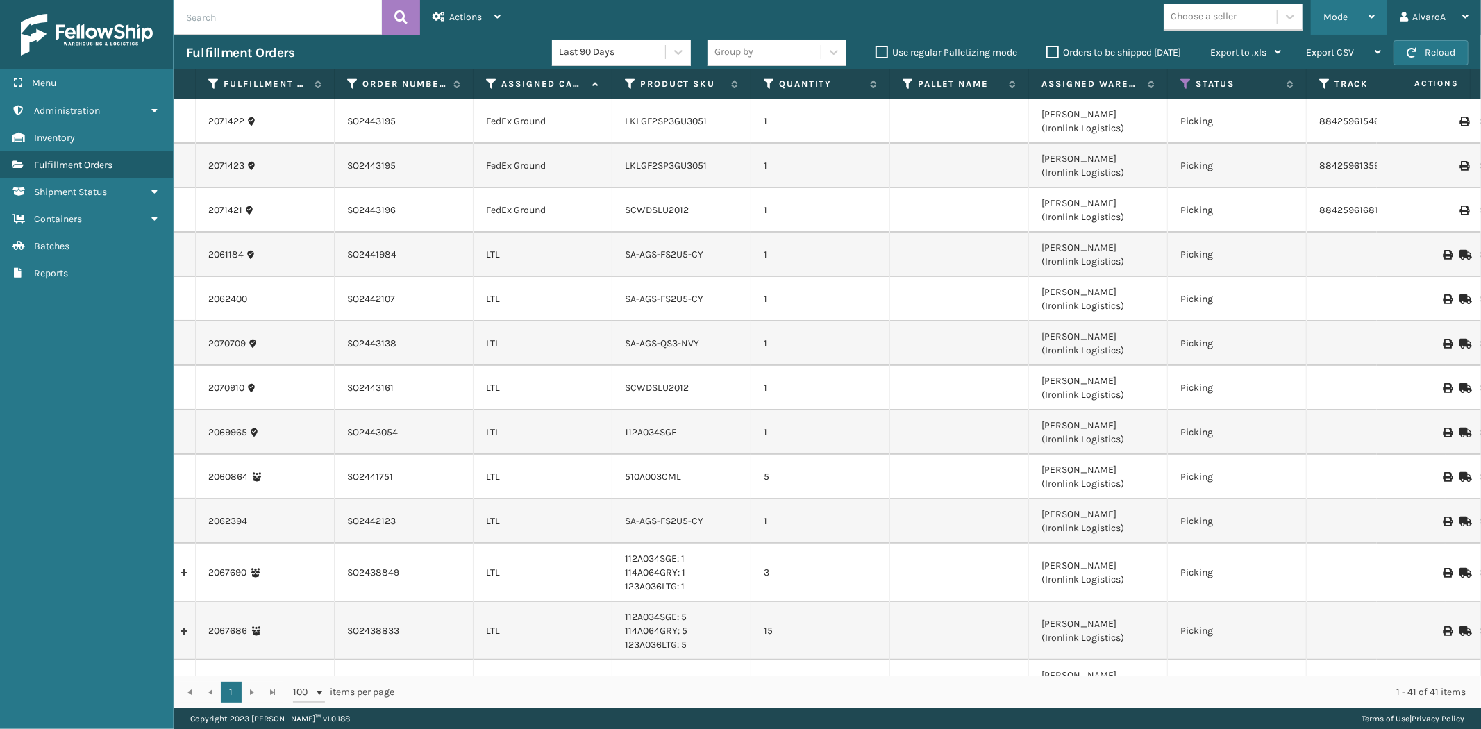
click at [1365, 21] on div "Mode" at bounding box center [1349, 17] width 51 height 35
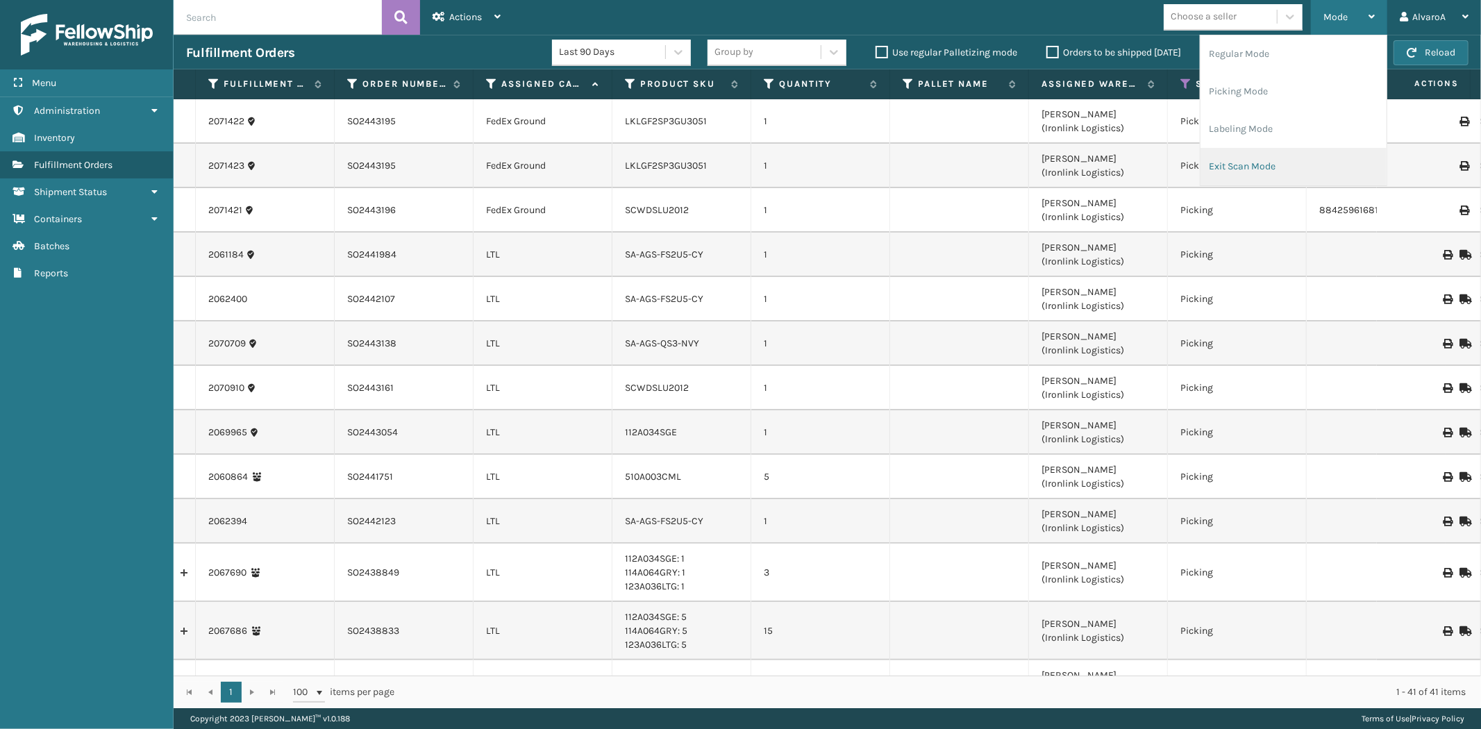
click at [1226, 172] on li "Exit Scan Mode" at bounding box center [1294, 167] width 186 height 38
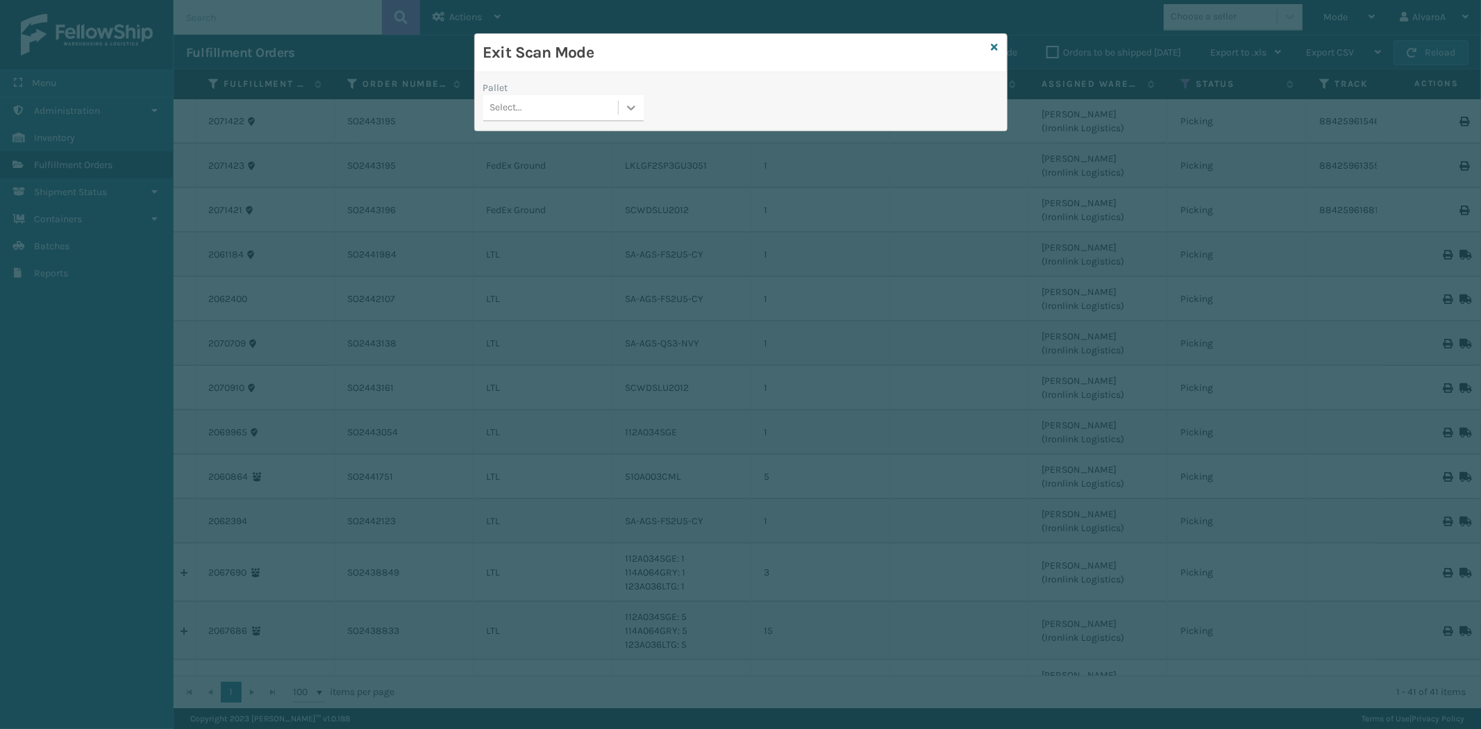
click at [629, 108] on icon at bounding box center [631, 108] width 8 height 5
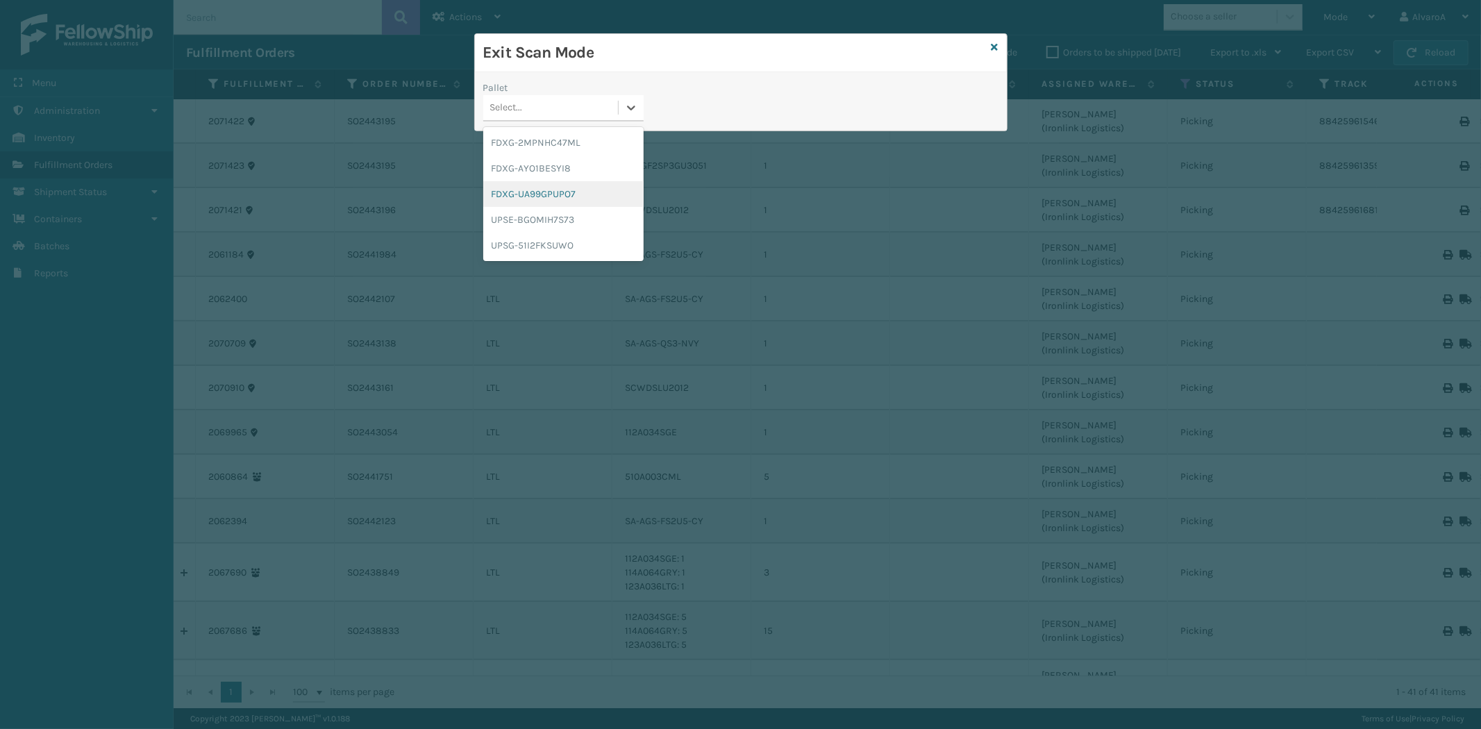
click at [557, 195] on div "FDXG-UA99GPUPO7" at bounding box center [563, 194] width 160 height 26
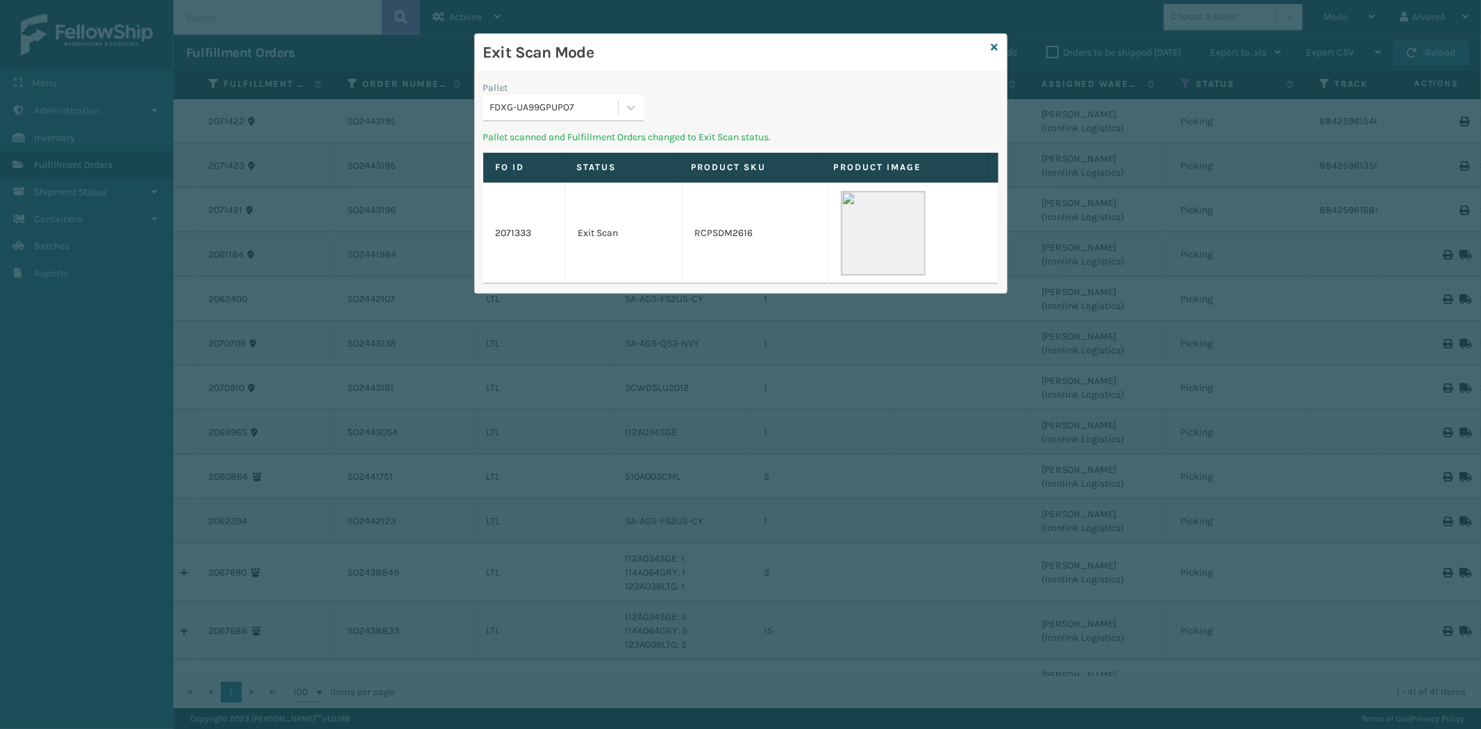
click at [990, 47] on div "Exit Scan Mode" at bounding box center [741, 53] width 532 height 38
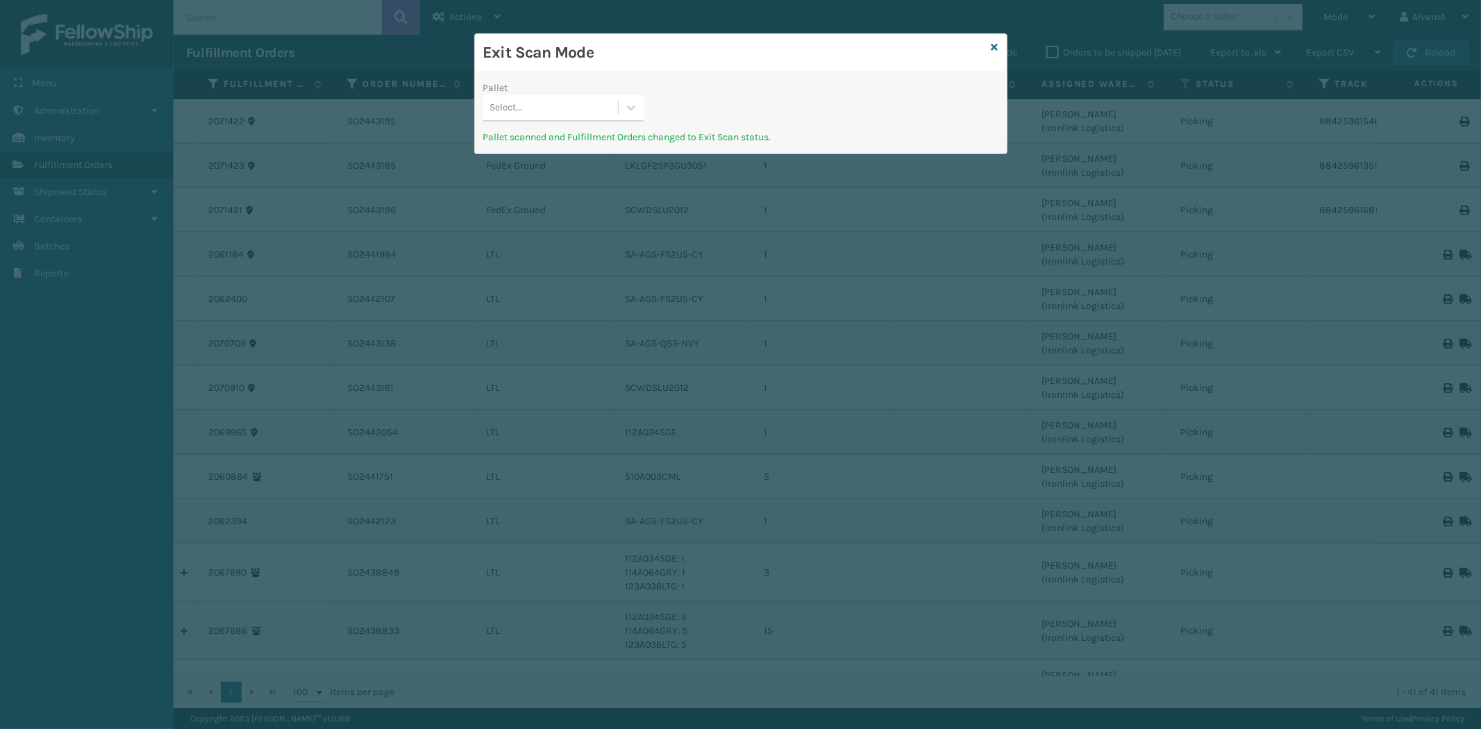
click at [990, 51] on div "Exit Scan Mode" at bounding box center [741, 53] width 532 height 38
click at [993, 49] on icon at bounding box center [995, 47] width 7 height 10
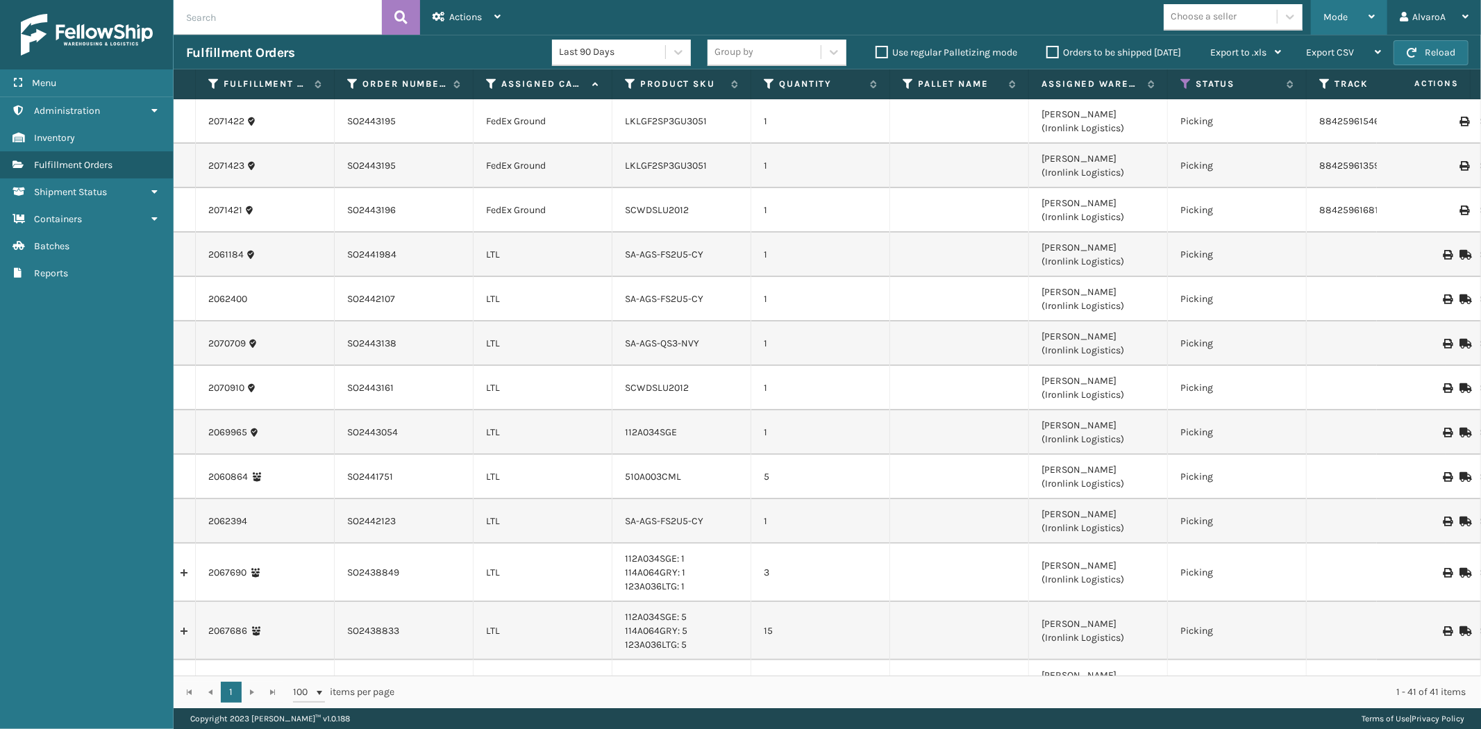
click at [1346, 19] on span "Mode" at bounding box center [1336, 17] width 24 height 12
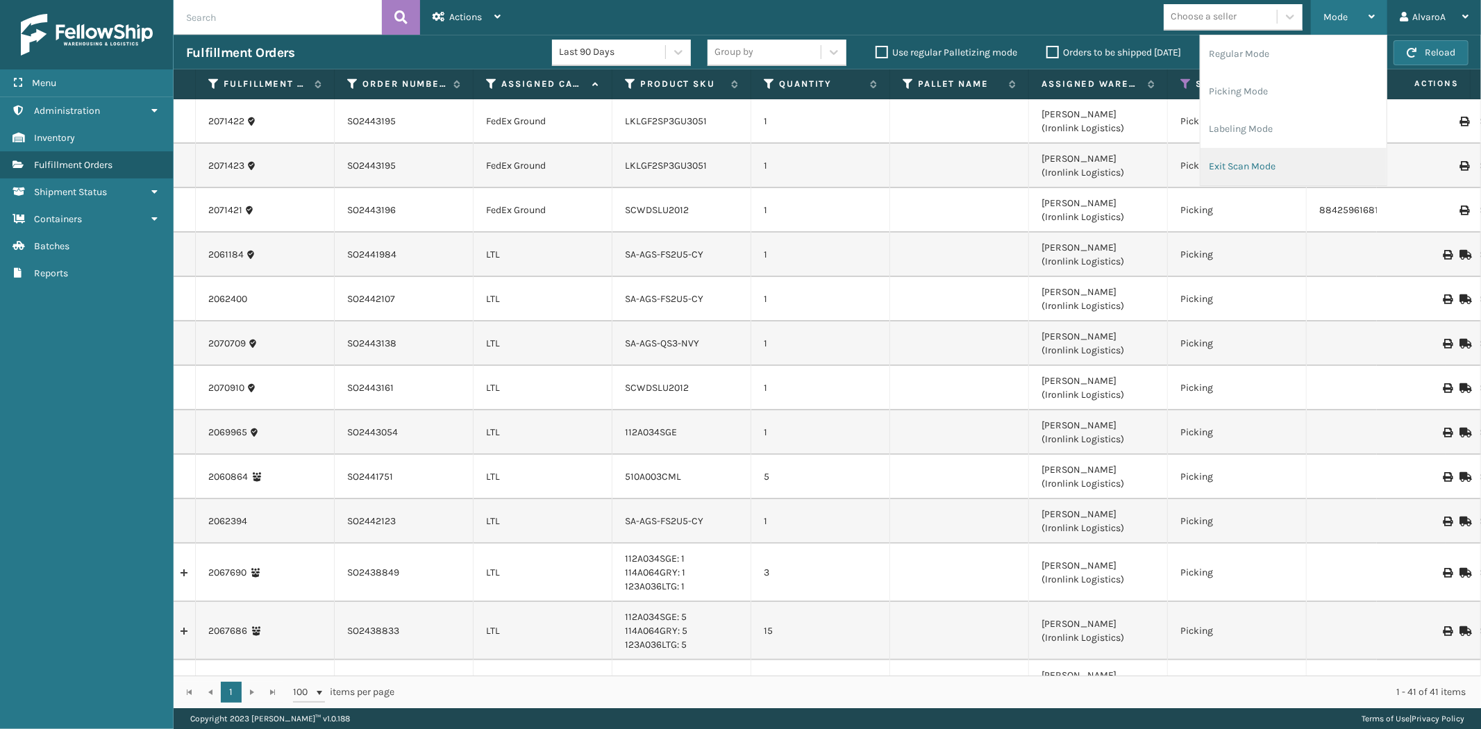
click at [1257, 177] on li "Exit Scan Mode" at bounding box center [1294, 167] width 186 height 38
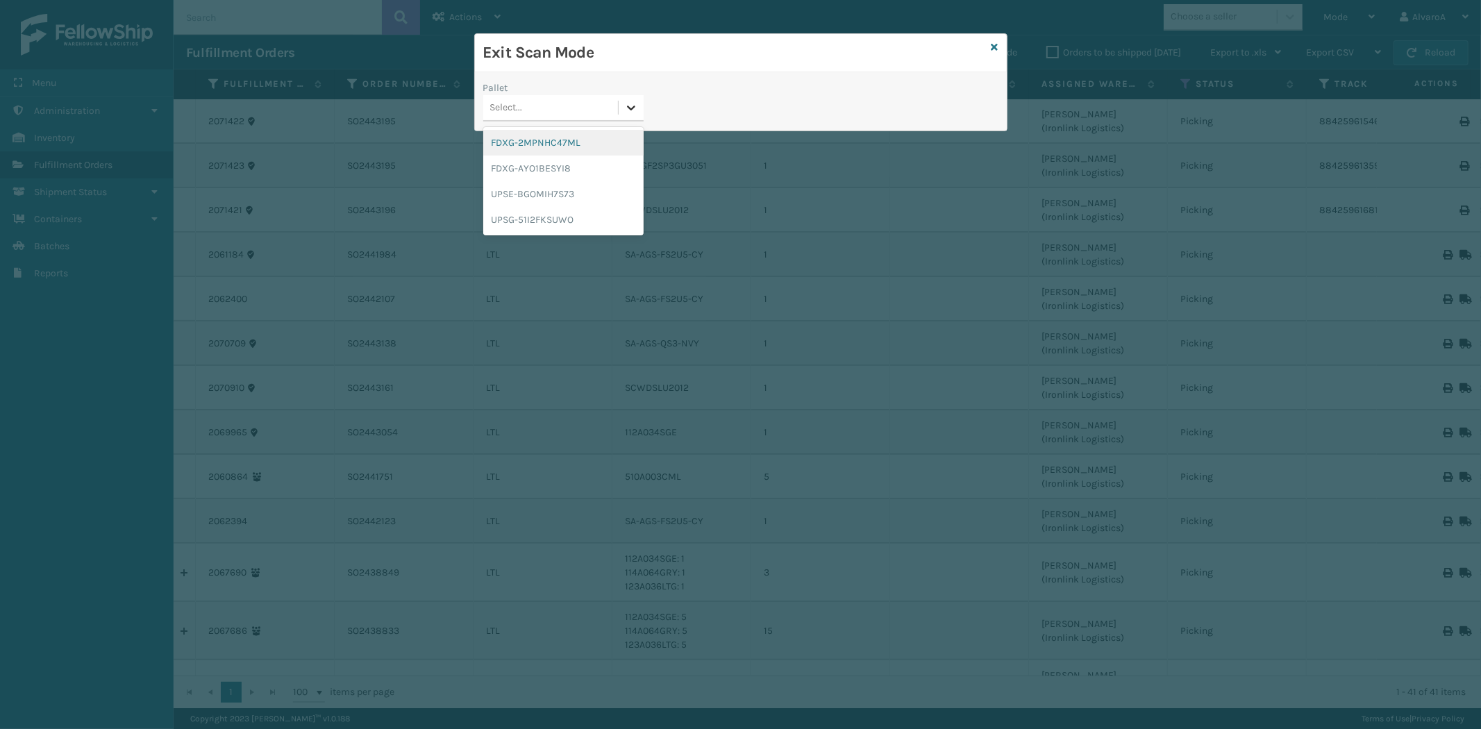
click at [633, 109] on icon at bounding box center [631, 108] width 8 height 5
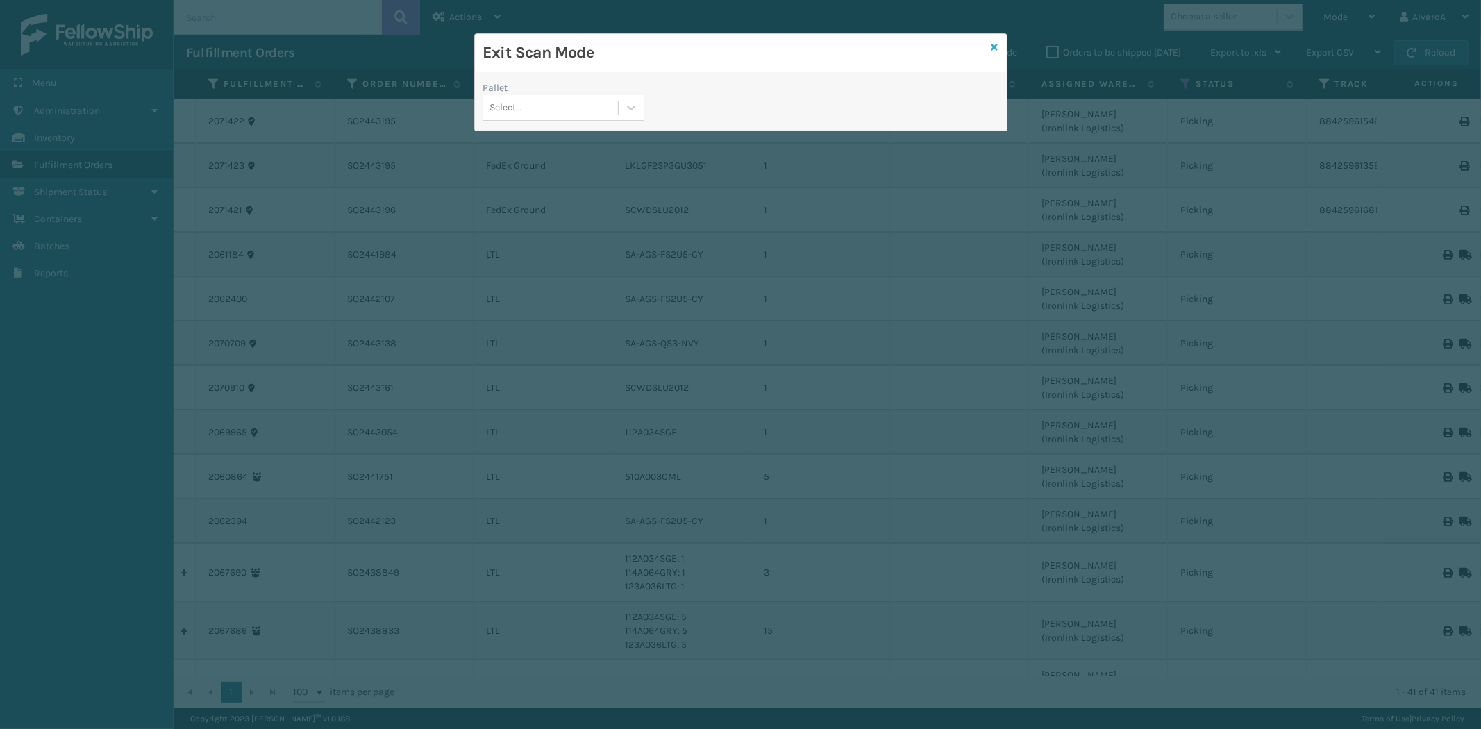
click at [995, 51] on icon at bounding box center [995, 47] width 7 height 10
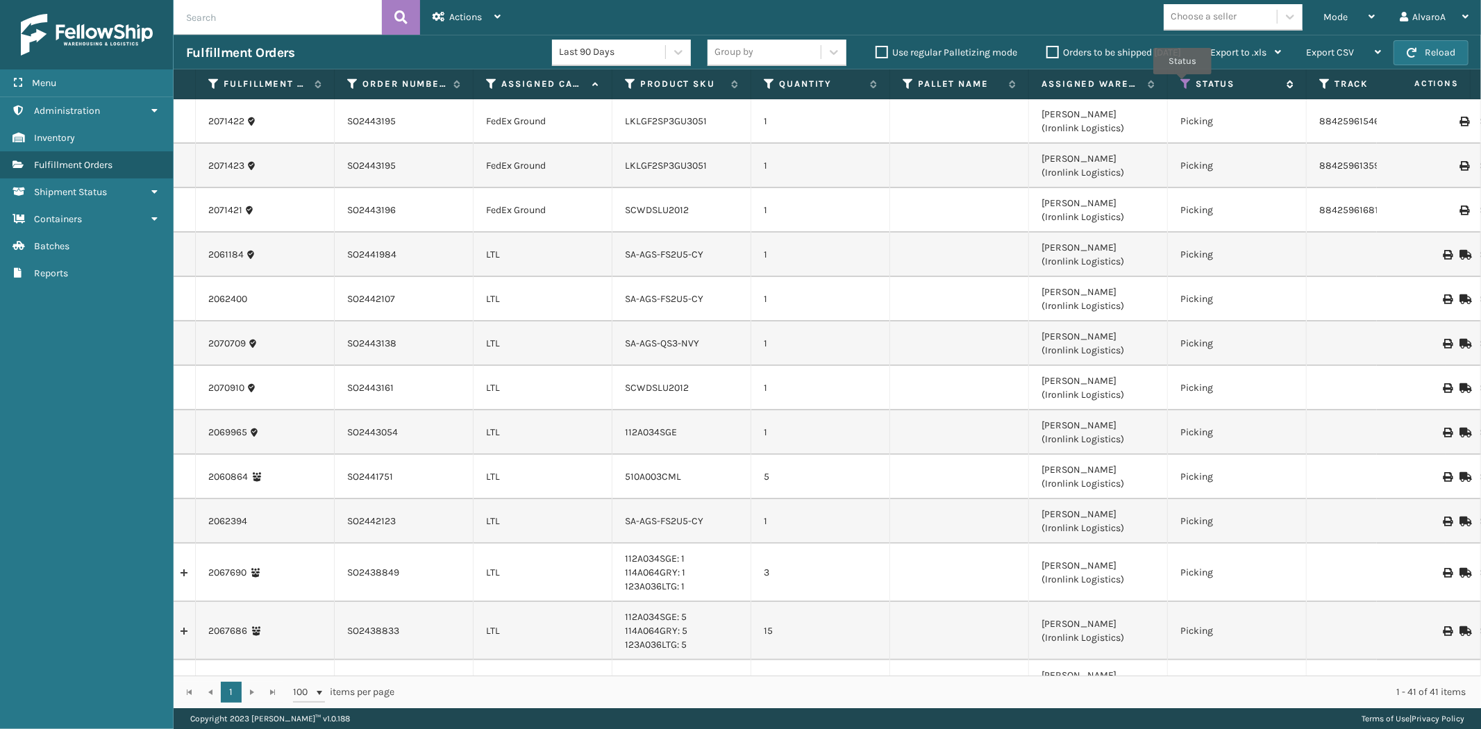
click at [1182, 84] on icon at bounding box center [1186, 84] width 11 height 13
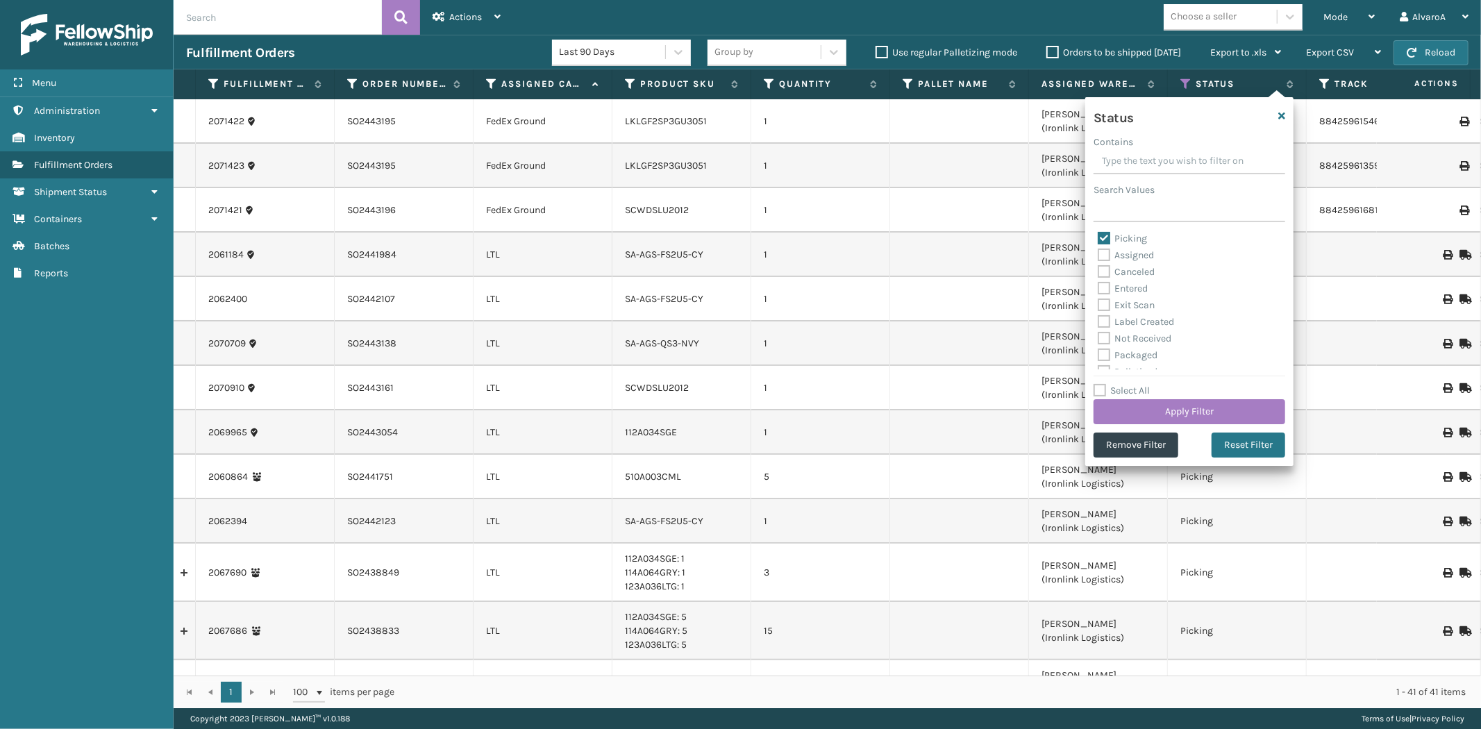
click at [1108, 234] on label "Picking" at bounding box center [1122, 239] width 49 height 12
click at [1099, 234] on input "Picking" at bounding box center [1098, 235] width 1 height 9
checkbox input "false"
click at [1108, 254] on label "Assigned" at bounding box center [1126, 255] width 56 height 12
click at [1099, 254] on input "Assigned" at bounding box center [1098, 251] width 1 height 9
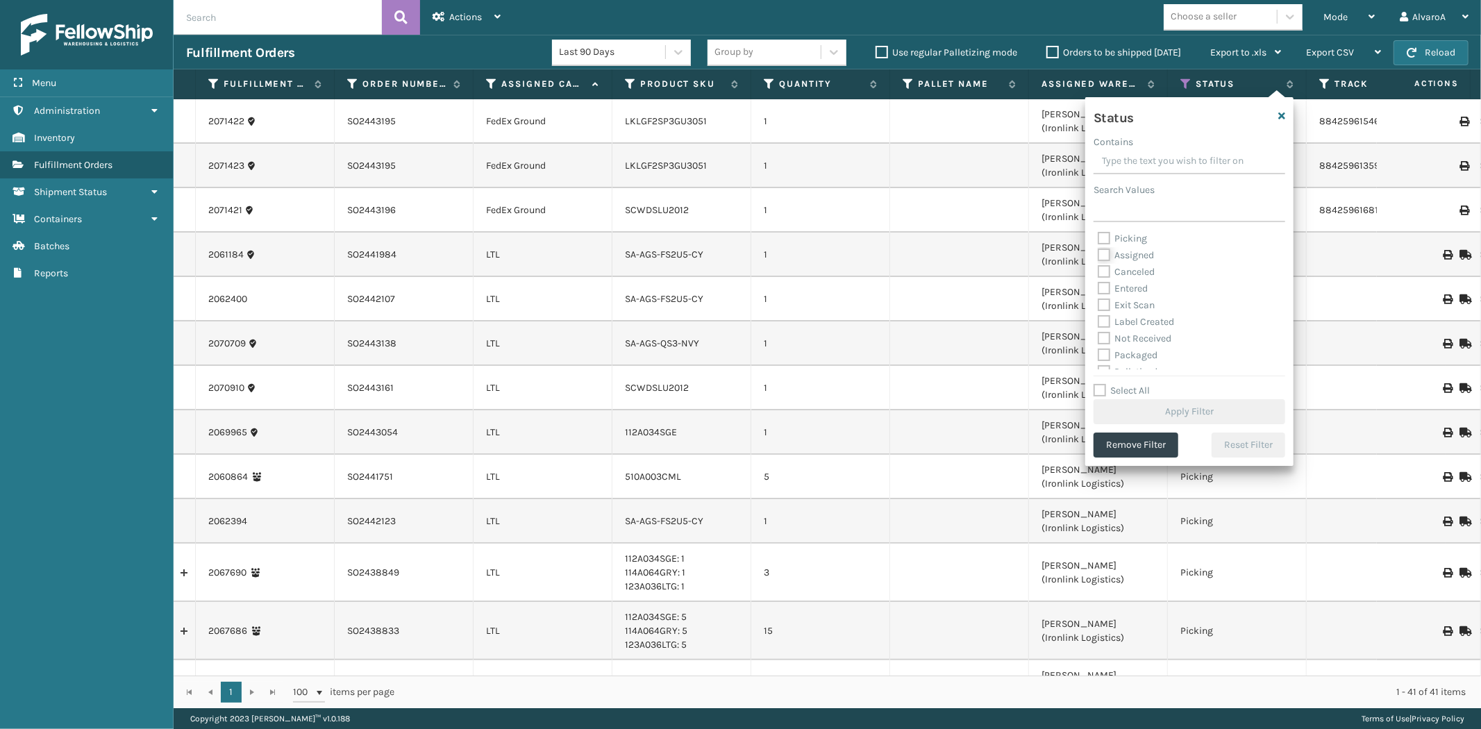
checkbox input "true"
click at [1126, 413] on button "Apply Filter" at bounding box center [1190, 411] width 192 height 25
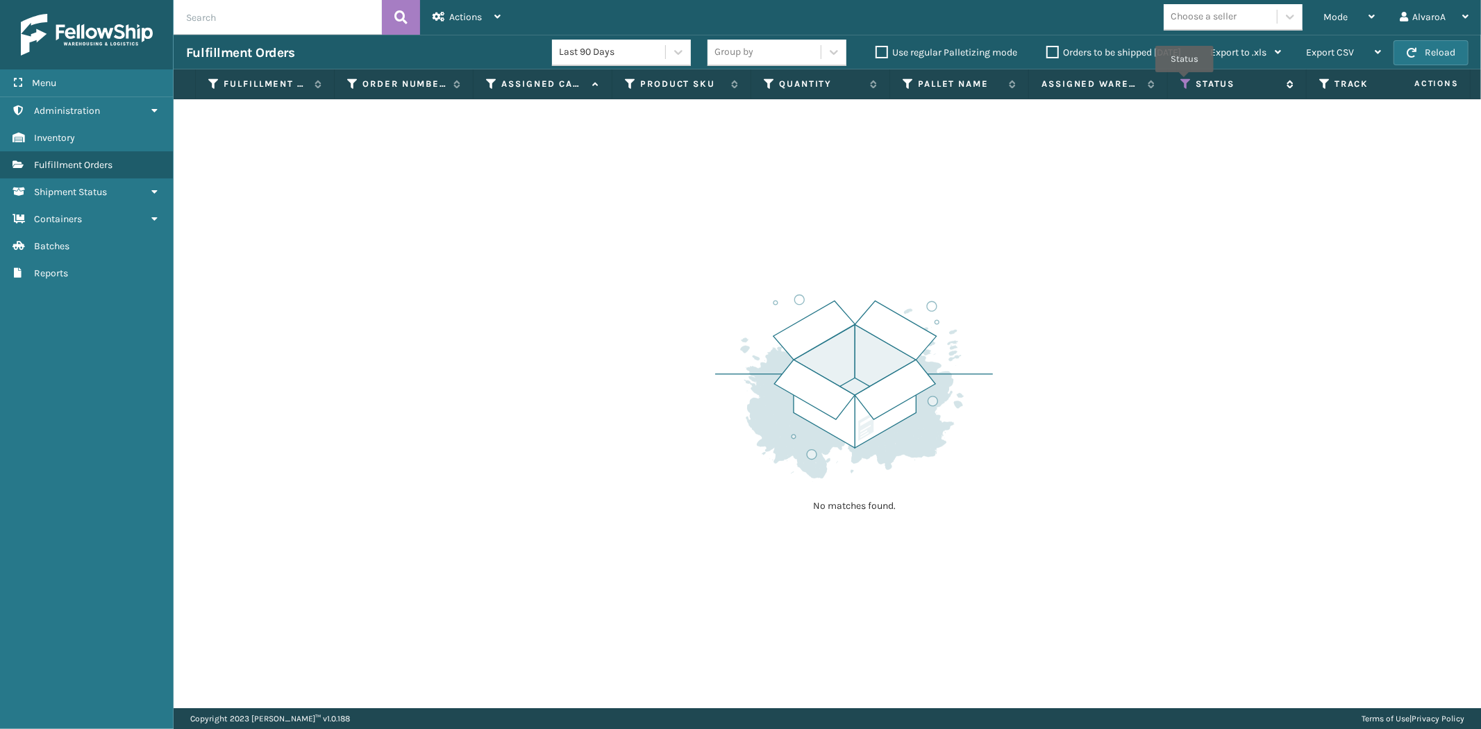
click at [1185, 82] on icon at bounding box center [1186, 84] width 11 height 13
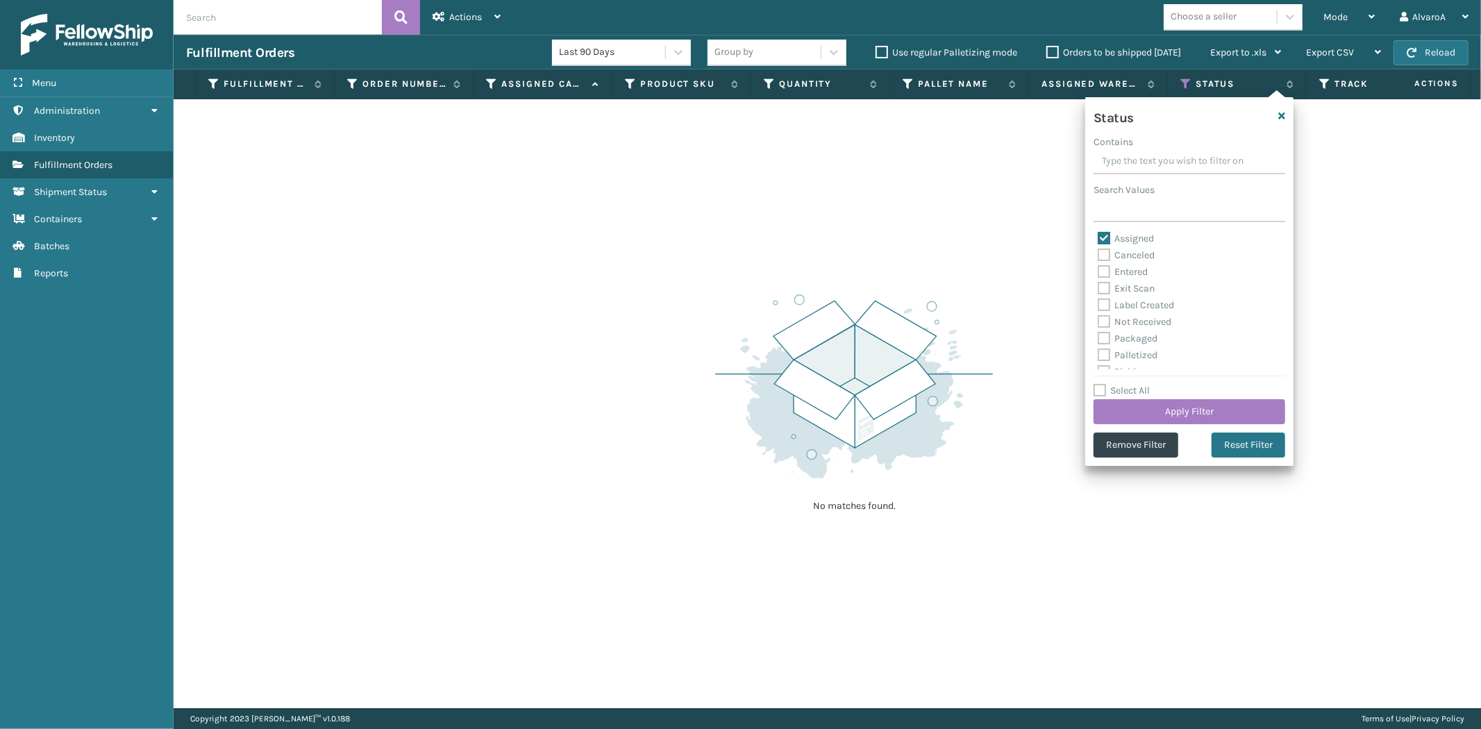
click at [1108, 235] on label "Assigned" at bounding box center [1126, 239] width 56 height 12
click at [1099, 235] on input "Assigned" at bounding box center [1098, 235] width 1 height 9
checkbox input "false"
click at [1110, 294] on label "Picking" at bounding box center [1122, 295] width 49 height 12
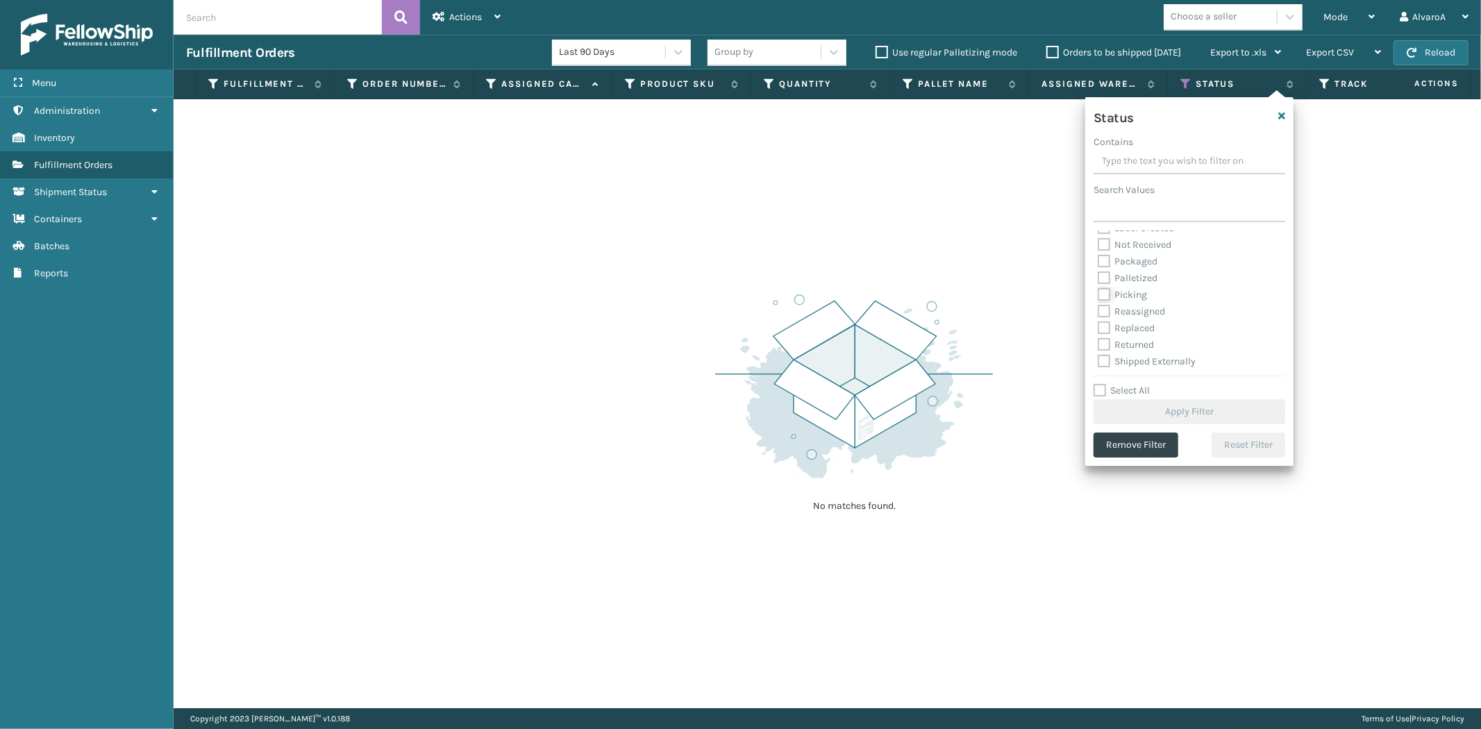
click at [1099, 294] on input "Picking" at bounding box center [1098, 291] width 1 height 9
checkbox input "true"
click at [1110, 411] on button "Apply Filter" at bounding box center [1190, 411] width 192 height 25
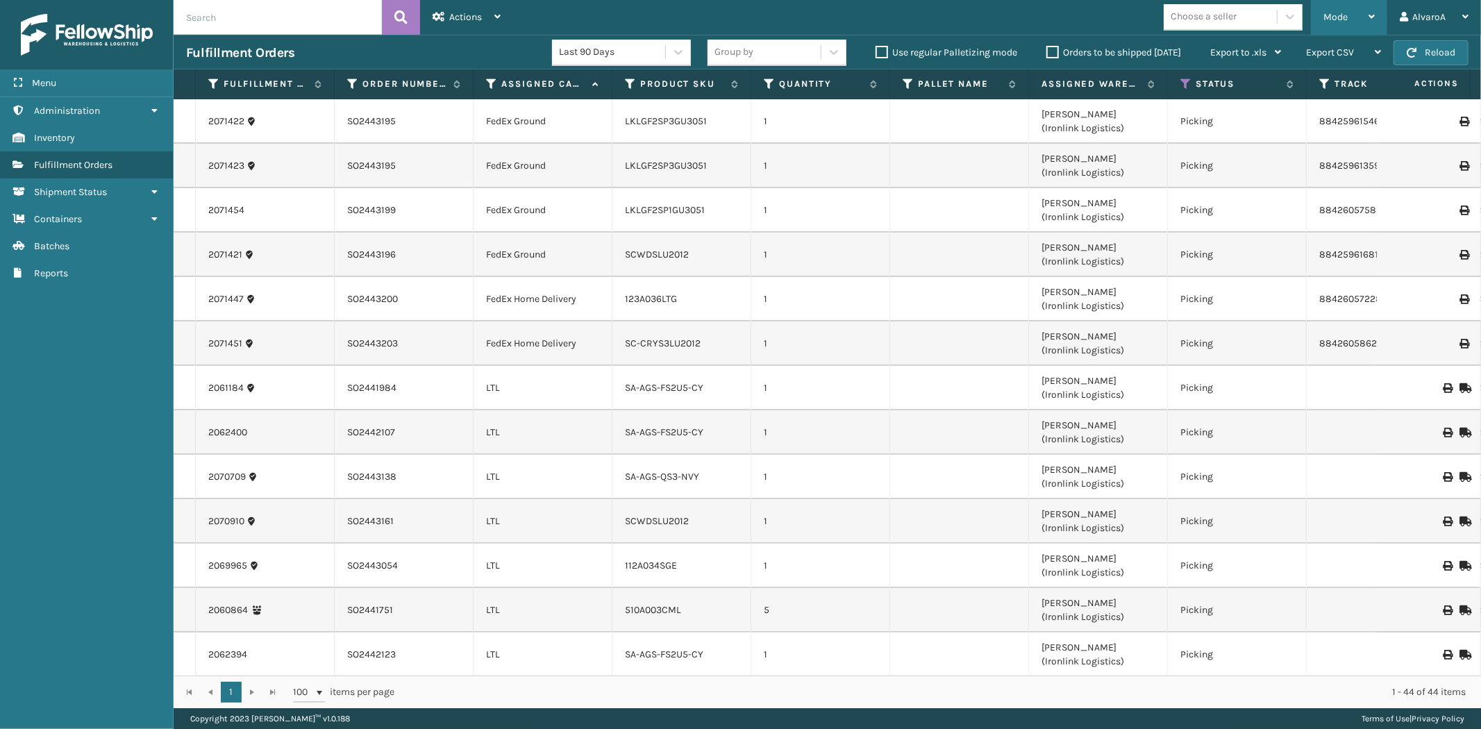
click at [1356, 26] on div "Mode" at bounding box center [1349, 17] width 51 height 35
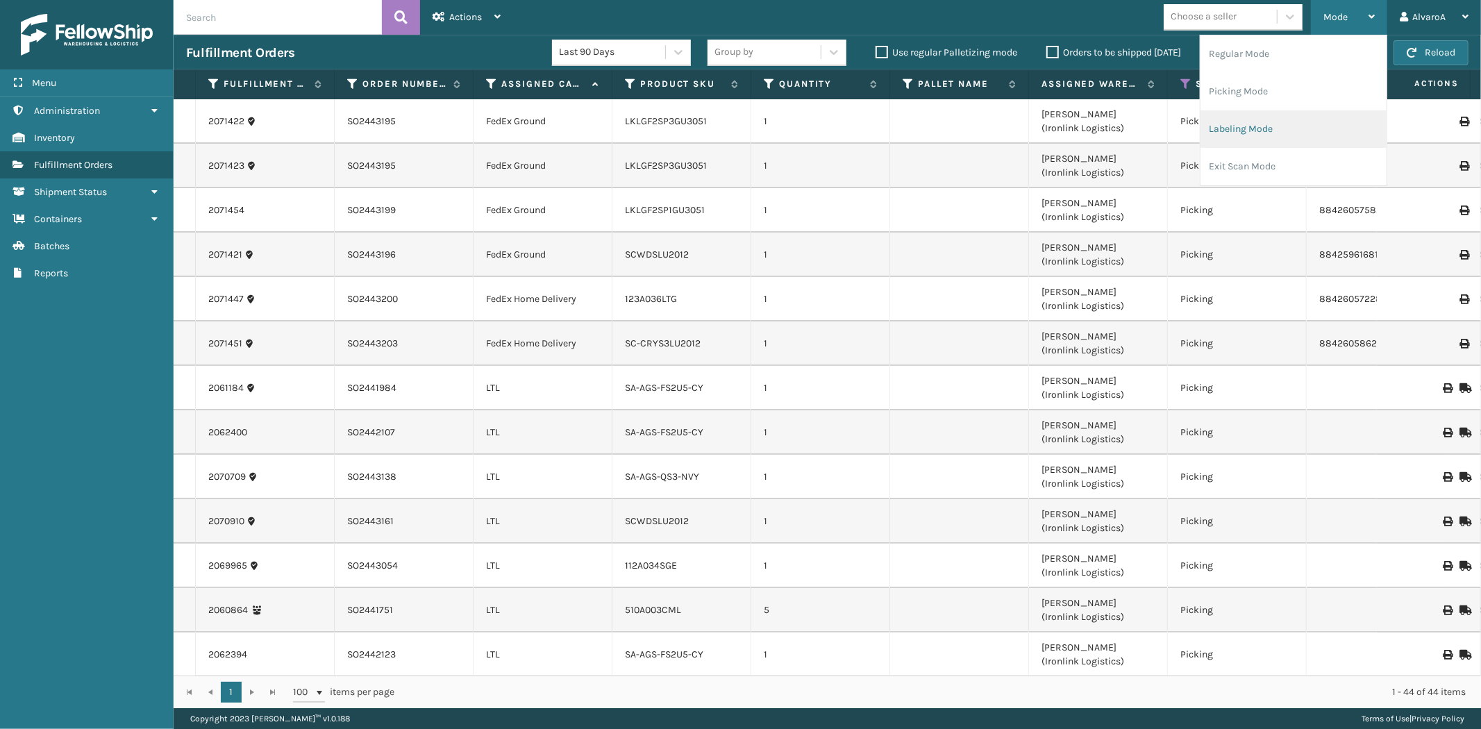
click at [1261, 127] on li "Labeling Mode" at bounding box center [1294, 129] width 186 height 38
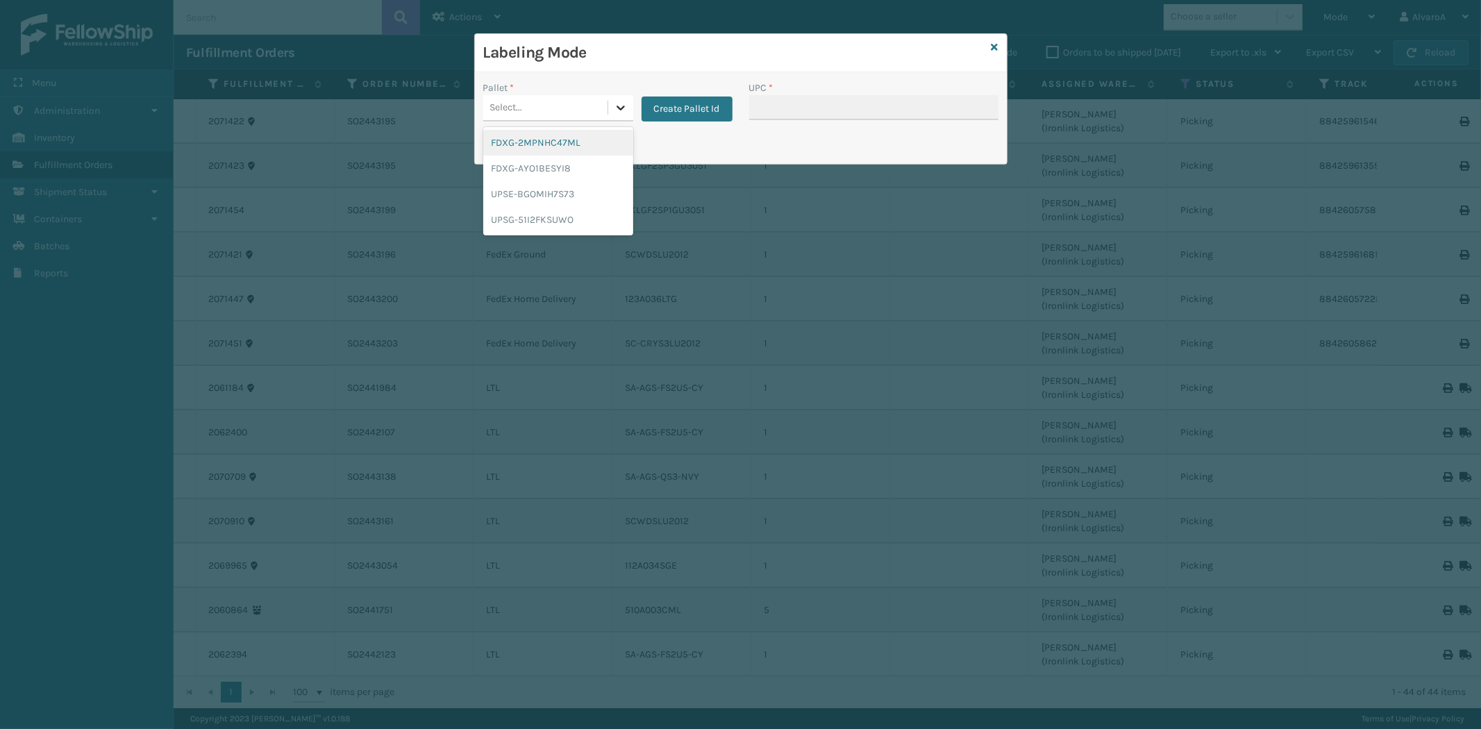
click at [628, 106] on div at bounding box center [620, 107] width 25 height 25
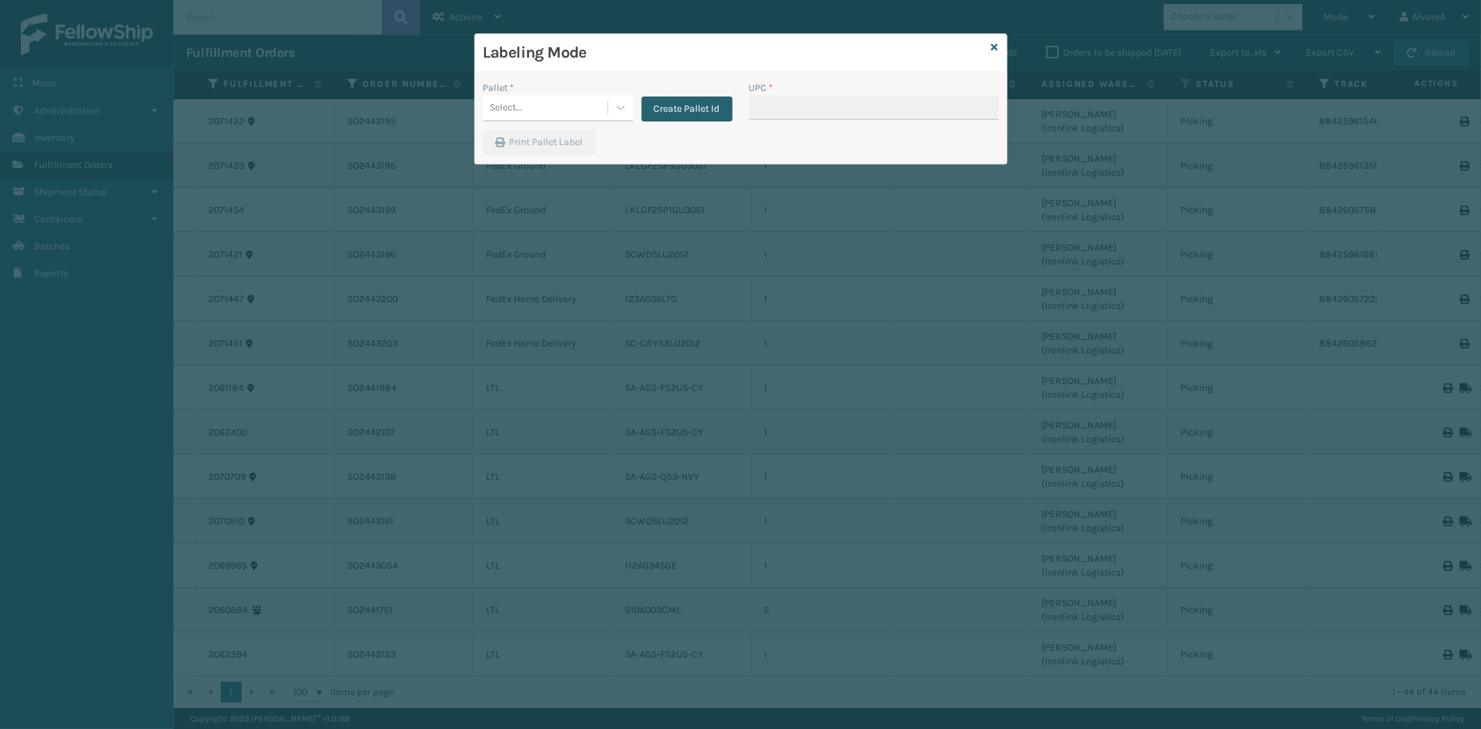
click at [654, 113] on button "Create Pallet Id" at bounding box center [687, 109] width 91 height 25
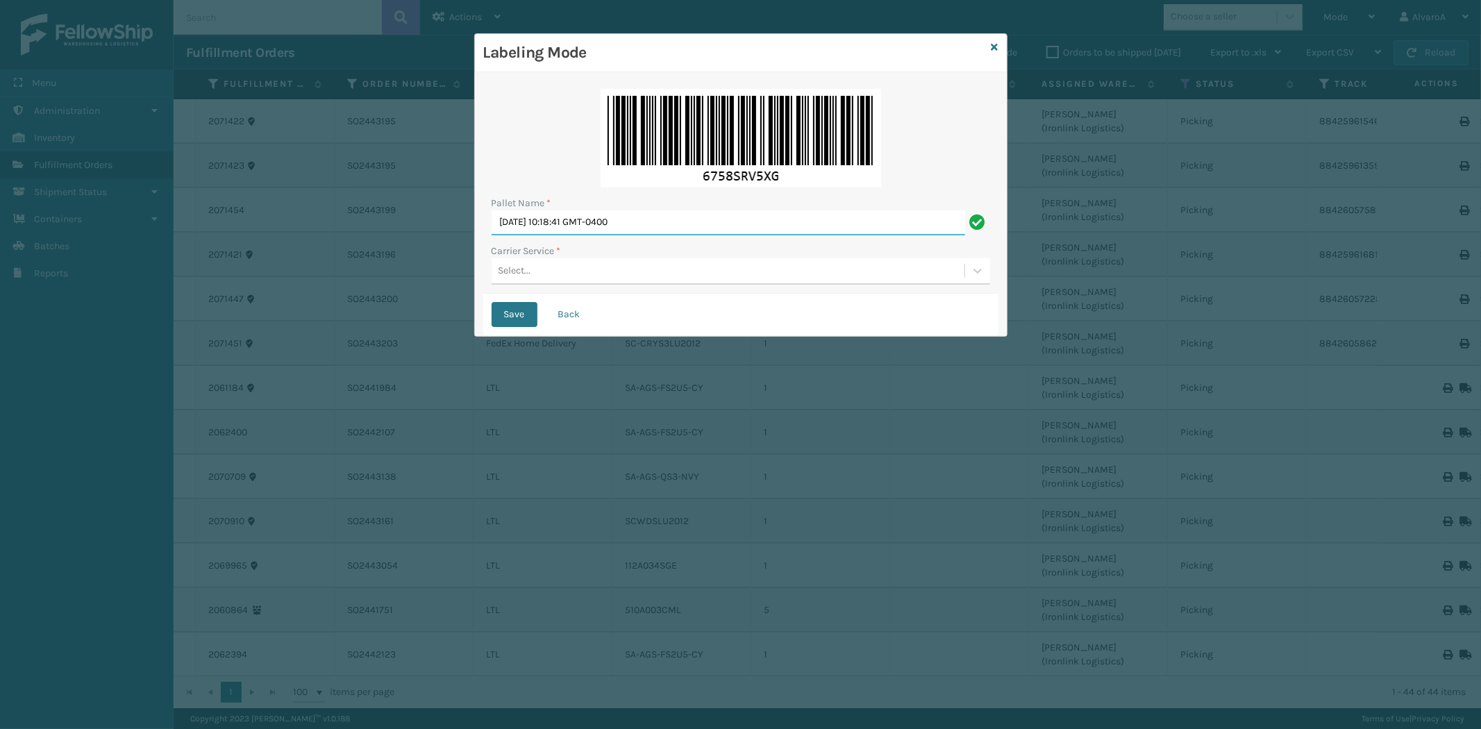
drag, startPoint x: 660, startPoint y: 228, endPoint x: 479, endPoint y: 250, distance: 182.6
click at [479, 250] on div "Pallet Name * [DATE] 10:18:41 GMT-0400 Carrier Service * Select... Save Back" at bounding box center [741, 204] width 532 height 264
type input "LPN 508615#1"
drag, startPoint x: 529, startPoint y: 269, endPoint x: 532, endPoint y: 285, distance: 16.9
click at [531, 273] on div "Select..." at bounding box center [515, 271] width 33 height 15
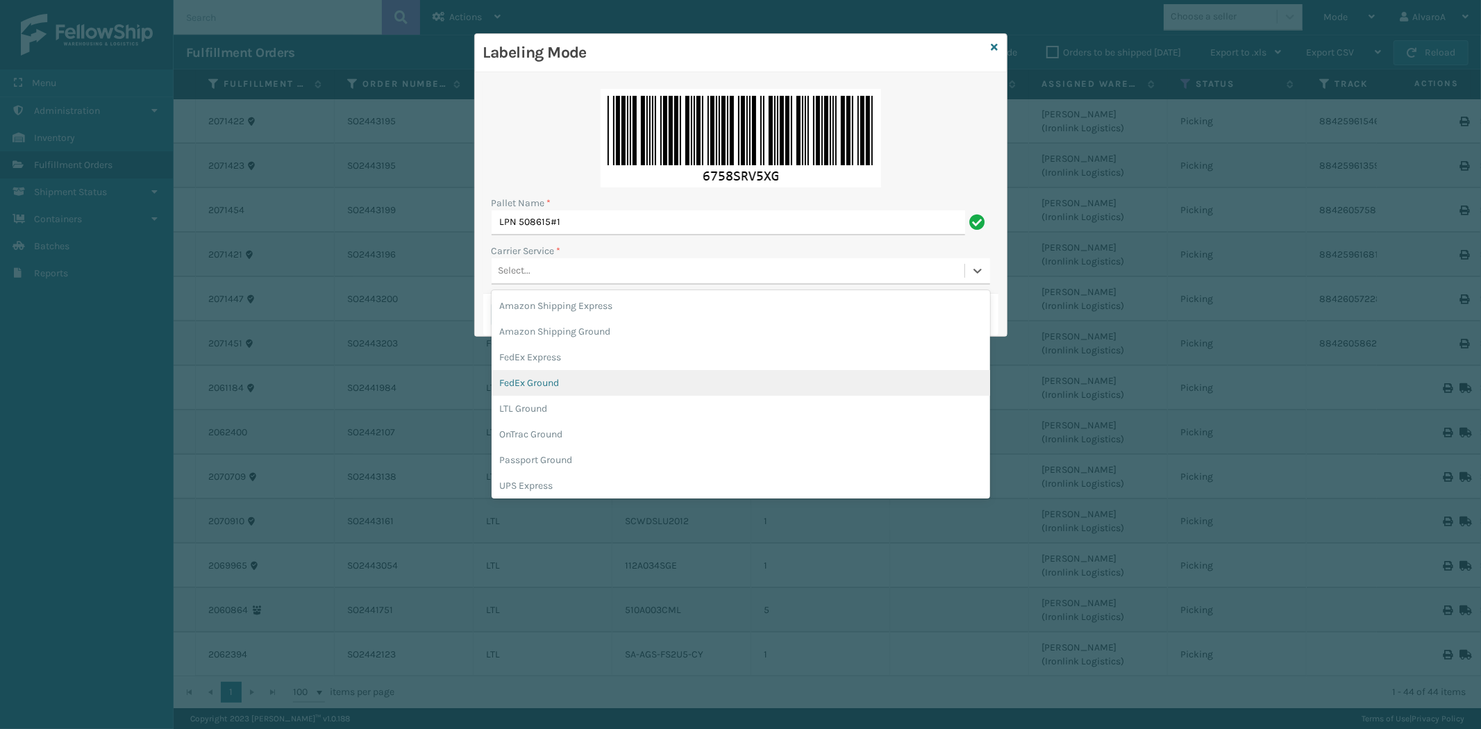
click at [537, 387] on div "FedEx Ground" at bounding box center [741, 383] width 499 height 26
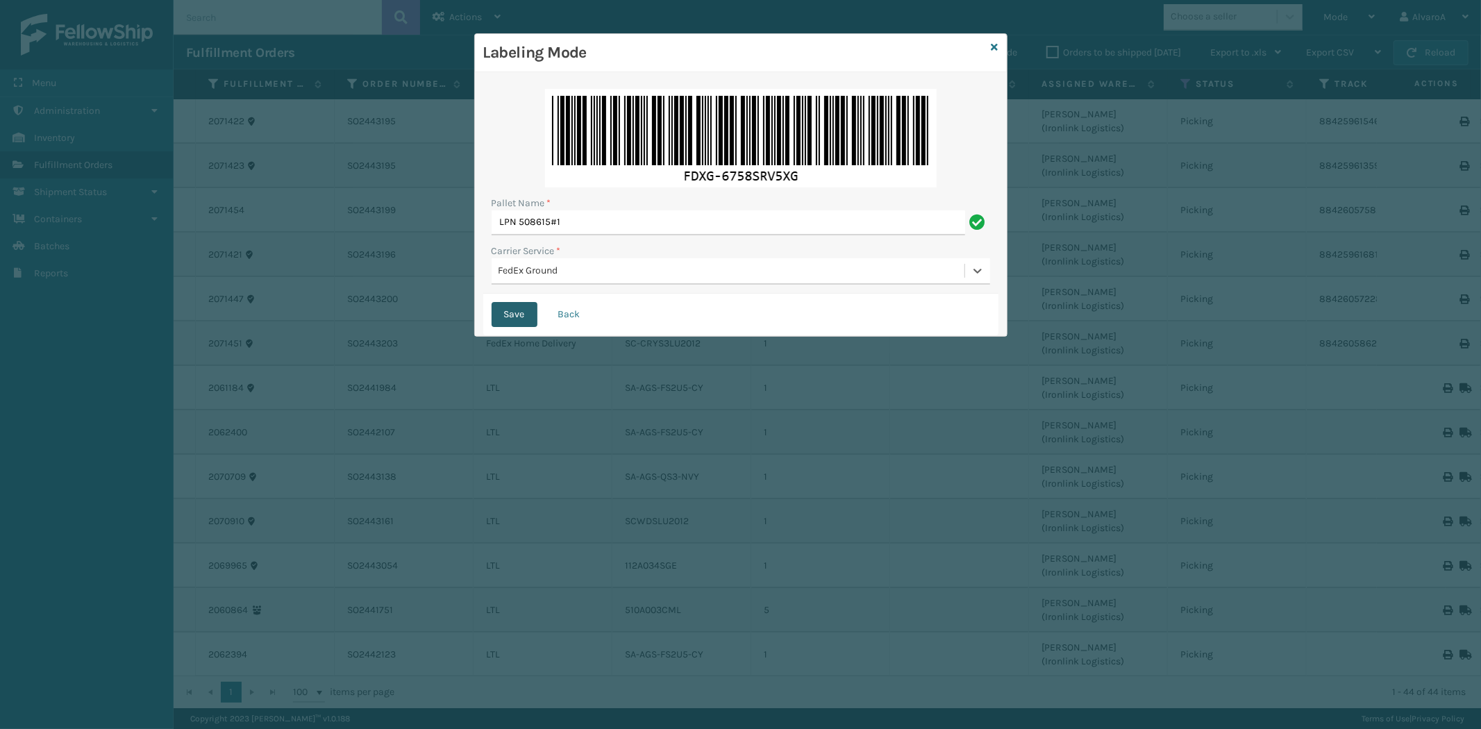
click at [519, 314] on button "Save" at bounding box center [515, 314] width 46 height 25
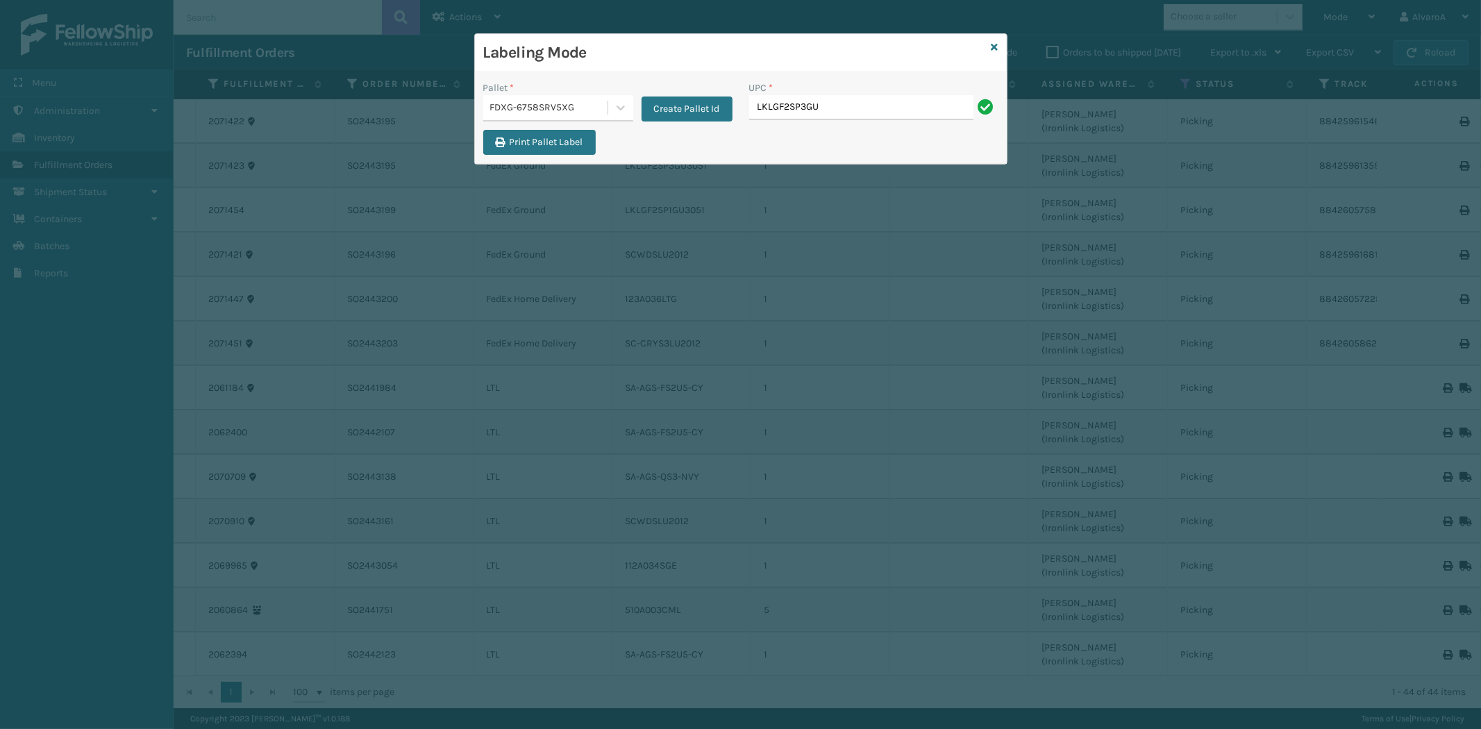
type input "LKLGF2SP3GU3051"
click at [623, 104] on icon at bounding box center [621, 108] width 14 height 14
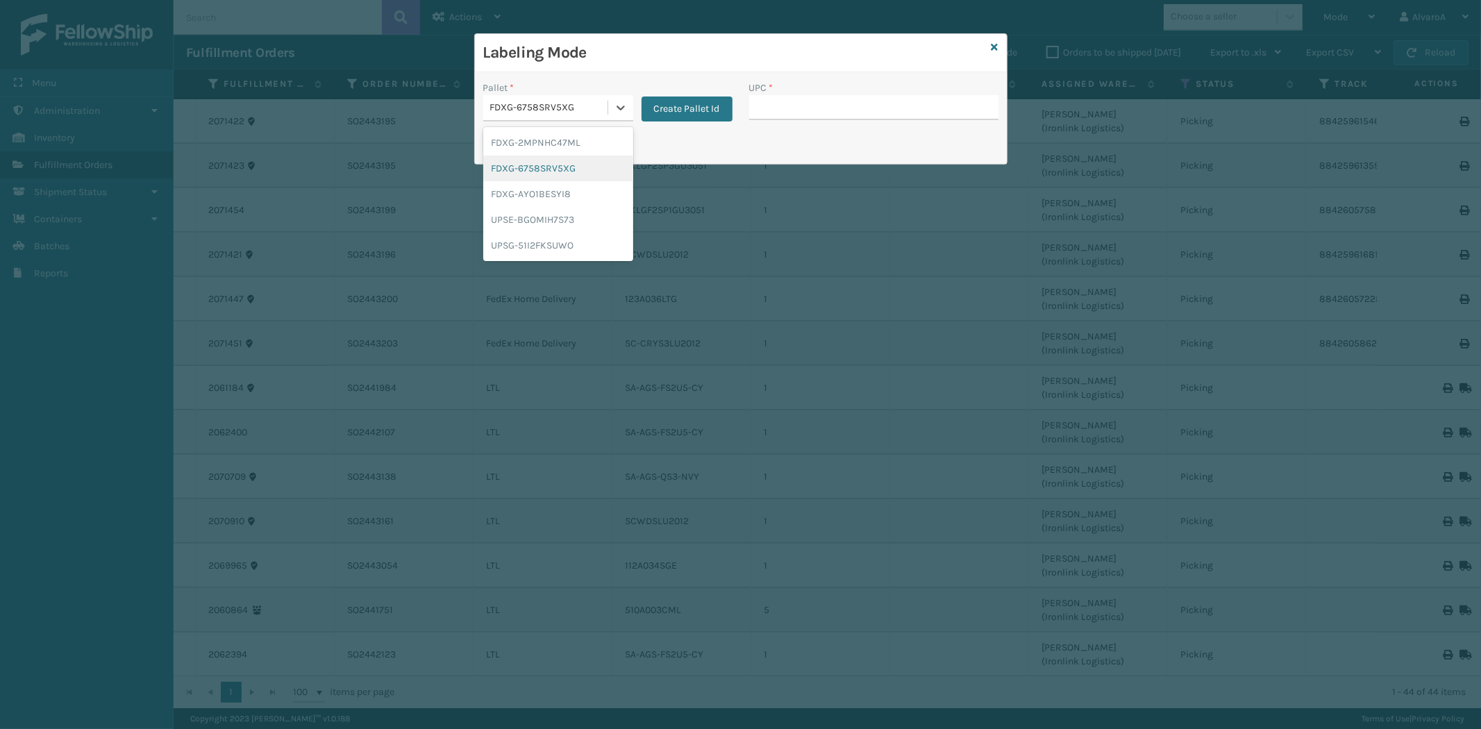
click at [549, 167] on div "FDXG-6758SRV5XG" at bounding box center [558, 169] width 150 height 26
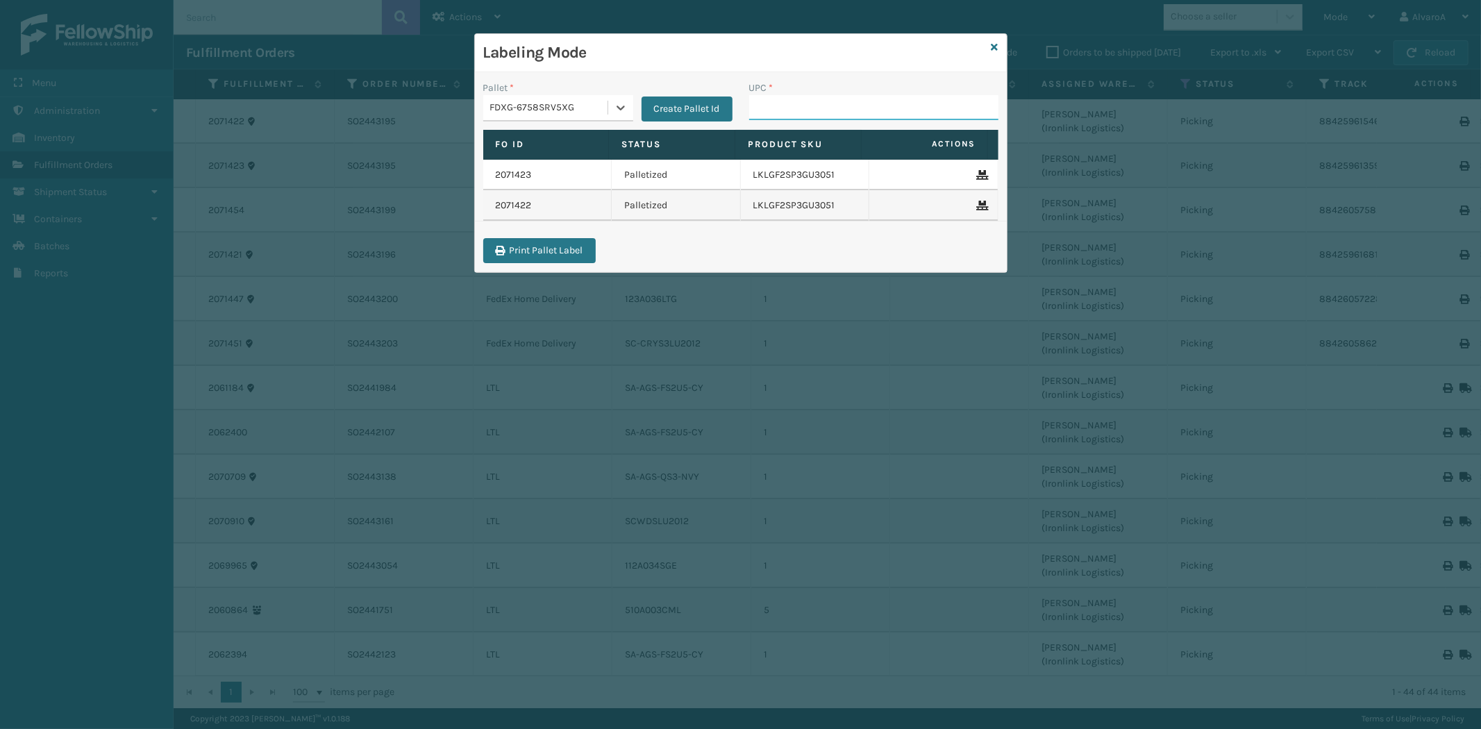
click at [824, 95] on input "UPC *" at bounding box center [873, 107] width 249 height 25
click at [800, 110] on input "UPC *" at bounding box center [873, 107] width 249 height 25
type input "123A036LTG"
type input "LKLGF2SP1GU3051"
type input "SC-CRYS3LU2012"
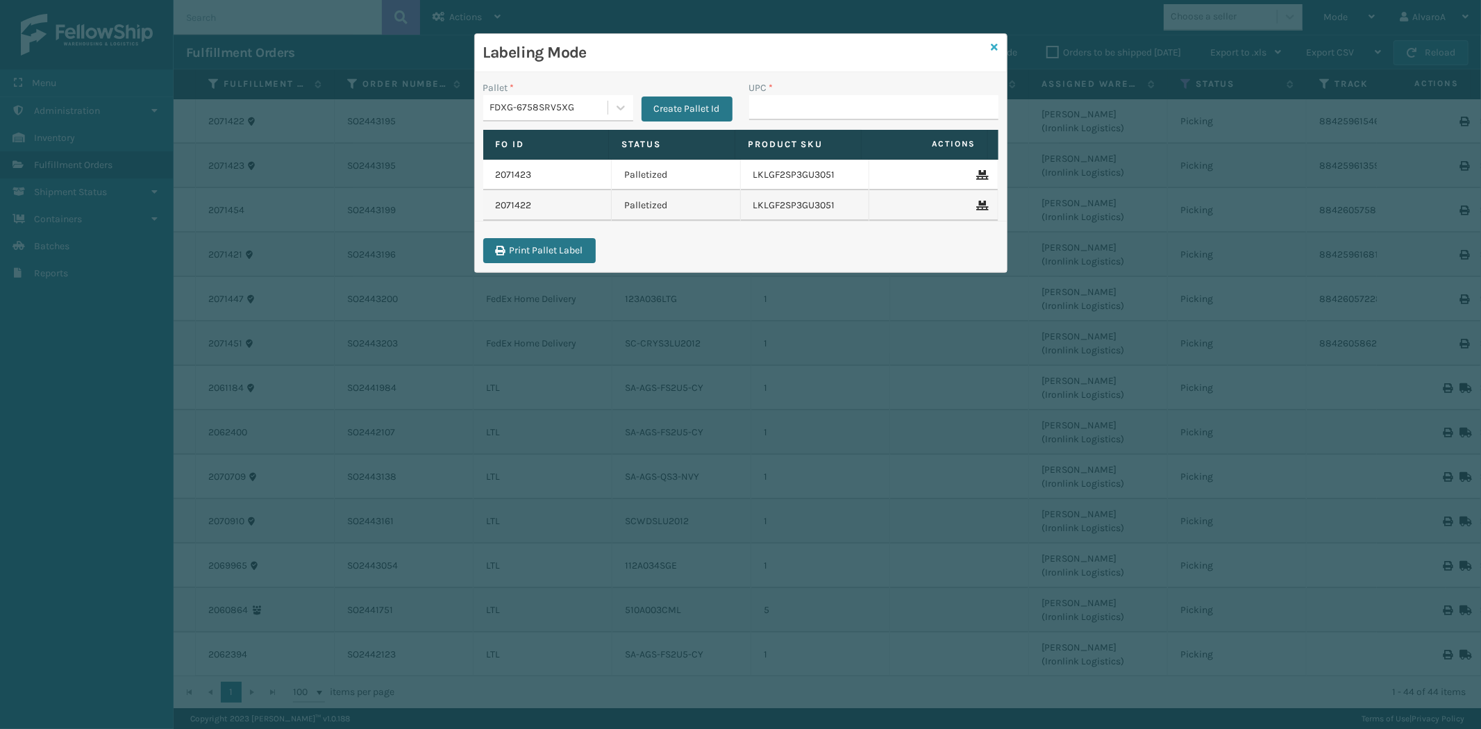
click at [997, 44] on icon at bounding box center [995, 47] width 7 height 10
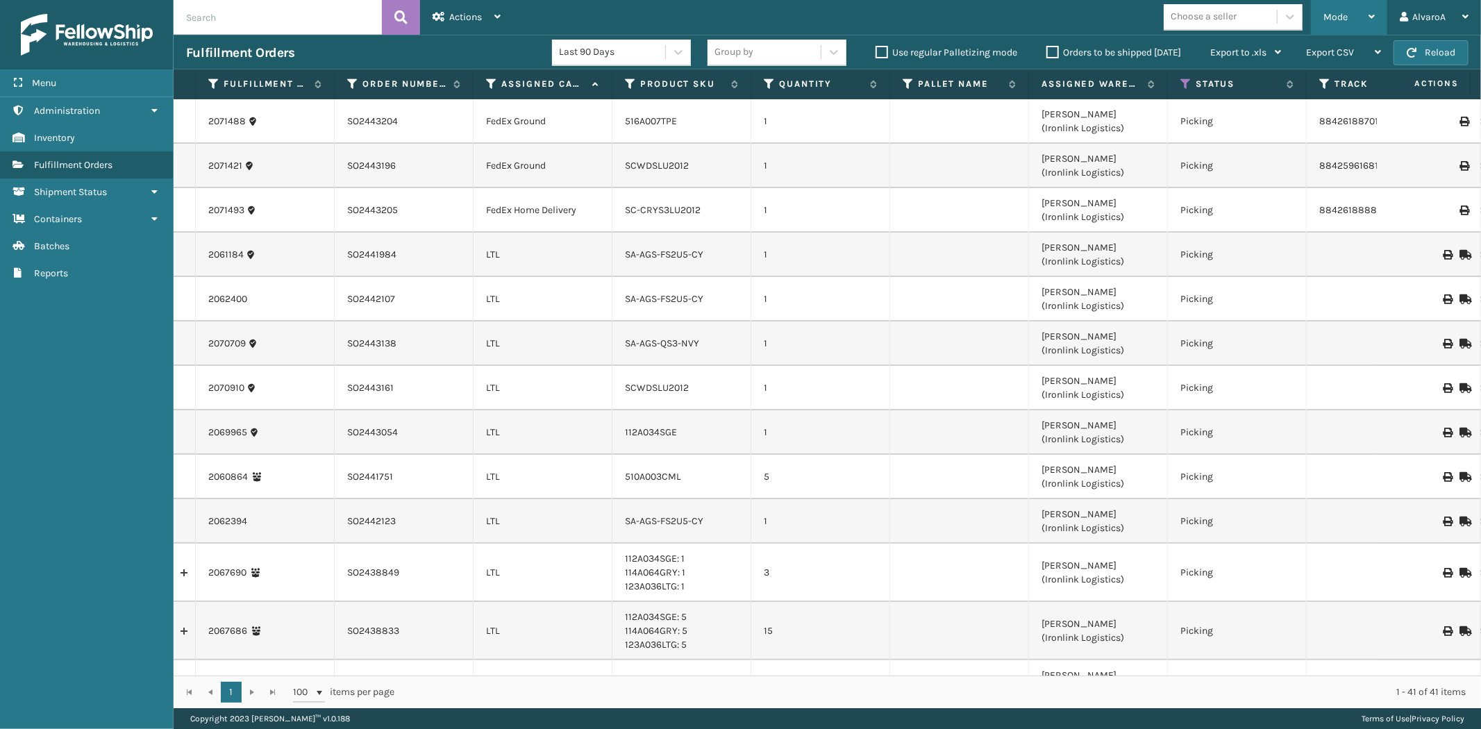
click at [1361, 19] on div "Mode" at bounding box center [1349, 17] width 51 height 35
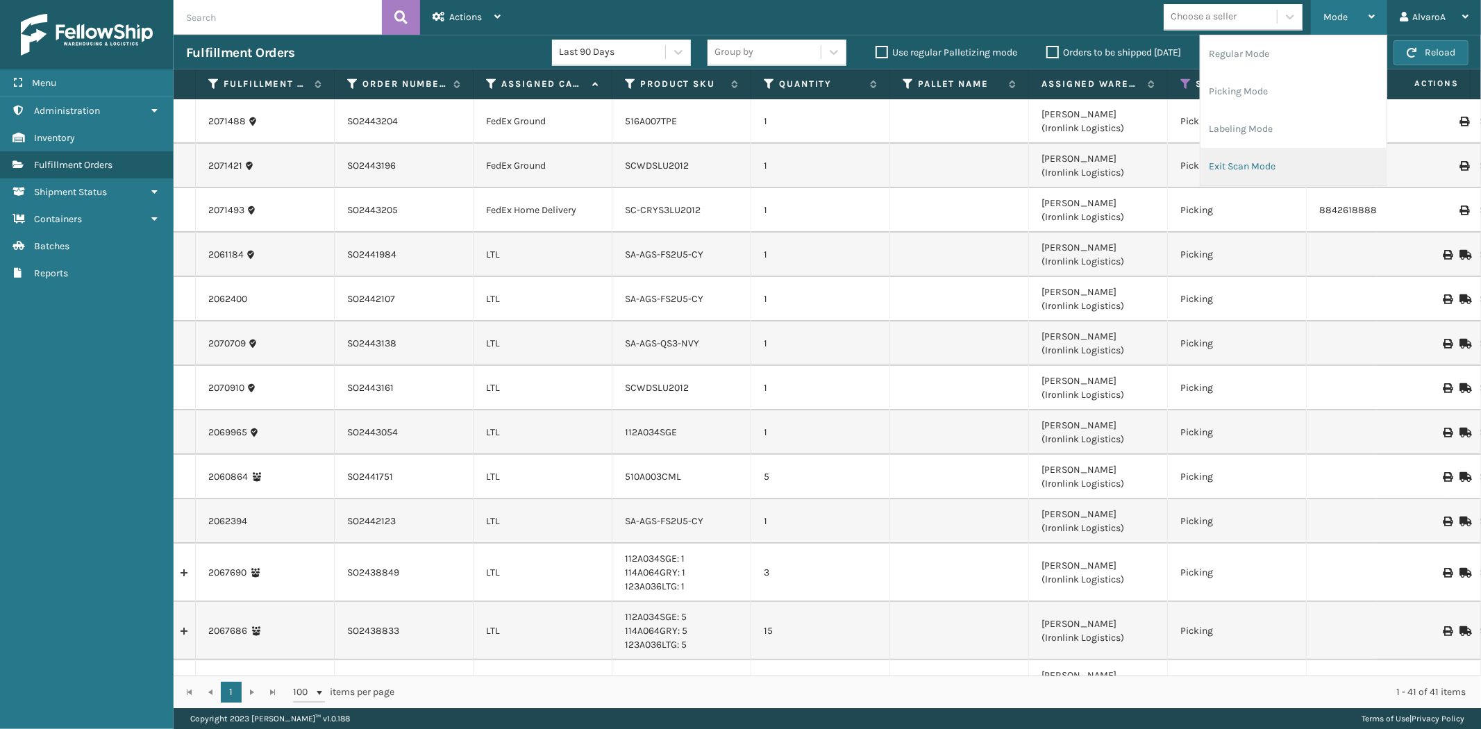
click at [1268, 161] on li "Exit Scan Mode" at bounding box center [1294, 167] width 186 height 38
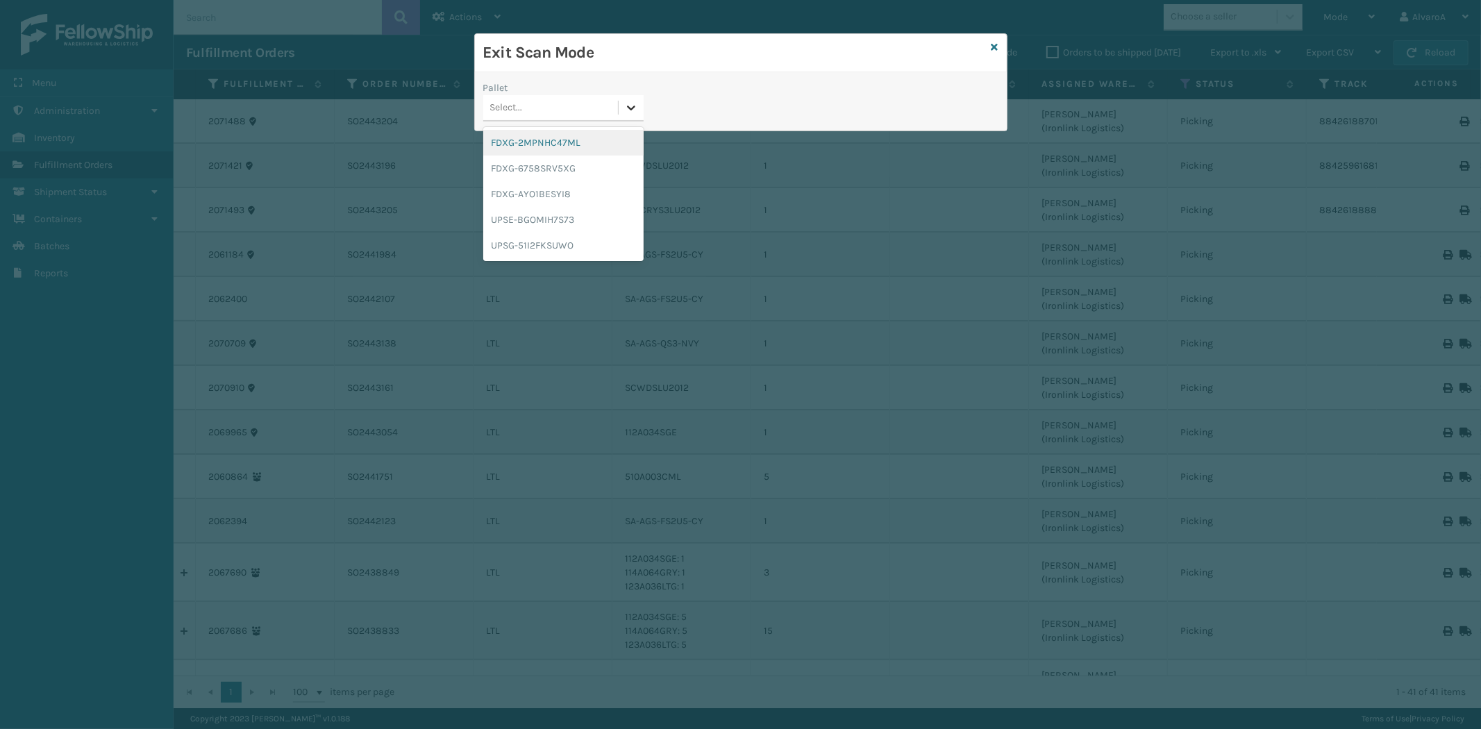
click at [633, 106] on icon at bounding box center [631, 108] width 14 height 14
drag, startPoint x: 549, startPoint y: 186, endPoint x: 551, endPoint y: 168, distance: 18.2
click at [551, 168] on div "FDXG-2MPNHC47ML FDXG-6758SRV5XG FDXG-AYO1BESYI8 UPSE-BGOMIH7S73 UPSG-51I2FKSUWO" at bounding box center [563, 194] width 160 height 134
click at [551, 168] on div "FDXG-6758SRV5XG" at bounding box center [563, 169] width 160 height 26
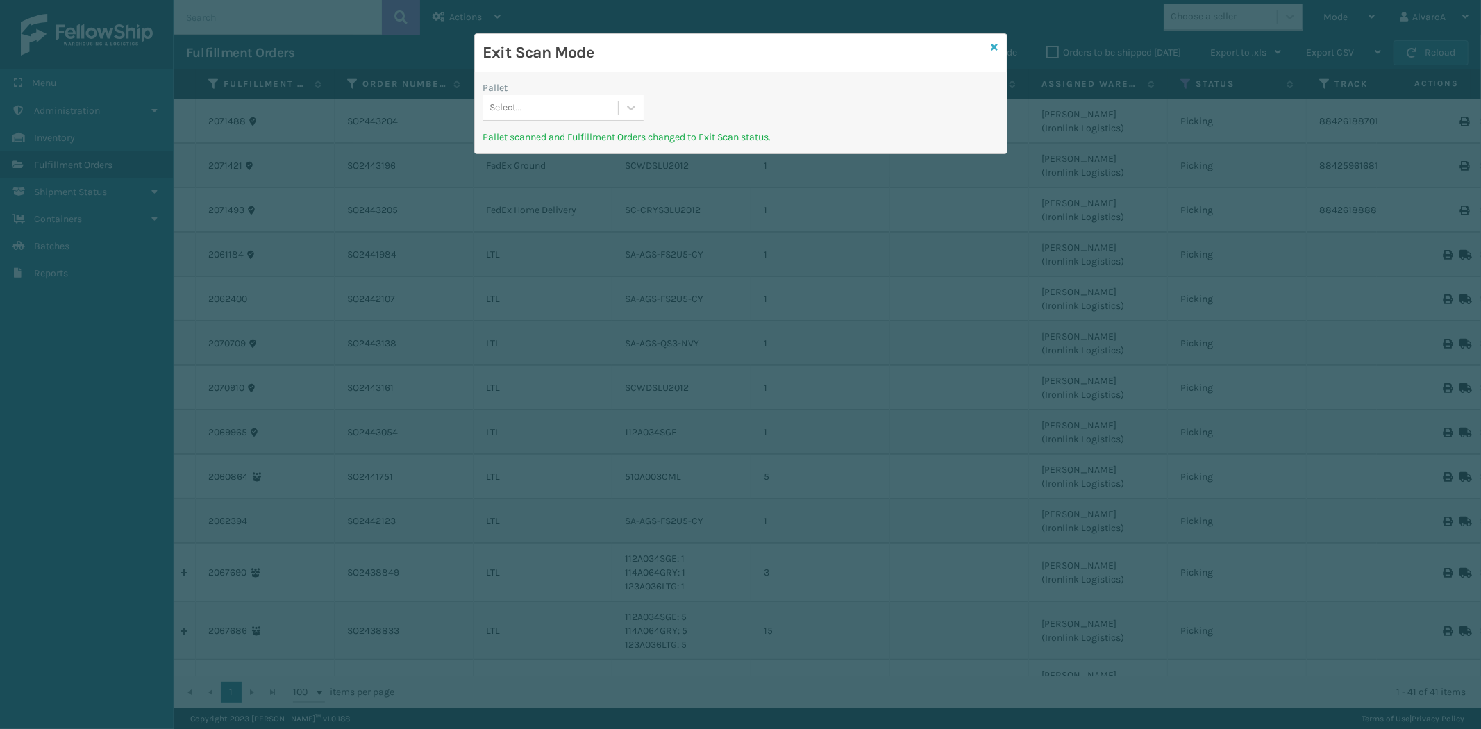
click at [995, 49] on icon at bounding box center [995, 47] width 7 height 10
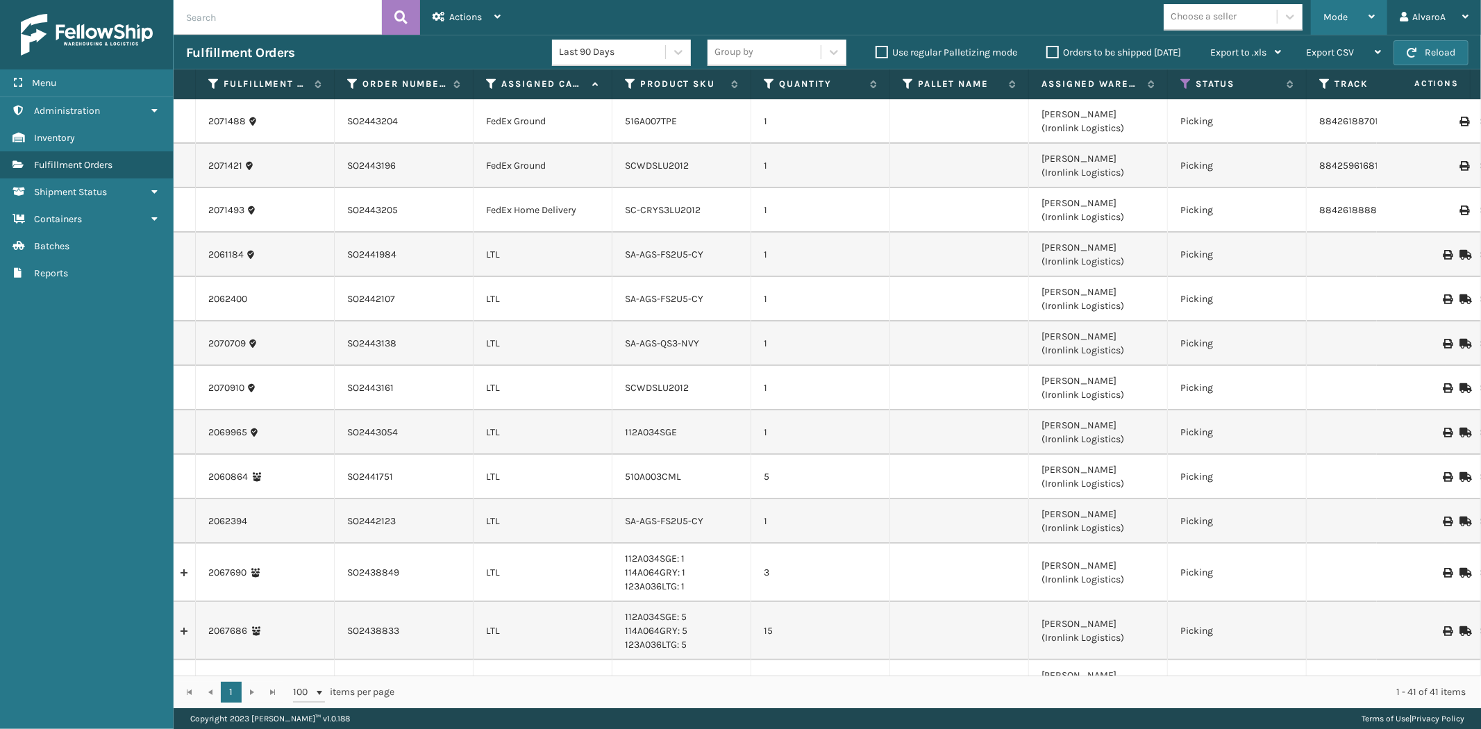
click at [1331, 22] on span "Mode" at bounding box center [1336, 17] width 24 height 12
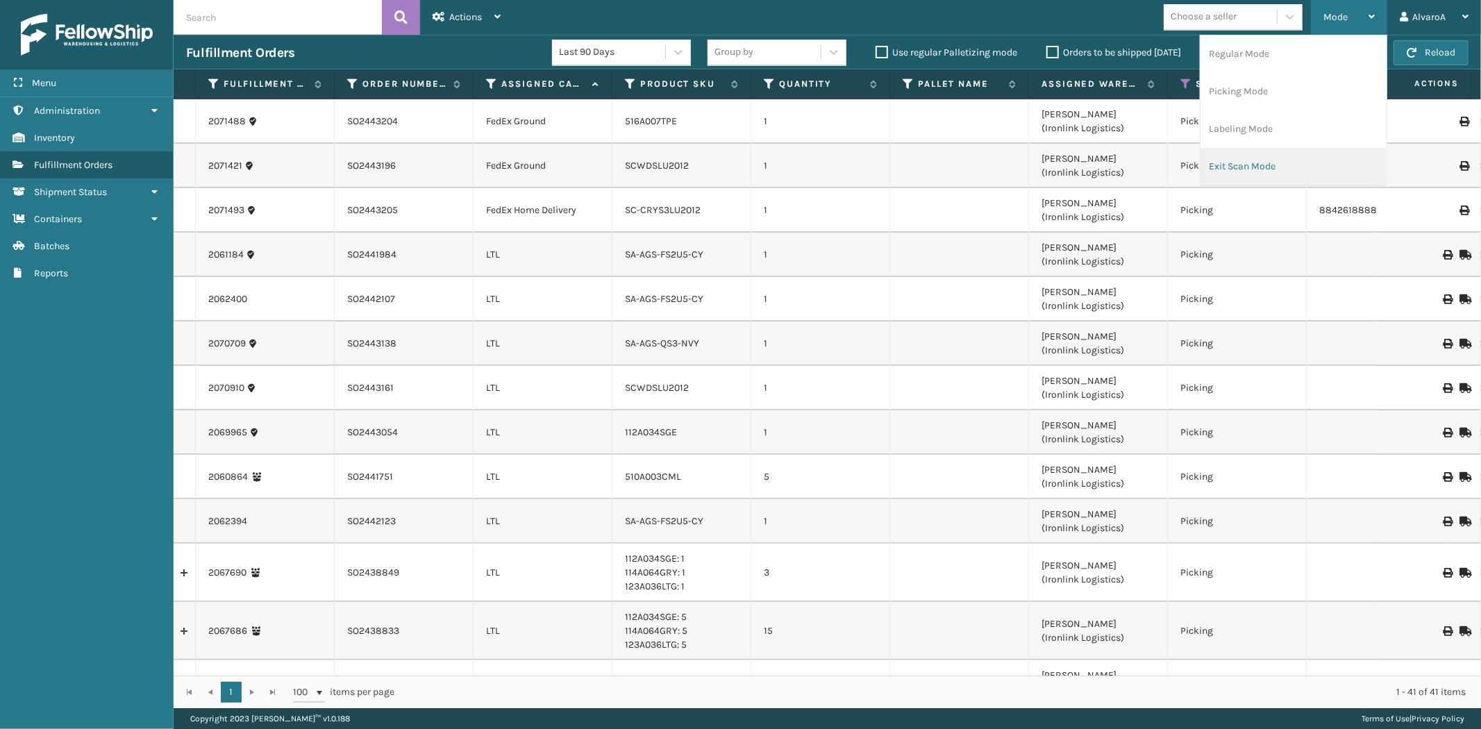
click at [1249, 158] on li "Exit Scan Mode" at bounding box center [1294, 167] width 186 height 38
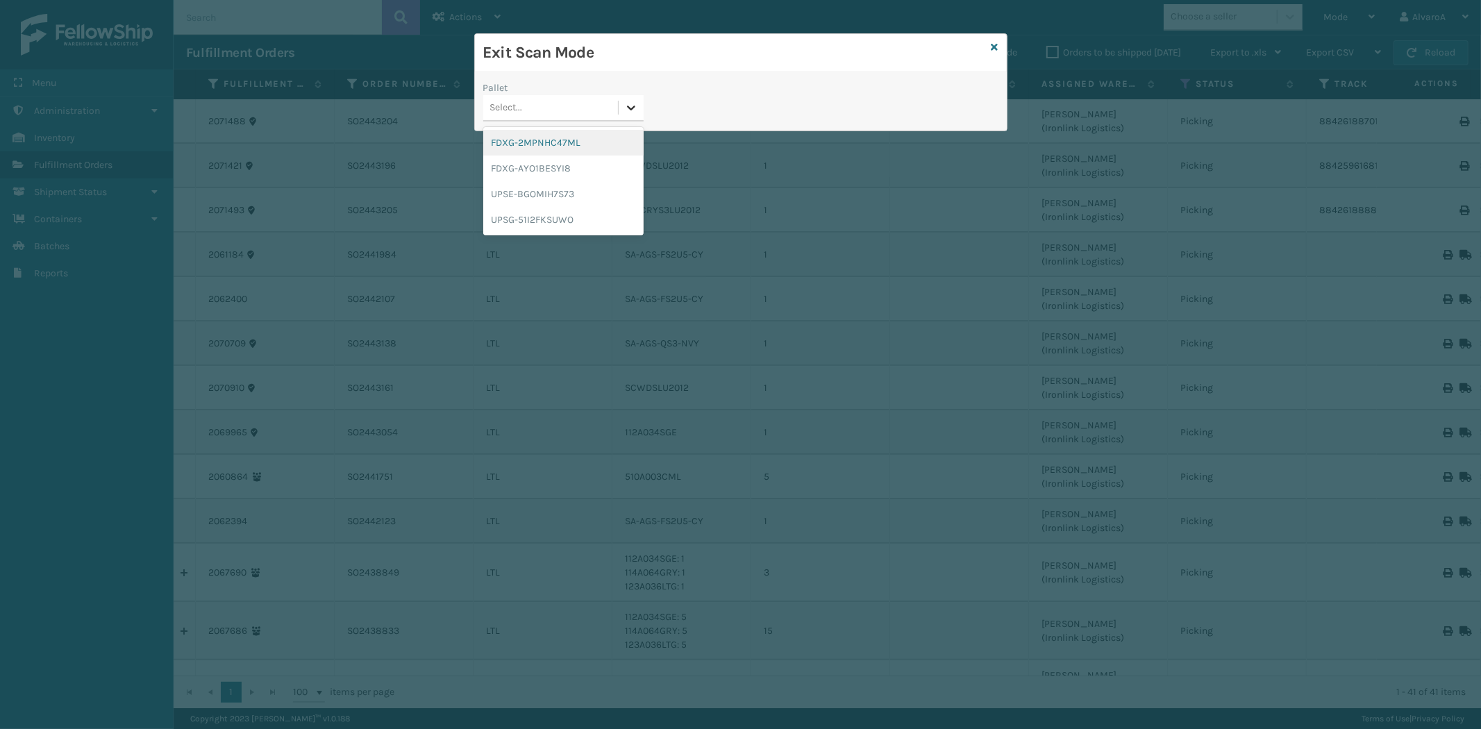
click at [635, 114] on icon at bounding box center [631, 108] width 14 height 14
click at [537, 216] on div "UPSG-51I2FKSUWO" at bounding box center [563, 220] width 160 height 26
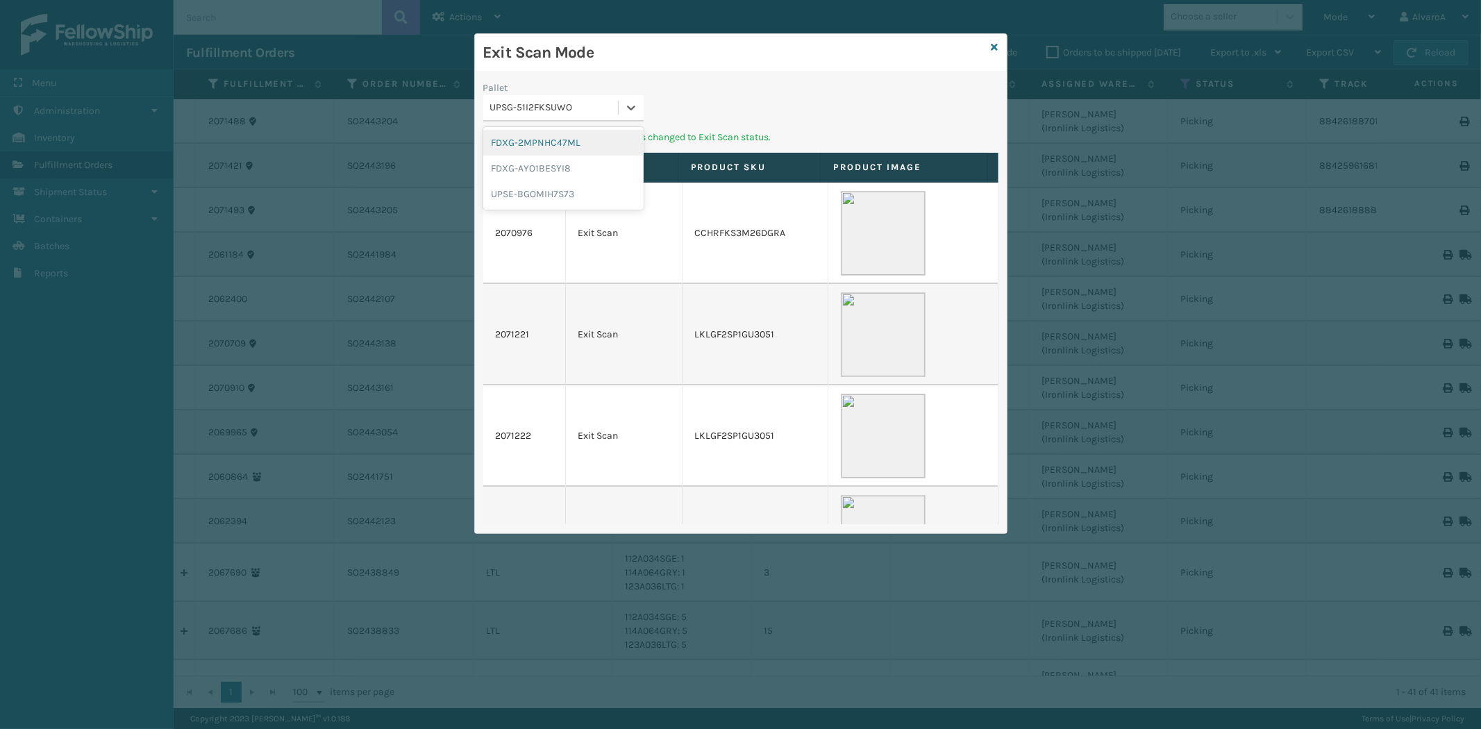
click at [619, 95] on div at bounding box center [631, 107] width 25 height 25
click at [542, 195] on div "UPSE-BGOMIH7S73" at bounding box center [563, 194] width 160 height 26
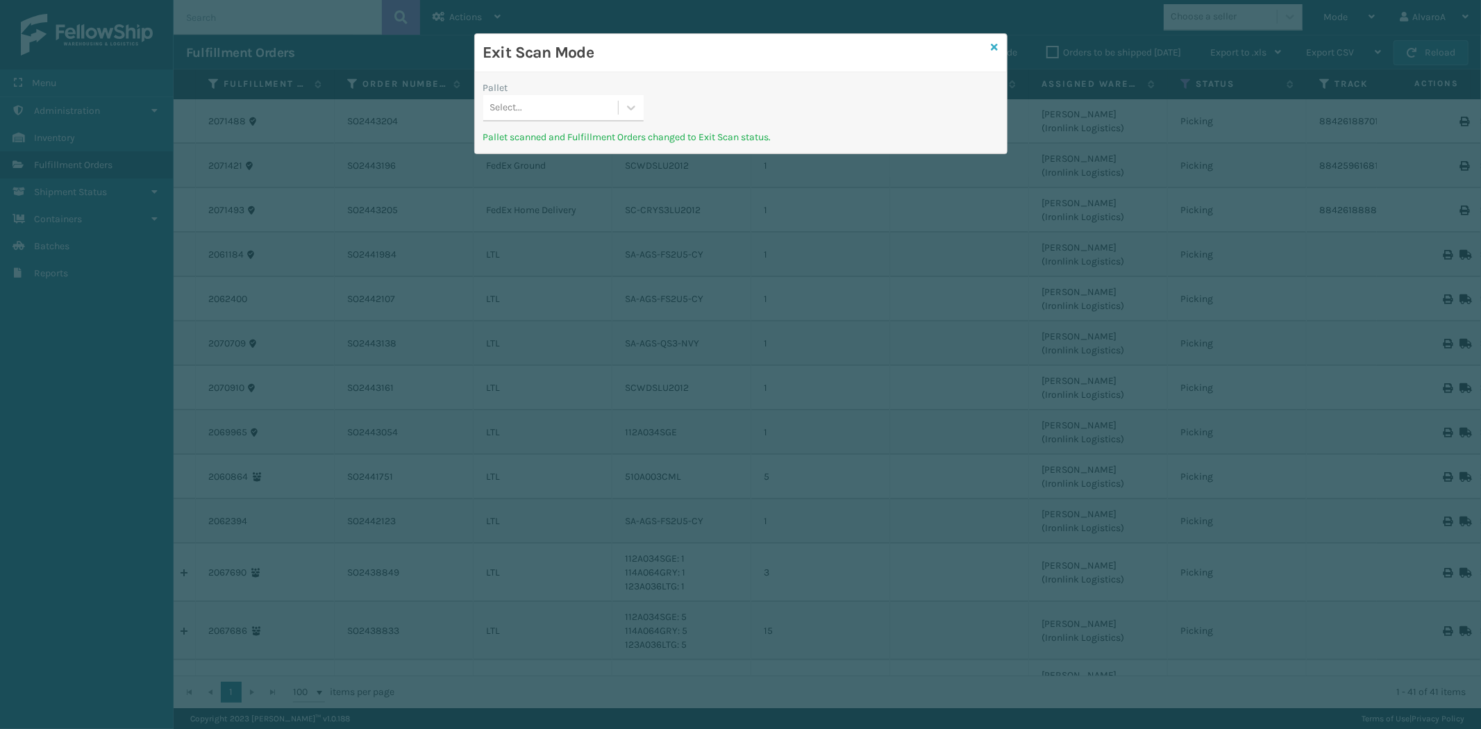
click at [997, 46] on icon at bounding box center [995, 47] width 7 height 10
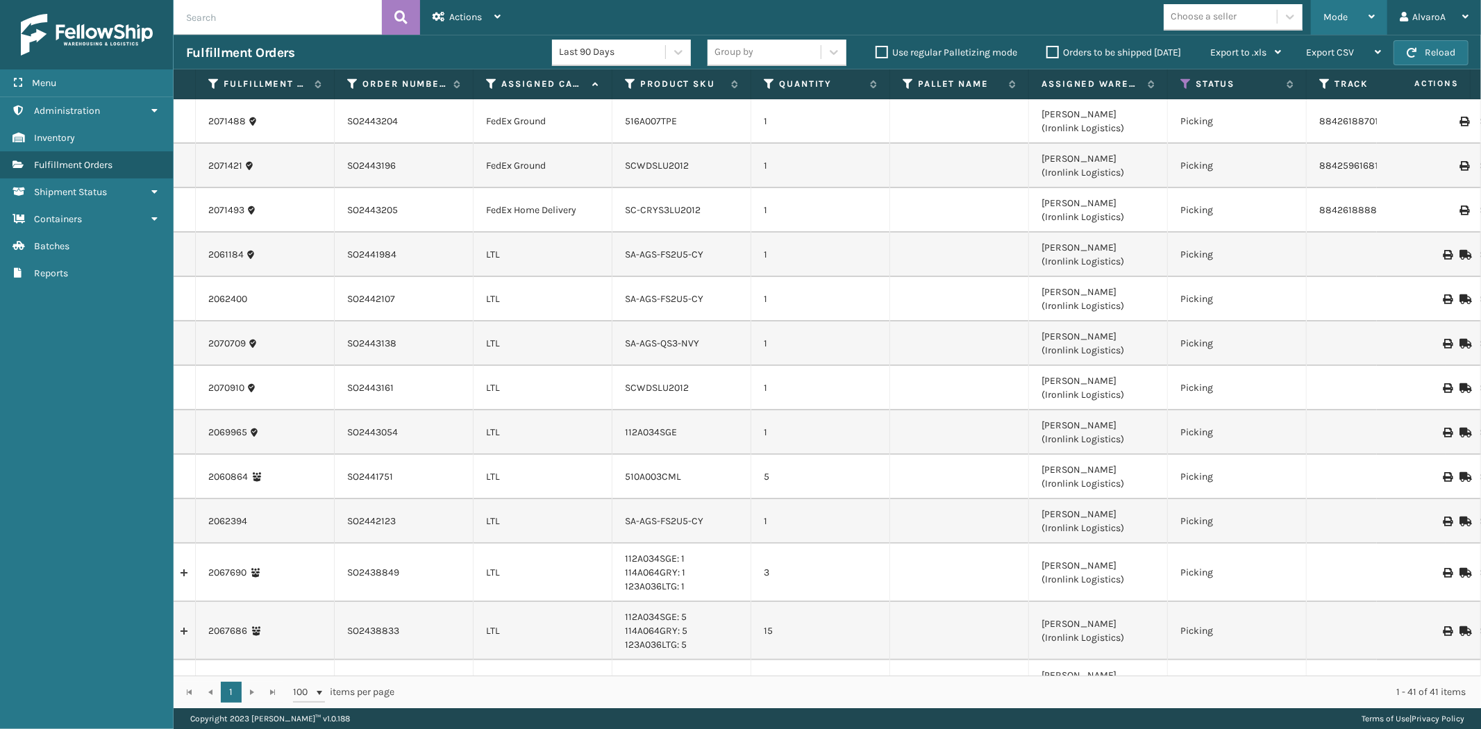
click at [1361, 14] on div "Mode" at bounding box center [1349, 17] width 51 height 35
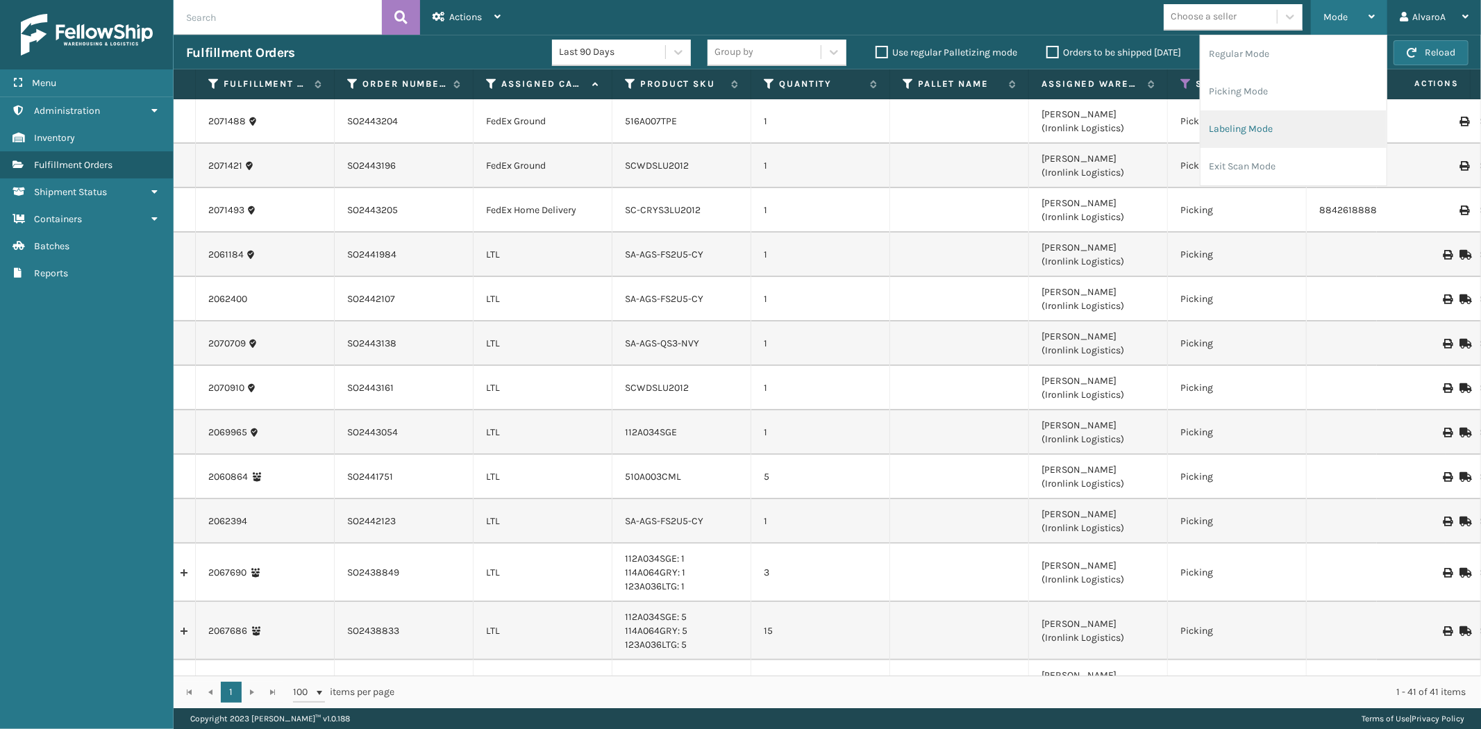
click at [1210, 125] on li "Labeling Mode" at bounding box center [1294, 129] width 186 height 38
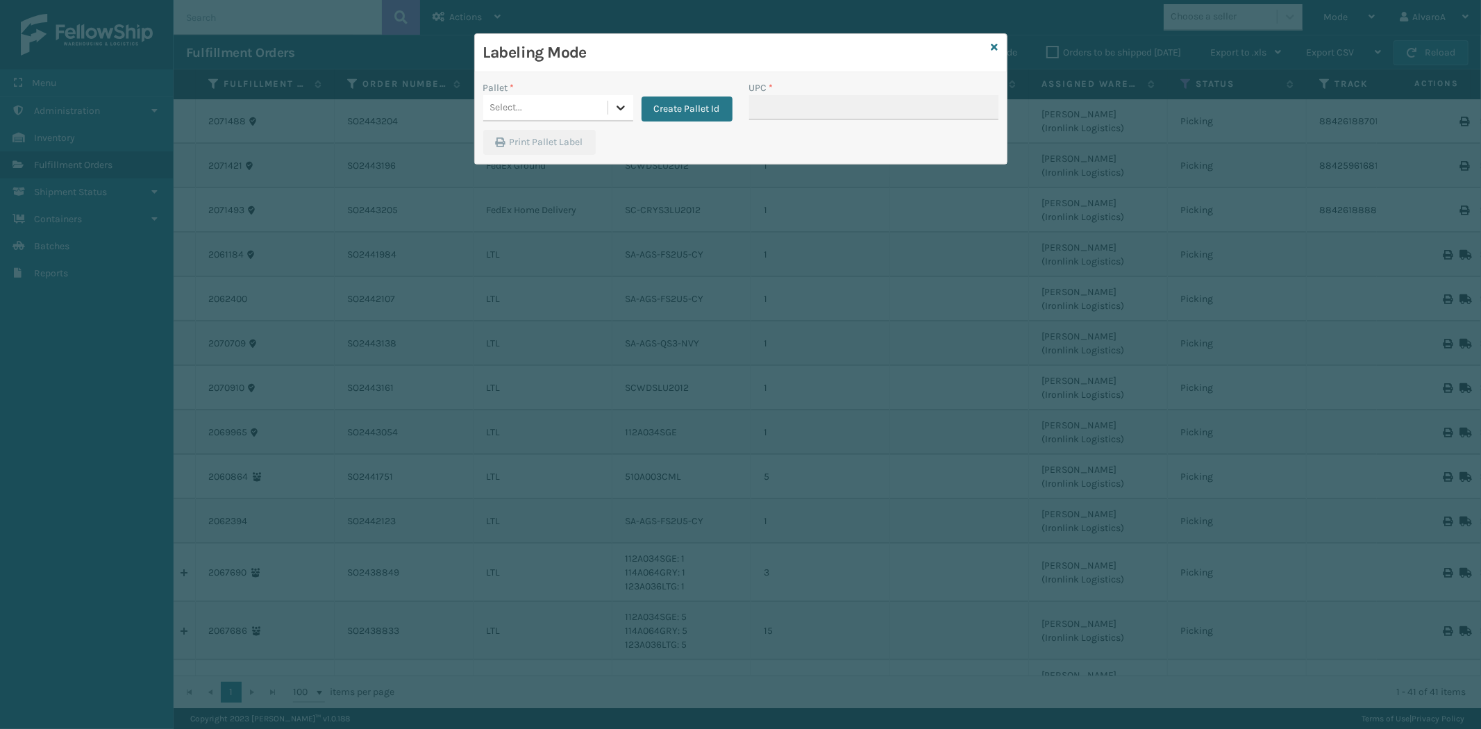
click at [614, 107] on icon at bounding box center [621, 108] width 14 height 14
click at [663, 112] on button "Create Pallet Id" at bounding box center [687, 109] width 91 height 25
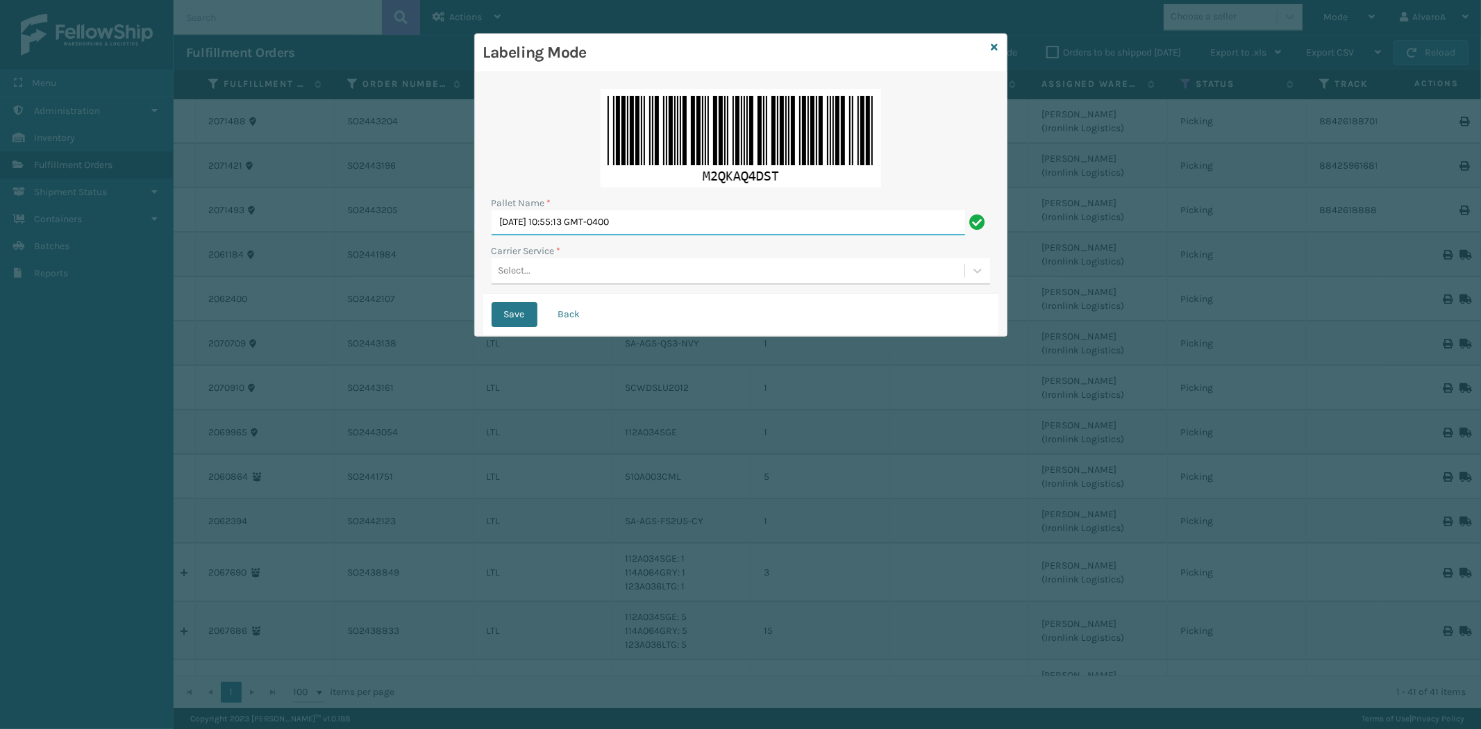
drag, startPoint x: 701, startPoint y: 214, endPoint x: 337, endPoint y: 253, distance: 366.7
click at [351, 267] on div "Labeling Mode Pallet Name * [DATE] 10:55:13 GMT-0400 Carrier Service * Select..…" at bounding box center [740, 364] width 1481 height 729
type input "LPN 508614 #1"
click at [549, 273] on div "Select..." at bounding box center [728, 271] width 473 height 23
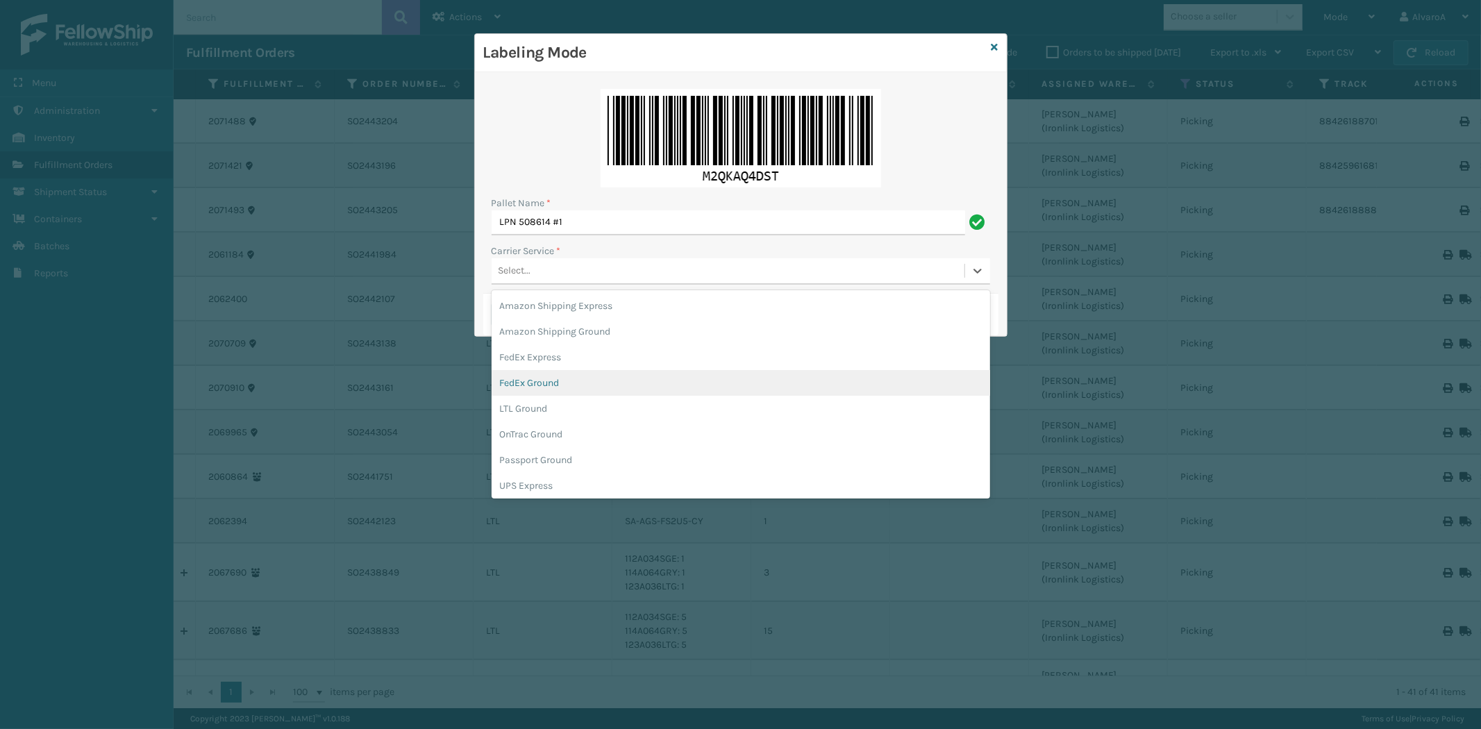
click at [544, 381] on div "FedEx Ground" at bounding box center [741, 383] width 499 height 26
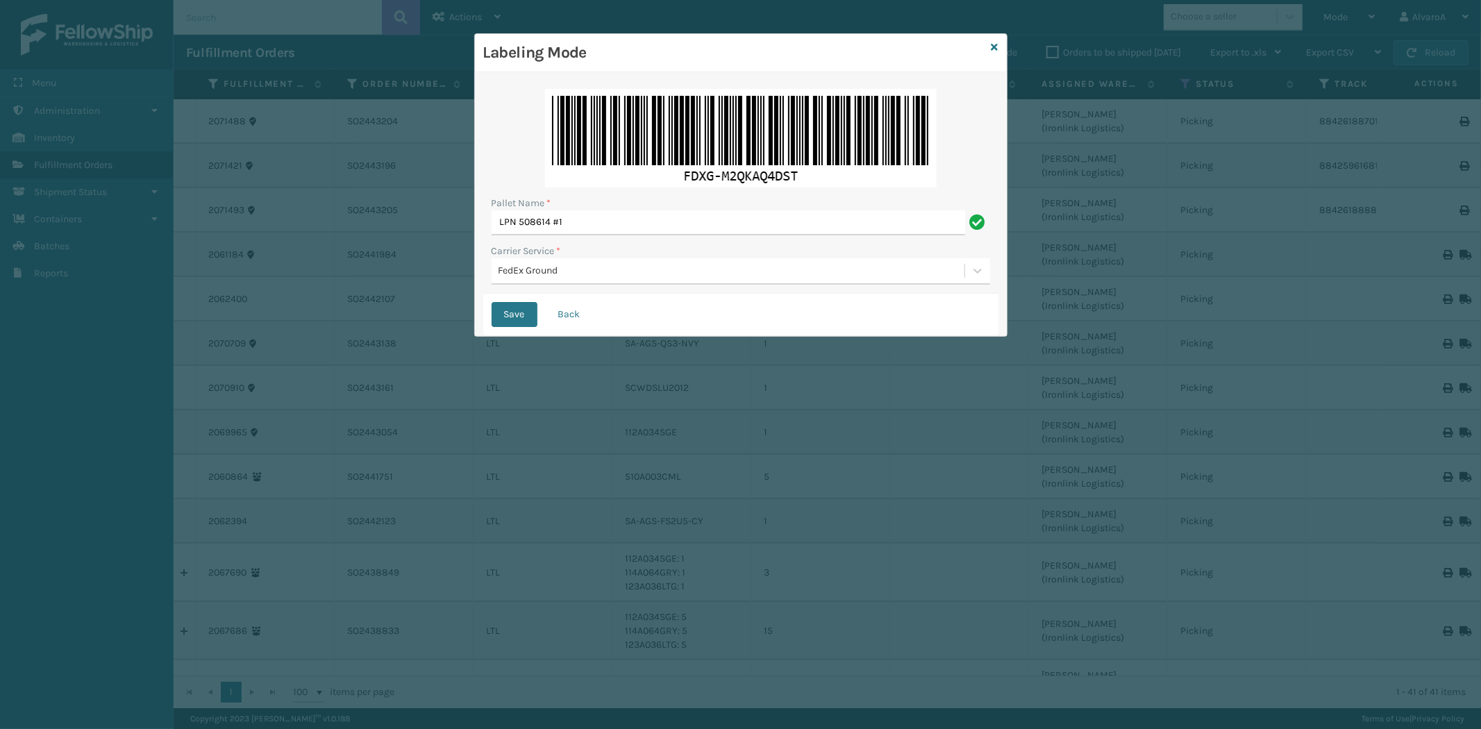
drag, startPoint x: 525, startPoint y: 314, endPoint x: 675, endPoint y: 167, distance: 209.7
click at [526, 310] on button "Save" at bounding box center [515, 314] width 46 height 25
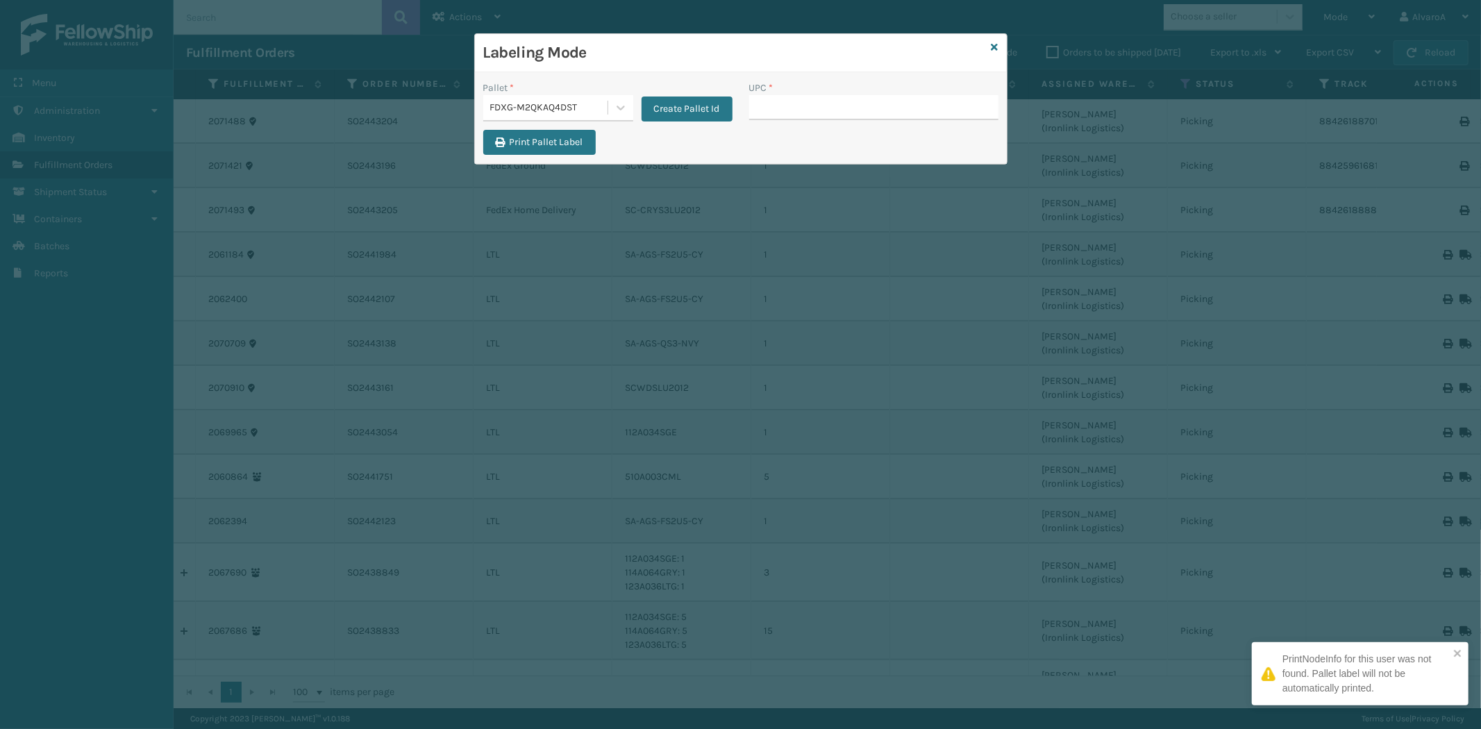
click at [795, 114] on input "UPC *" at bounding box center [873, 107] width 249 height 25
type input "SCWDSLU2012"
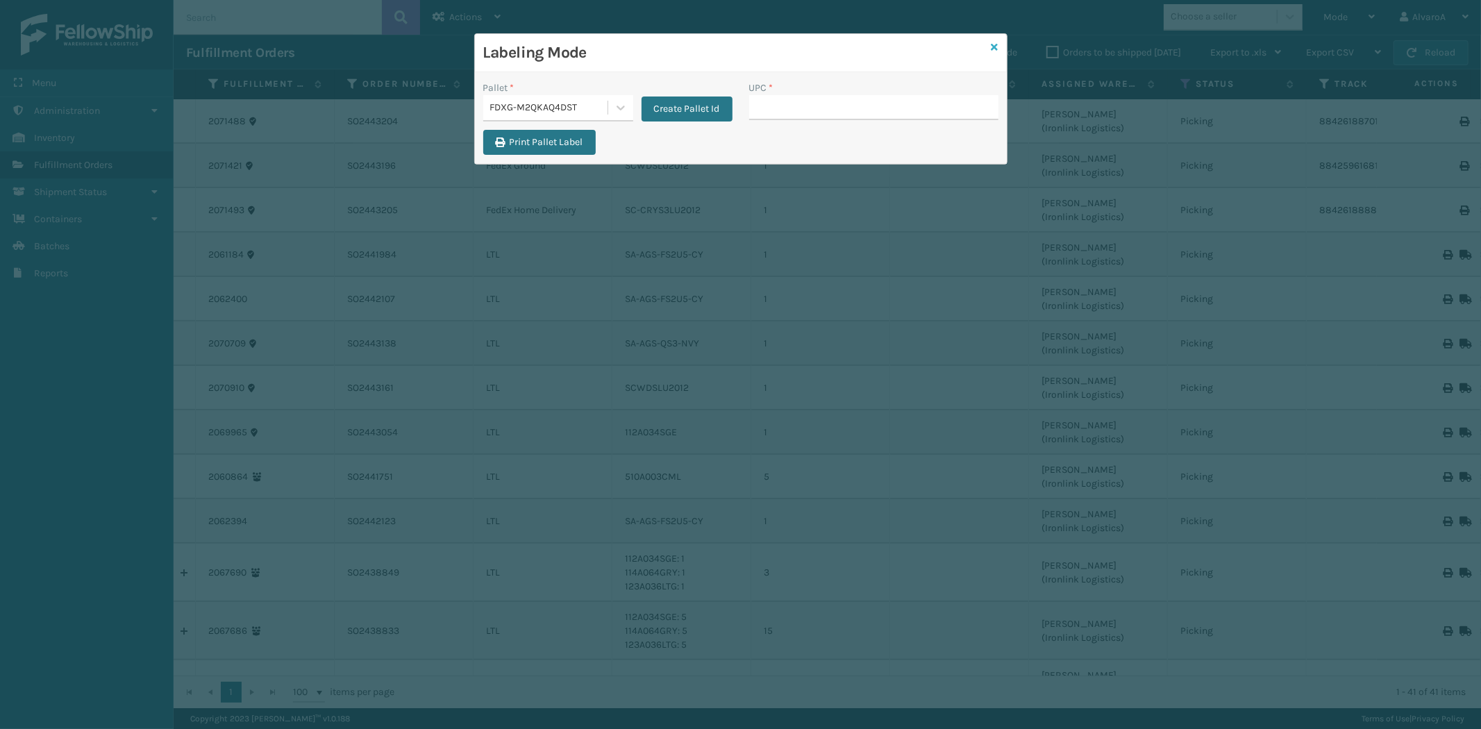
click at [995, 42] on icon at bounding box center [995, 47] width 7 height 10
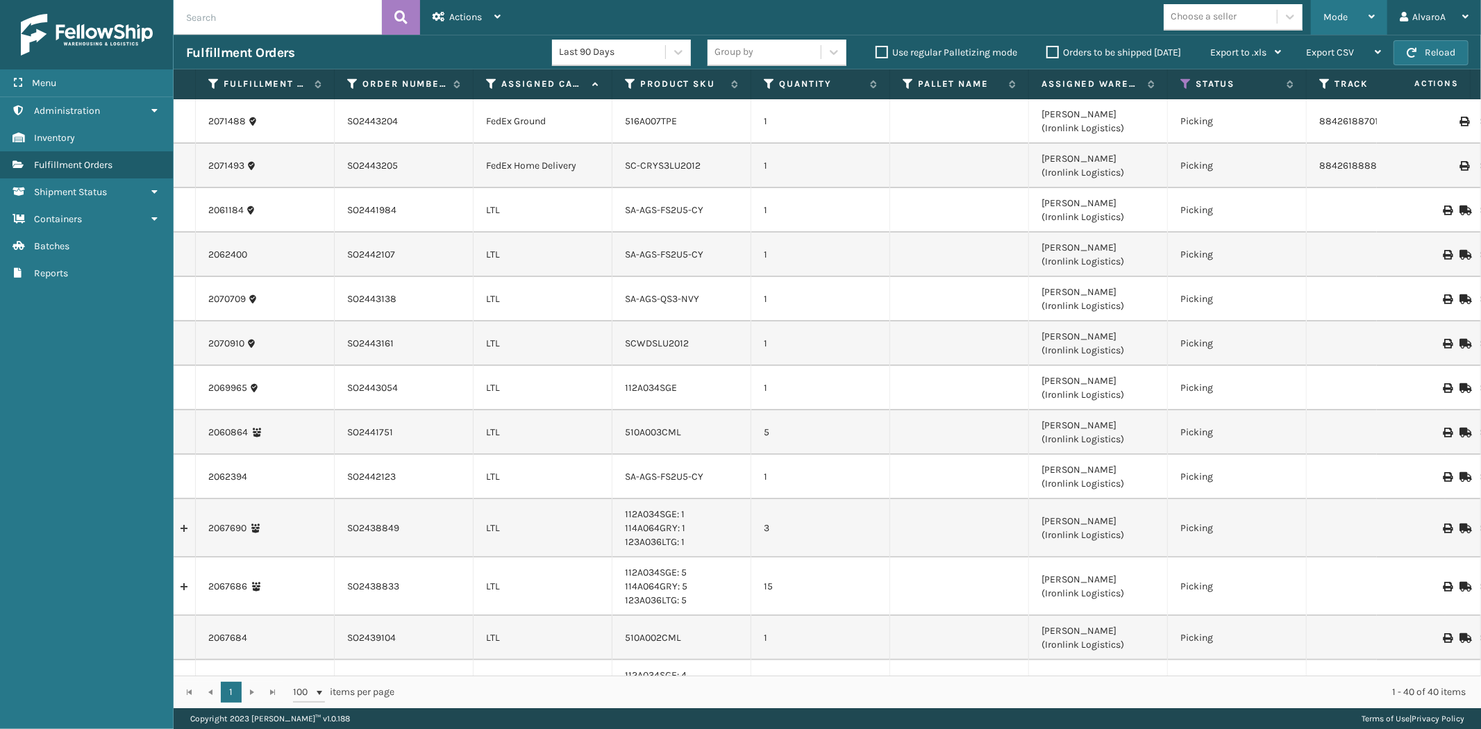
drag, startPoint x: 1331, startPoint y: 26, endPoint x: 1314, endPoint y: 54, distance: 32.4
click at [1331, 28] on div "Mode" at bounding box center [1349, 17] width 51 height 35
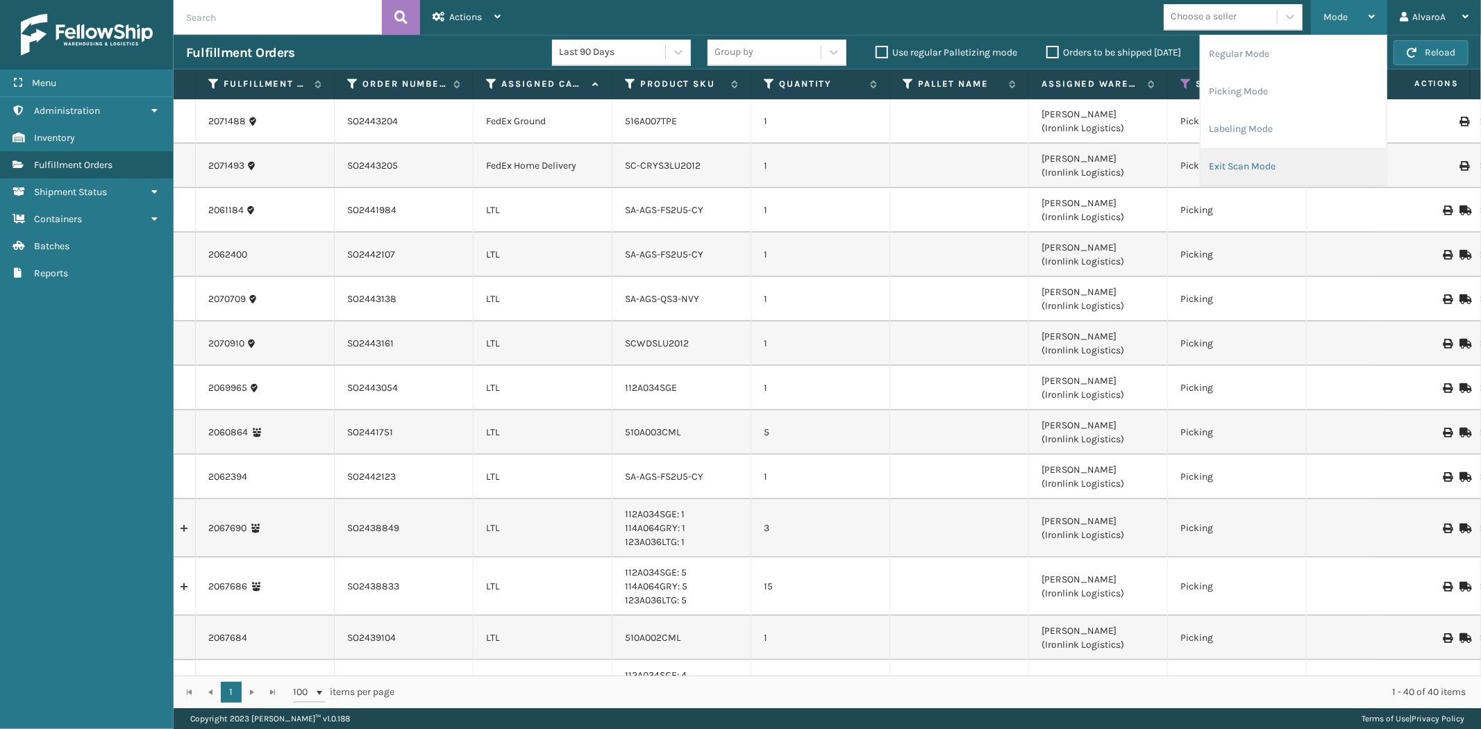
click at [1250, 158] on li "Exit Scan Mode" at bounding box center [1294, 167] width 186 height 38
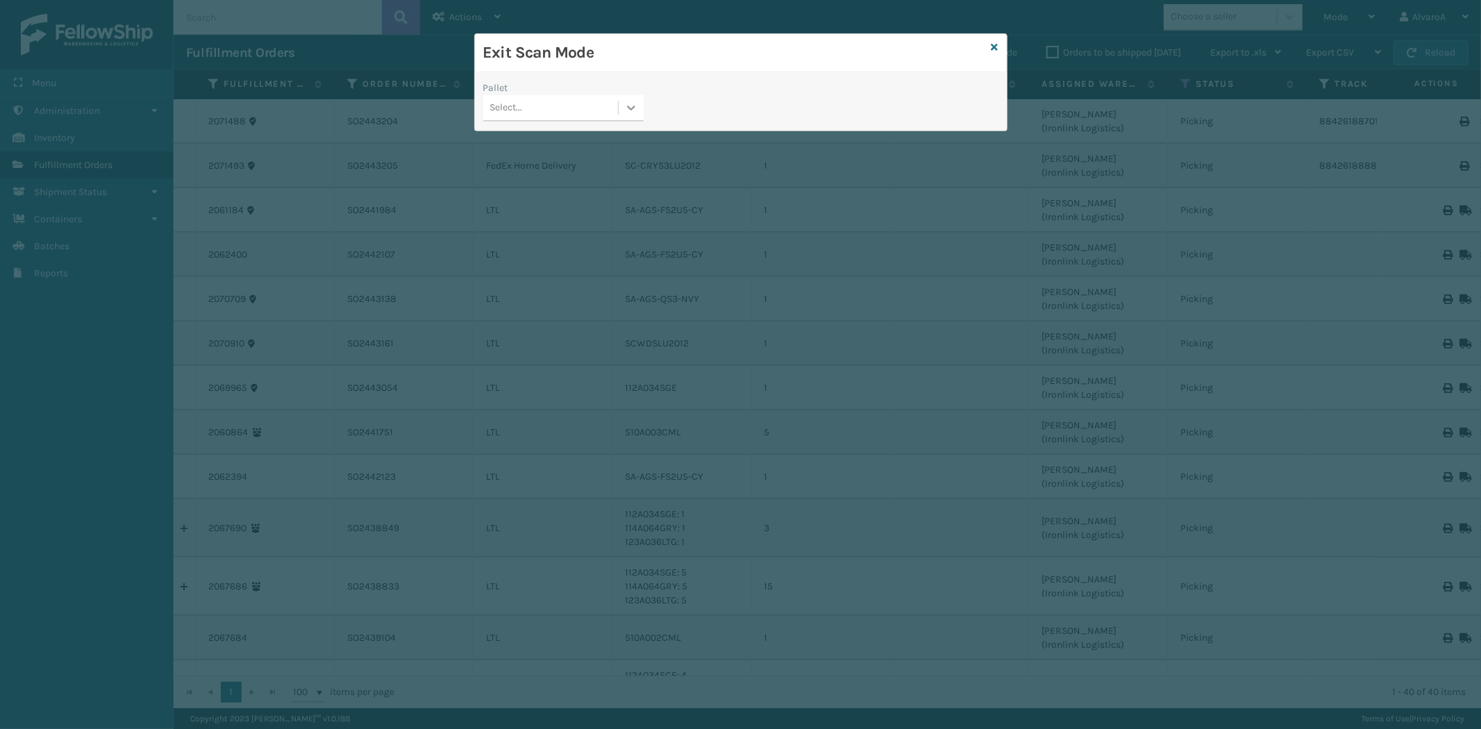
click at [639, 108] on div at bounding box center [631, 107] width 25 height 25
click at [524, 195] on div "FDXG-M2QKAQ4DST" at bounding box center [563, 194] width 160 height 26
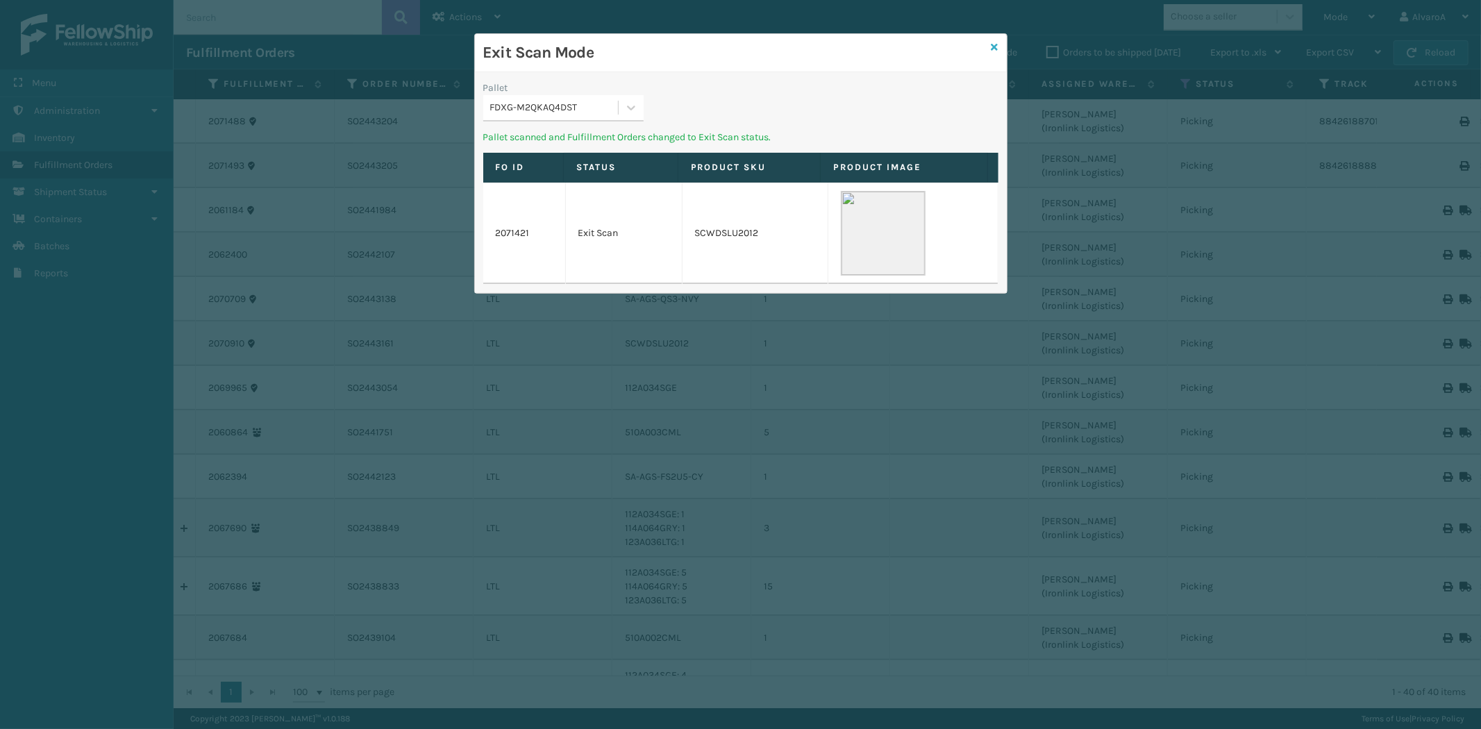
click at [995, 44] on icon at bounding box center [995, 47] width 7 height 10
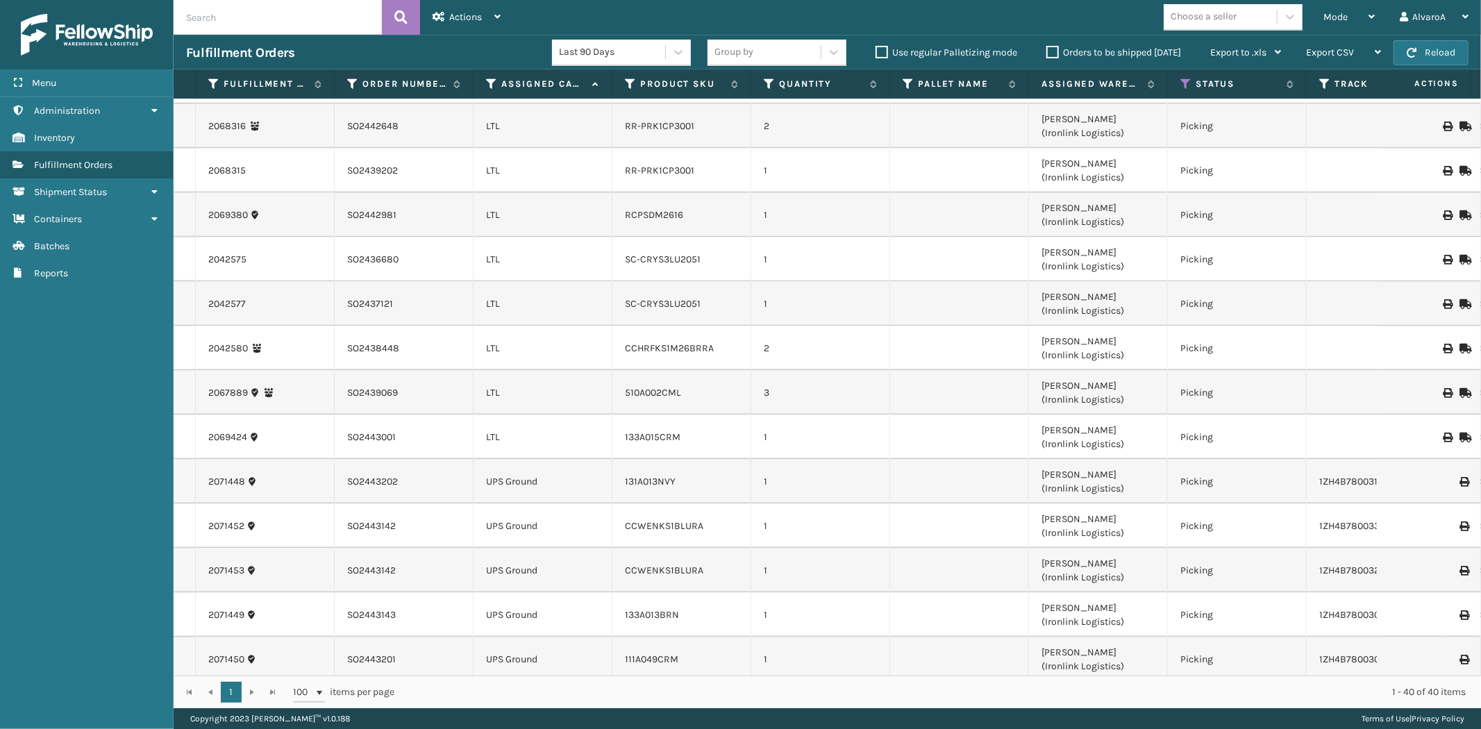
scroll to position [1433, 0]
